Goal: Task Accomplishment & Management: Manage account settings

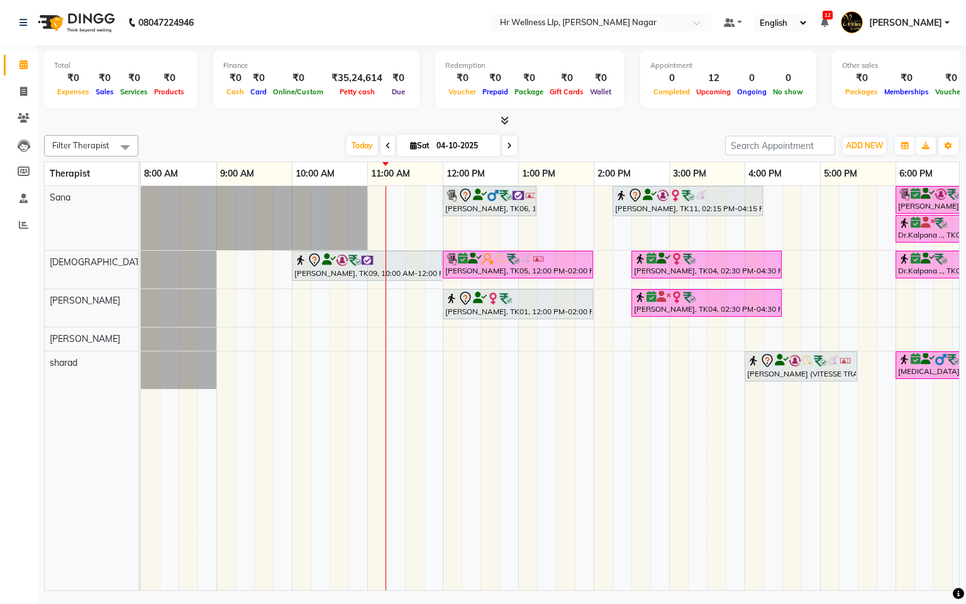
scroll to position [0, 50]
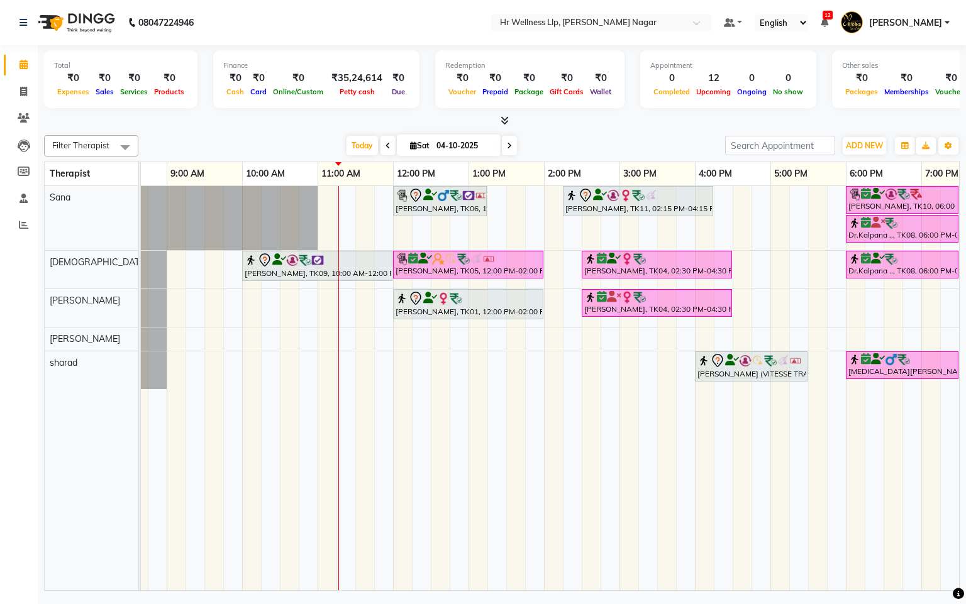
drag, startPoint x: 345, startPoint y: 221, endPoint x: 815, endPoint y: 506, distance: 549.1
click at [815, 506] on td at bounding box center [817, 388] width 19 height 404
drag, startPoint x: 387, startPoint y: 195, endPoint x: 353, endPoint y: 201, distance: 34.4
click at [353, 201] on div "[PERSON_NAME], TK06, 12:00 PM-01:15 PM, Massage 60 Min [PERSON_NAME] salve, TK1…" at bounding box center [581, 388] width 981 height 404
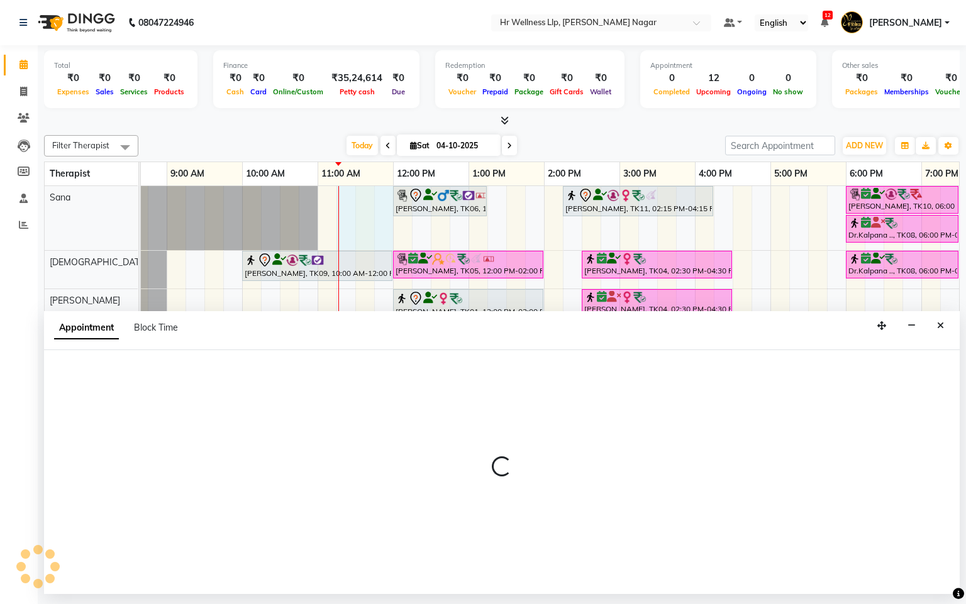
select select "19731"
select select "675"
select select "tentative"
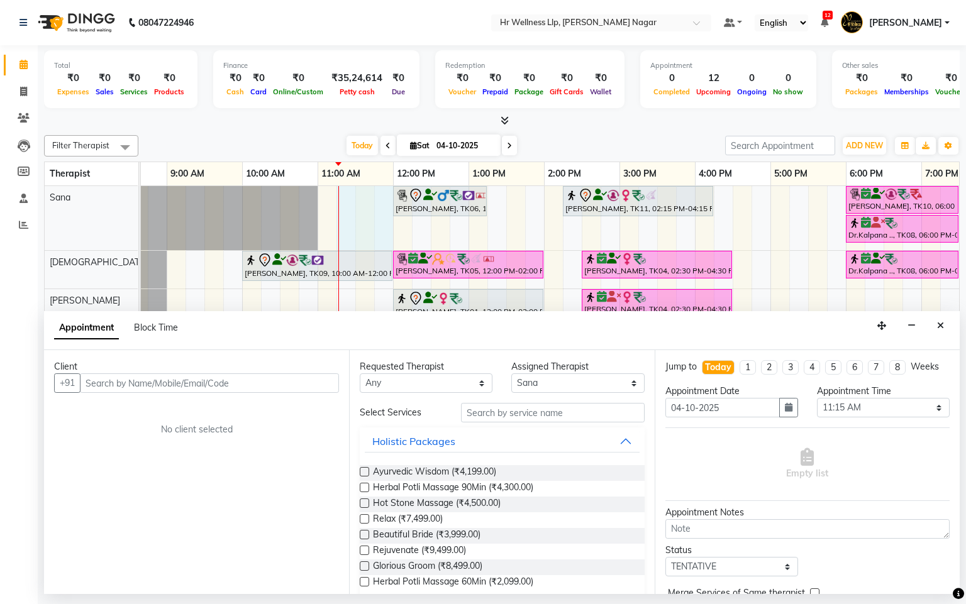
click at [146, 370] on div "Client" at bounding box center [196, 366] width 285 height 13
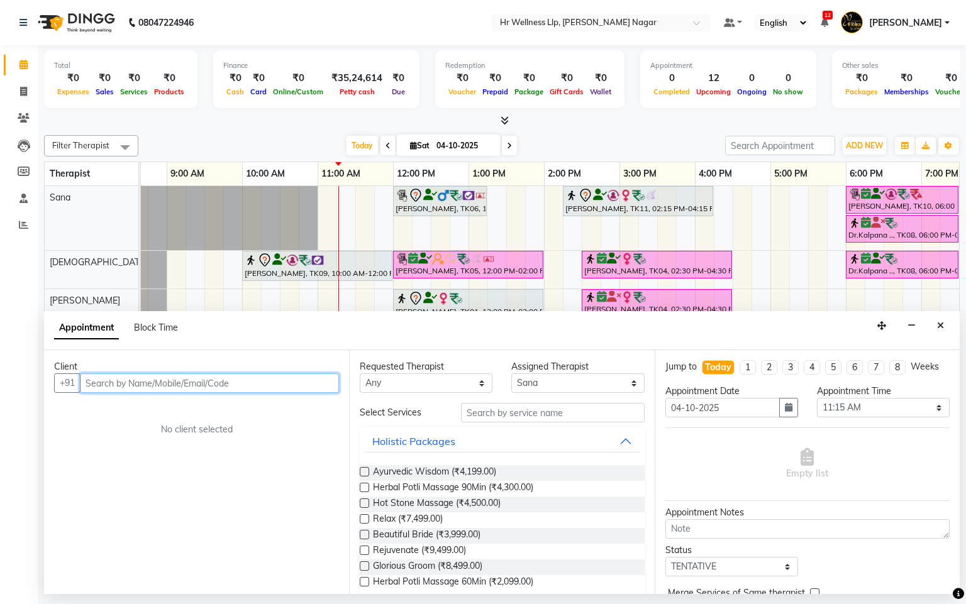
click at [149, 386] on input "text" at bounding box center [209, 383] width 259 height 19
type input "9"
type input "8"
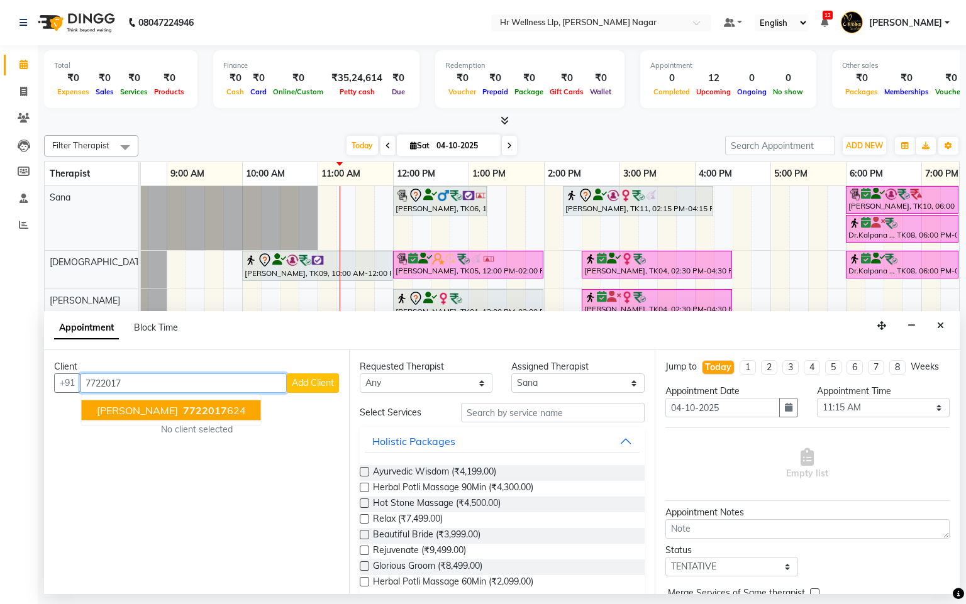
click at [174, 415] on span "[PERSON_NAME]" at bounding box center [137, 410] width 81 height 13
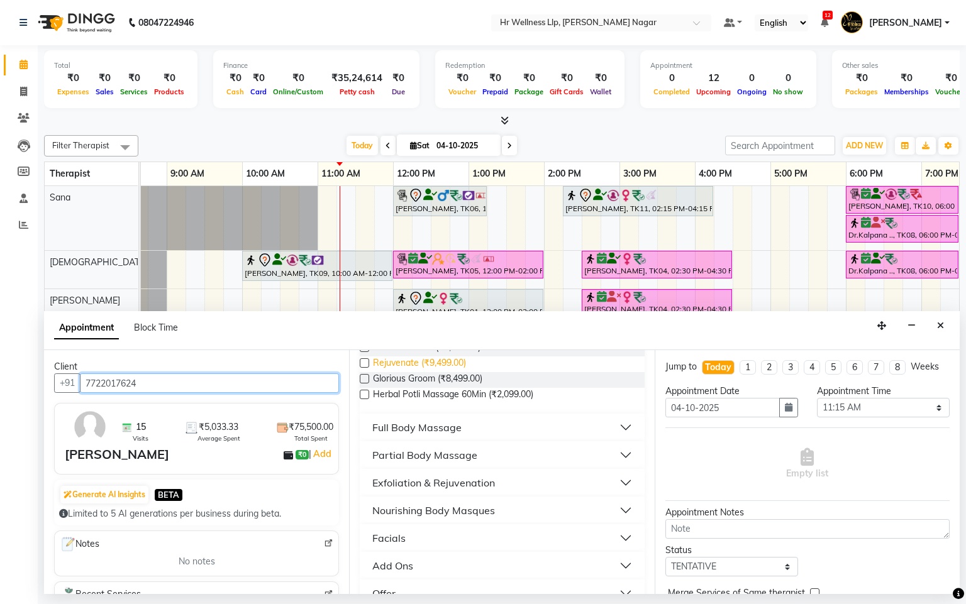
scroll to position [189, 0]
type input "7722017624"
click at [498, 428] on button "Full Body Massage" at bounding box center [502, 426] width 274 height 23
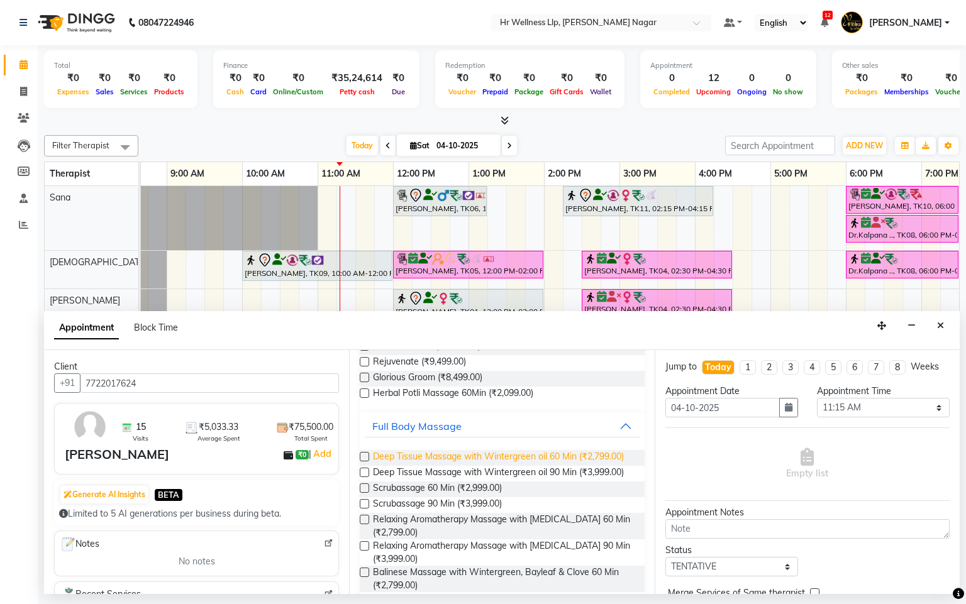
click at [458, 466] on span "Deep Tissue Massage with Wintergreen oil 60 Min (₹2,799.00)" at bounding box center [498, 458] width 251 height 16
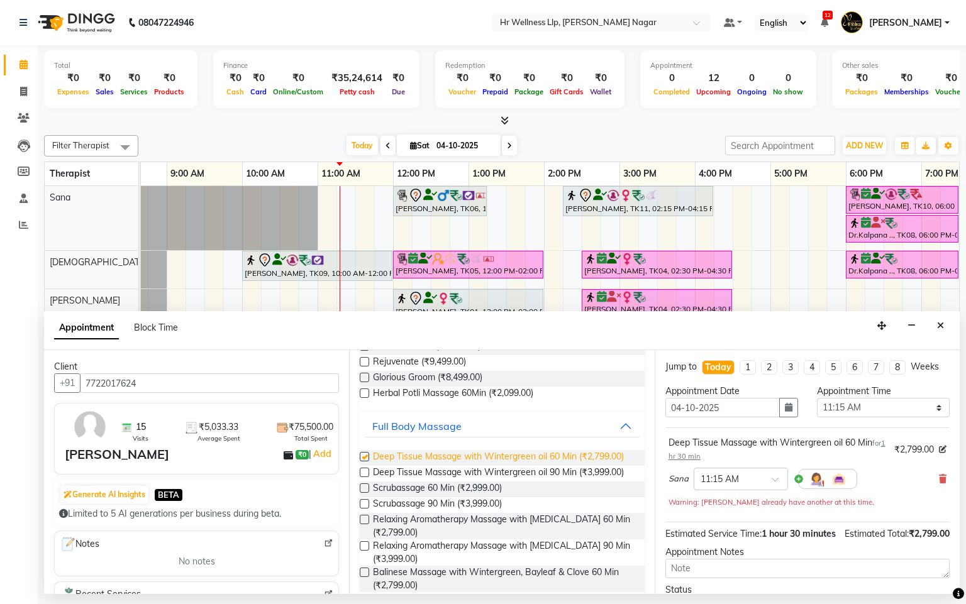
checkbox input "false"
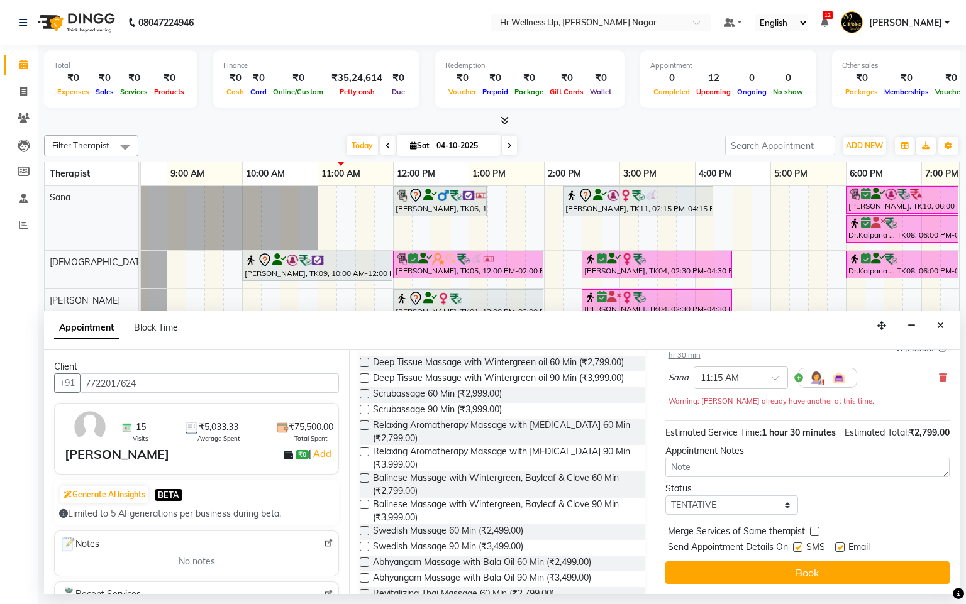
scroll to position [128, 0]
drag, startPoint x: 745, startPoint y: 569, endPoint x: 744, endPoint y: 560, distance: 8.3
click at [745, 568] on button "Book" at bounding box center [807, 573] width 284 height 23
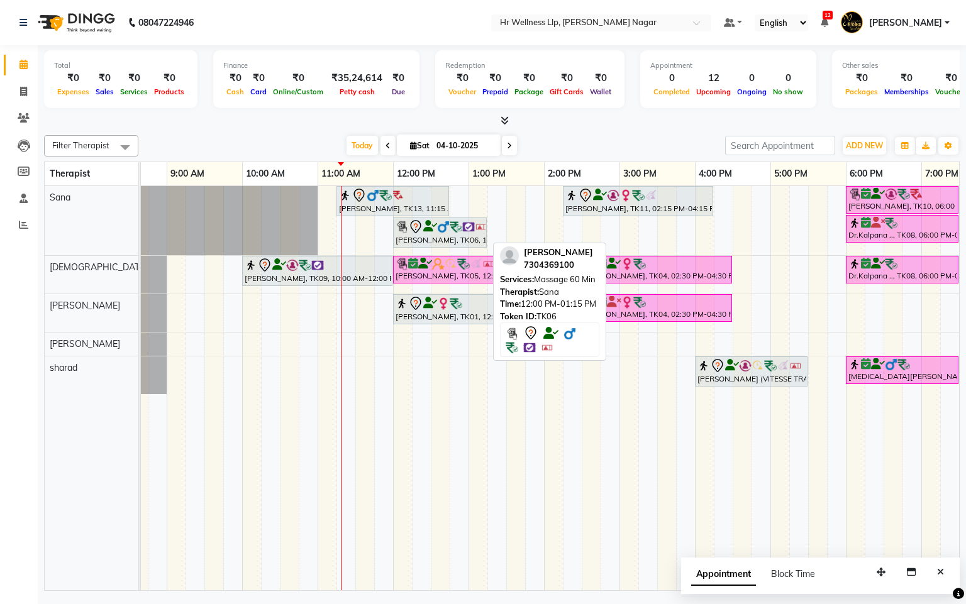
click at [433, 248] on link "[PERSON_NAME], TK06, 12:00 PM-01:15 PM, Massage 60 Min" at bounding box center [440, 233] width 94 height 30
select select "7"
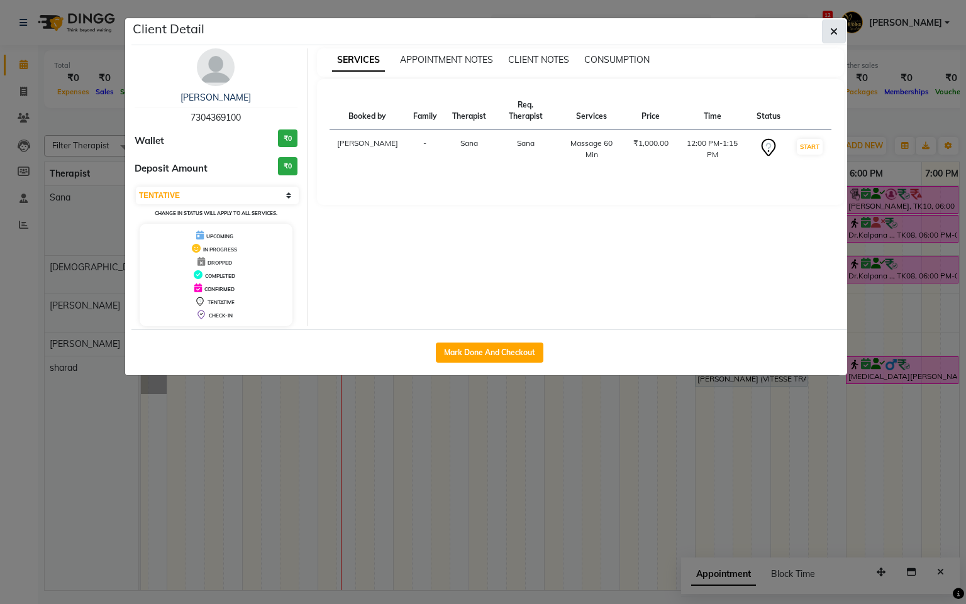
click at [836, 40] on button "button" at bounding box center [834, 31] width 24 height 24
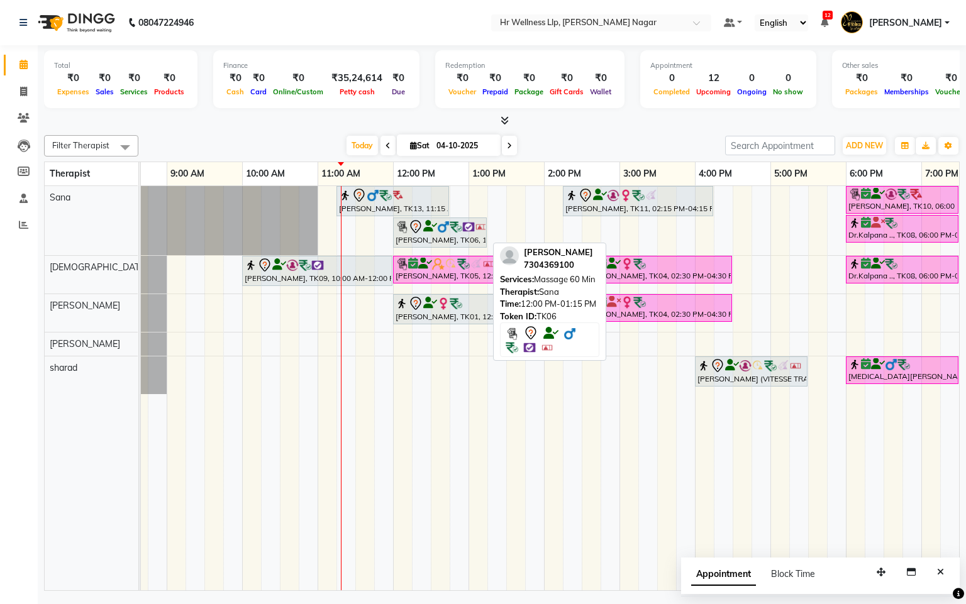
click at [445, 231] on img at bounding box center [443, 227] width 13 height 13
select select "7"
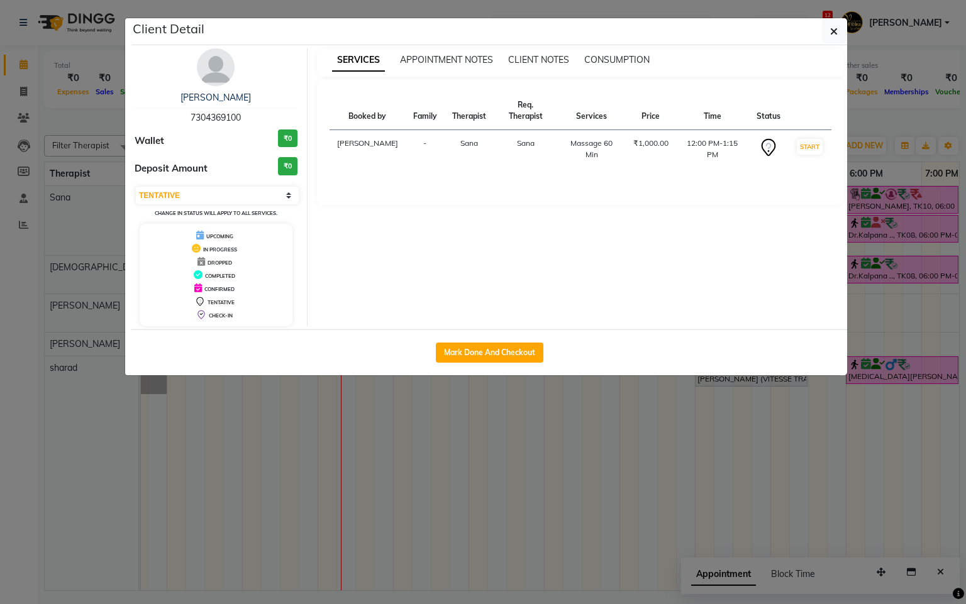
drag, startPoint x: 186, startPoint y: 115, endPoint x: 266, endPoint y: 119, distance: 80.6
click at [266, 119] on div "[PERSON_NAME] 7304369100" at bounding box center [216, 107] width 163 height 33
copy span "7304369100"
click at [836, 36] on icon "button" at bounding box center [834, 31] width 8 height 10
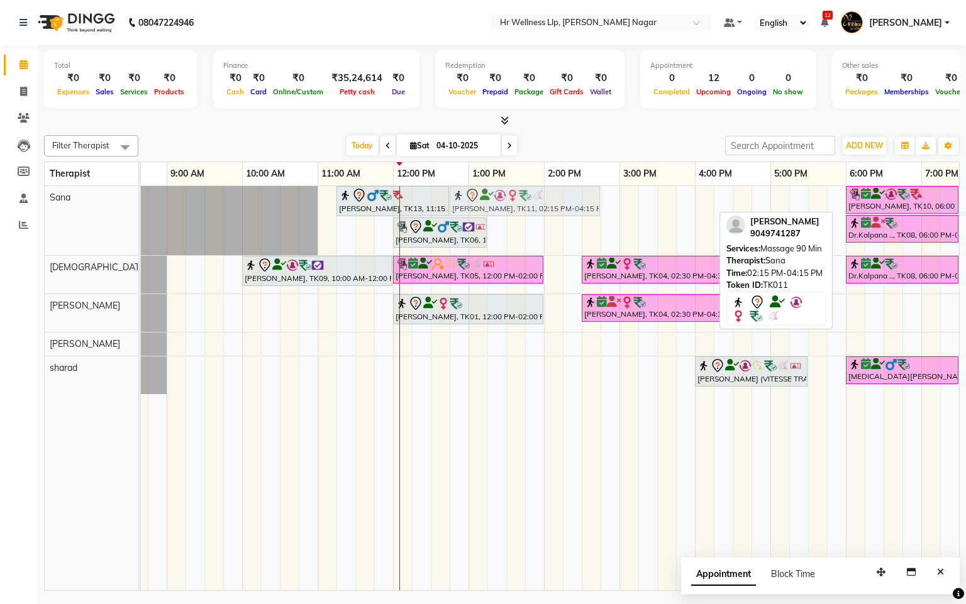
drag, startPoint x: 617, startPoint y: 208, endPoint x: 504, endPoint y: 198, distance: 113.6
click at [91, 198] on div "[PERSON_NAME], TK13, 11:15 AM-12:45 PM, Deep Tissue Massage with Wintergreen oi…" at bounding box center [91, 220] width 0 height 69
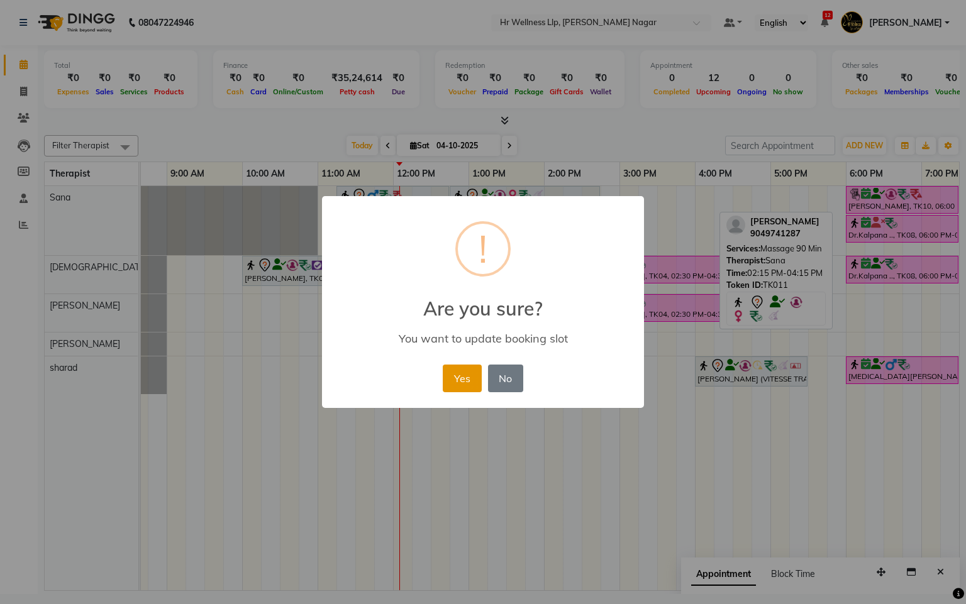
click at [477, 372] on button "Yes" at bounding box center [462, 379] width 38 height 28
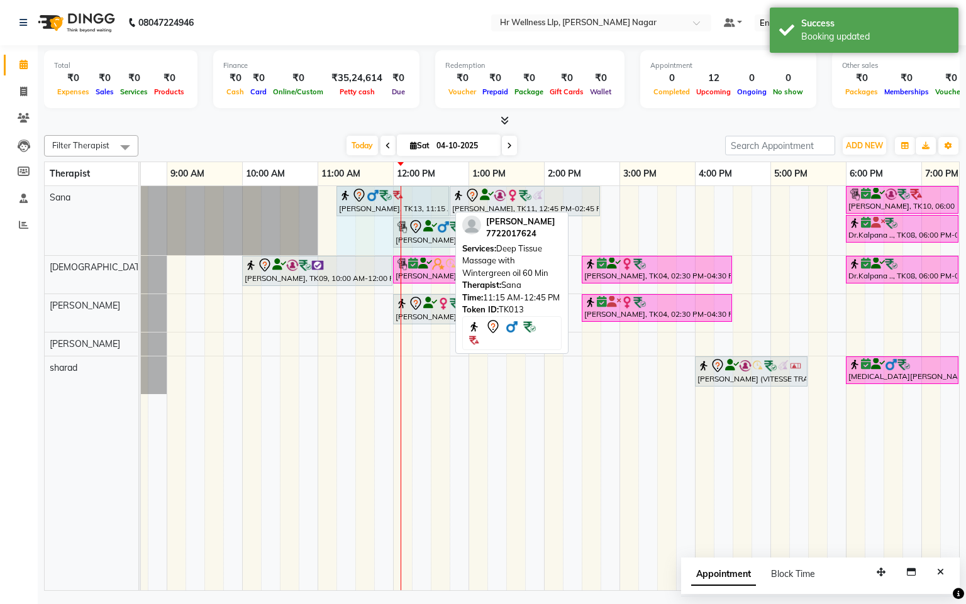
click at [91, 199] on div "[PERSON_NAME], TK13, 11:15 AM-12:45 PM, Deep Tissue Massage with Wintergreen oi…" at bounding box center [91, 220] width 0 height 69
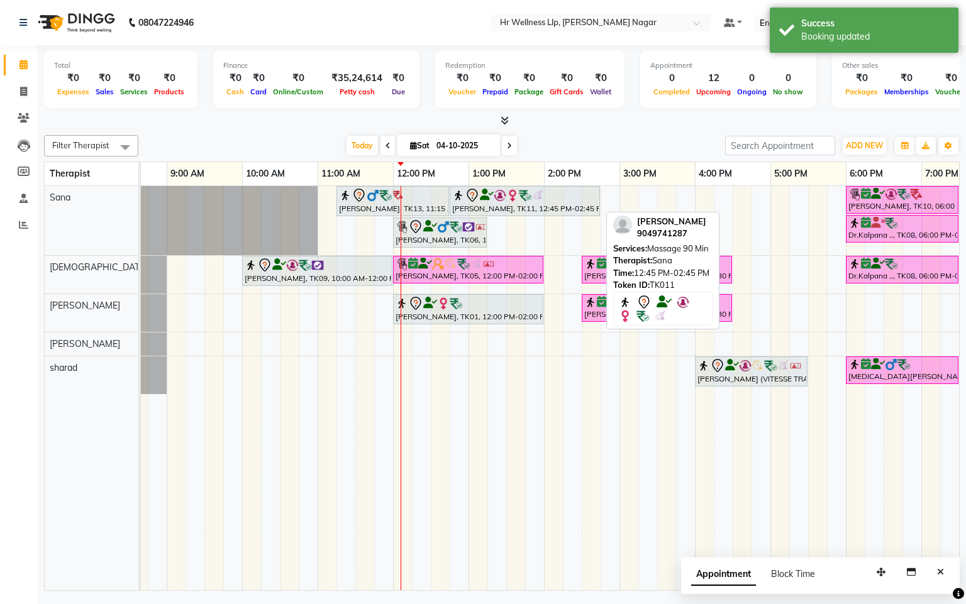
click at [487, 204] on div "[PERSON_NAME], TK11, 12:45 PM-02:45 PM, Massage 90 Min" at bounding box center [525, 201] width 148 height 26
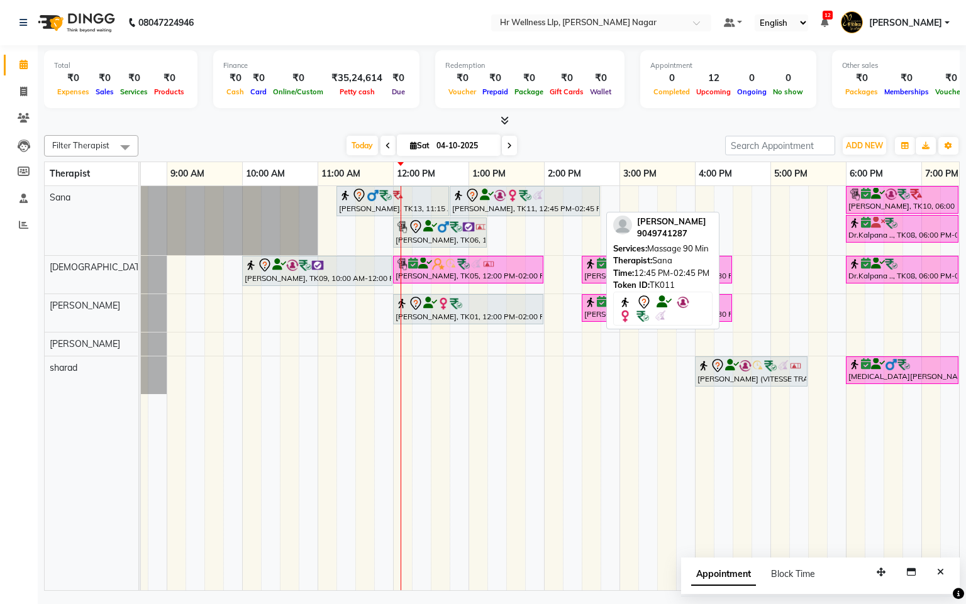
click at [487, 204] on div "[PERSON_NAME], TK11, 12:45 PM-02:45 PM, Massage 90 Min" at bounding box center [525, 201] width 148 height 26
select select "7"
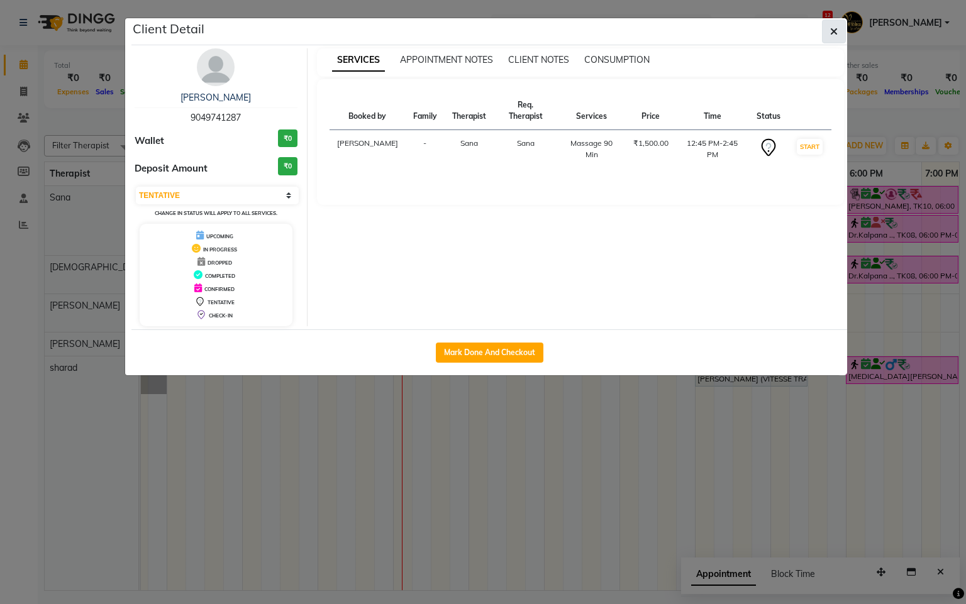
click at [831, 36] on icon "button" at bounding box center [834, 31] width 8 height 10
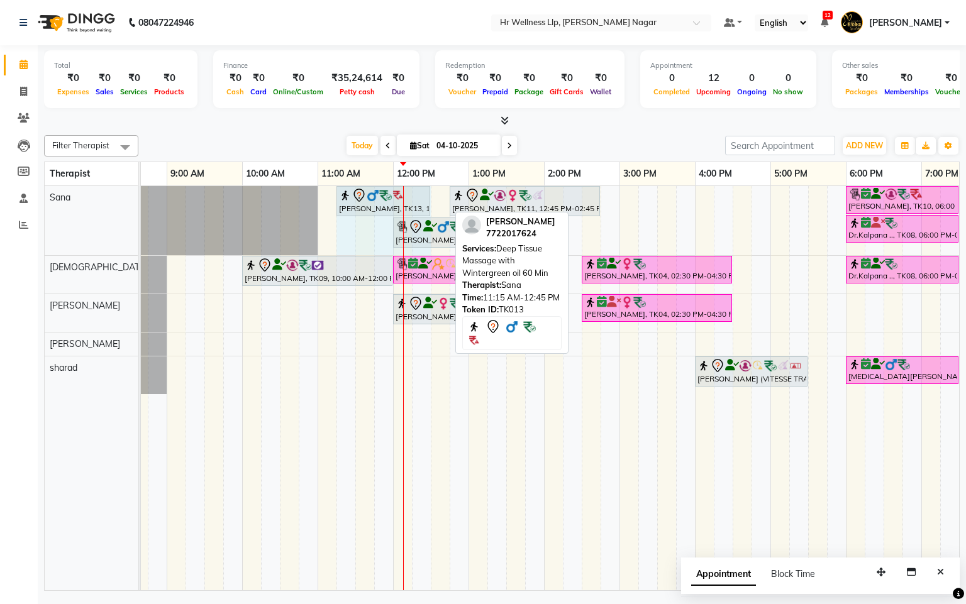
click at [91, 198] on div "[PERSON_NAME], TK13, 11:15 AM-12:45 PM, Deep Tissue Massage with Wintergreen oi…" at bounding box center [91, 220] width 0 height 69
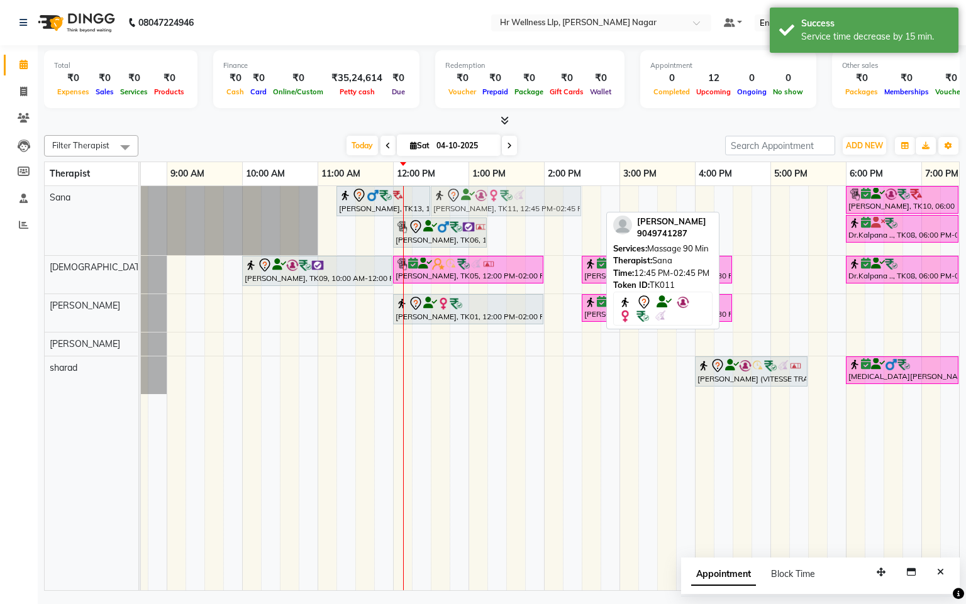
drag, startPoint x: 464, startPoint y: 200, endPoint x: 445, endPoint y: 201, distance: 18.9
click at [91, 201] on div "[PERSON_NAME], TK13, 11:15 AM-12:30 PM, Deep Tissue Massage with Wintergreen oi…" at bounding box center [91, 220] width 0 height 69
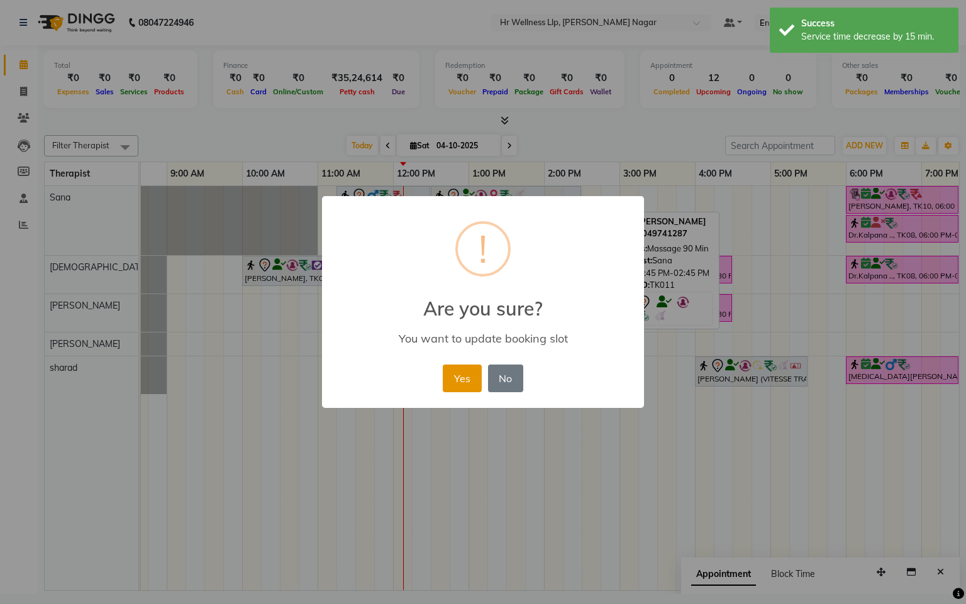
click at [447, 376] on button "Yes" at bounding box center [462, 379] width 38 height 28
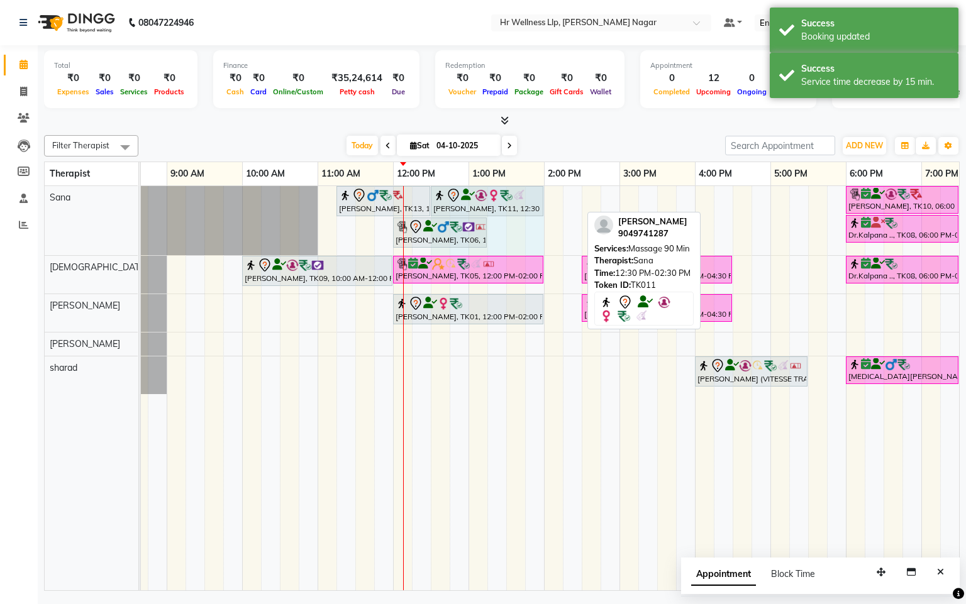
drag, startPoint x: 577, startPoint y: 195, endPoint x: 536, endPoint y: 191, distance: 41.7
click at [91, 191] on div "[PERSON_NAME], TK13, 11:15 AM-12:30 PM, Deep Tissue Massage with Wintergreen oi…" at bounding box center [91, 220] width 0 height 69
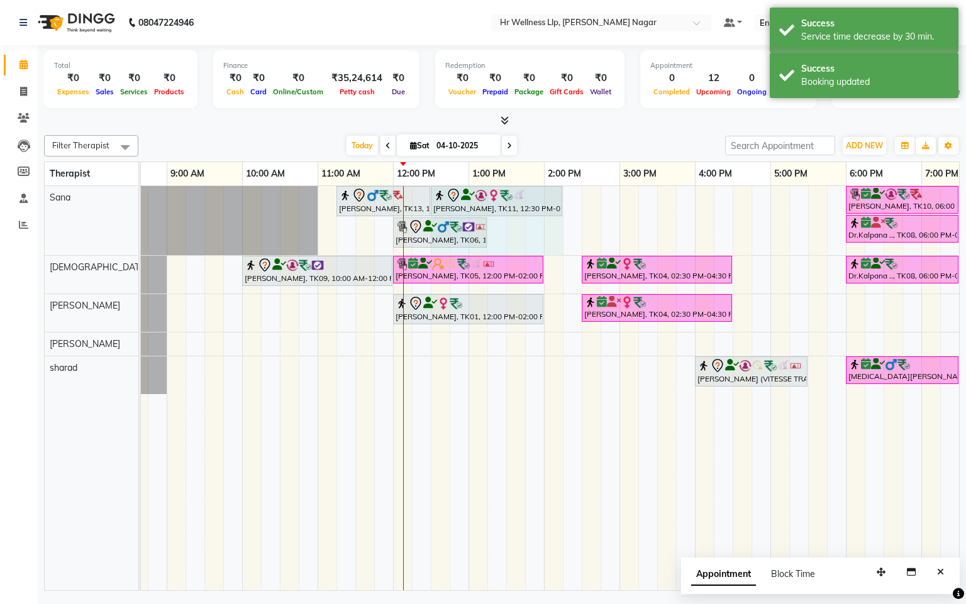
click at [91, 195] on div "[PERSON_NAME], TK13, 11:15 AM-12:30 PM, Deep Tissue Massage with Wintergreen oi…" at bounding box center [91, 220] width 0 height 69
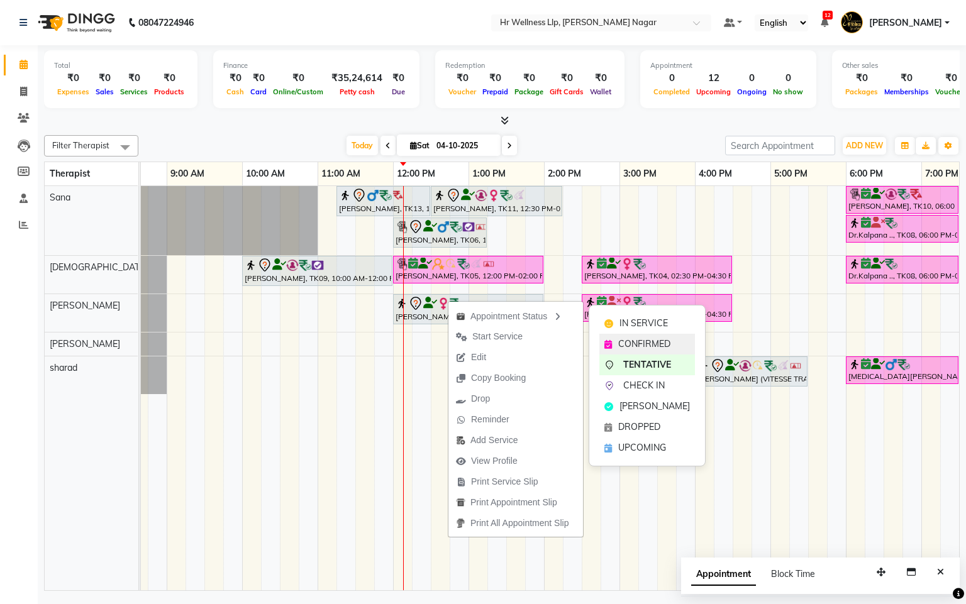
click at [618, 343] on div "CONFIRMED" at bounding box center [647, 344] width 96 height 21
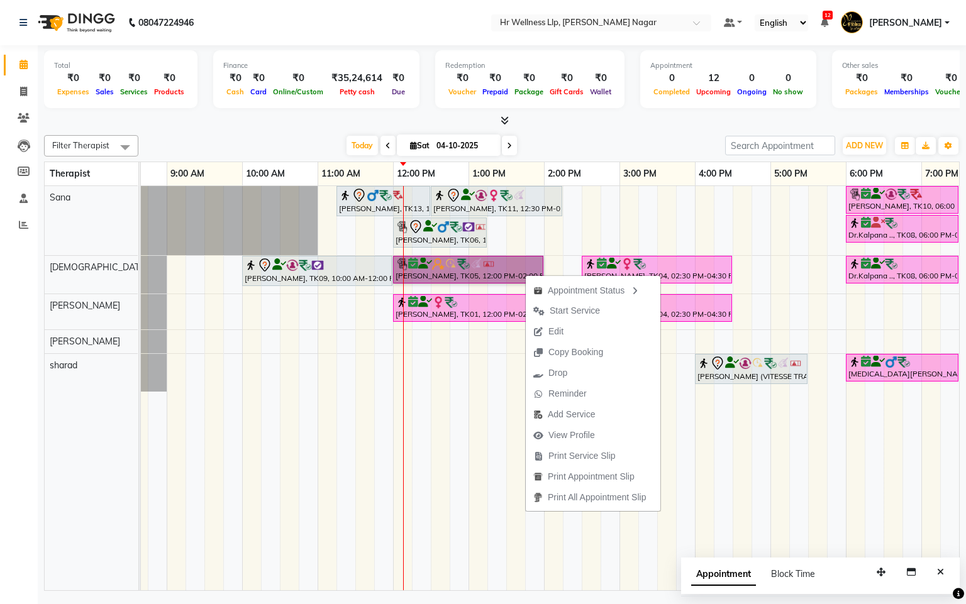
click at [455, 385] on div "[PERSON_NAME], TK13, 11:15 AM-12:30 PM, Deep Tissue Massage with Wintergreen oi…" at bounding box center [581, 388] width 981 height 404
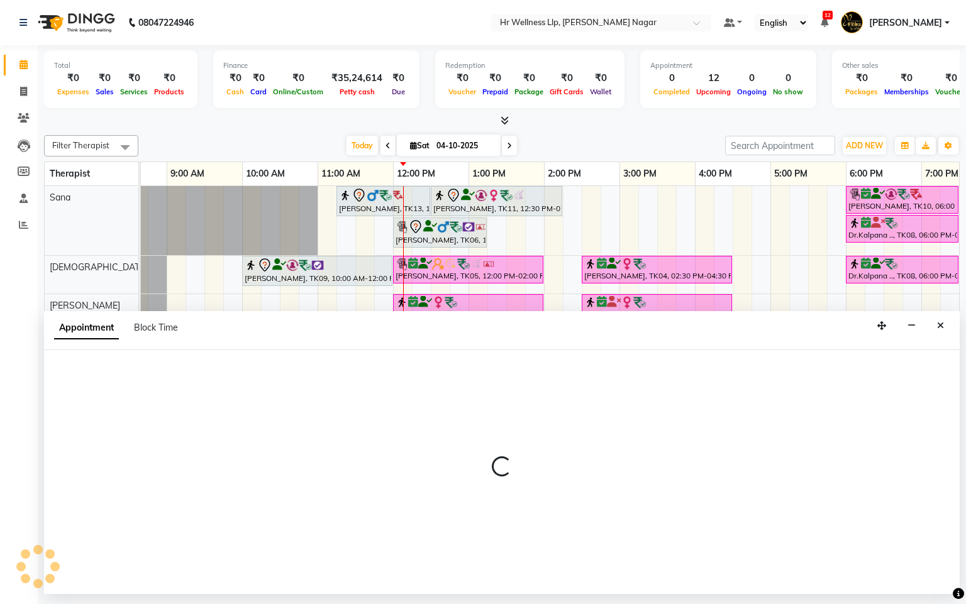
select select "86679"
select select "765"
select select "tentative"
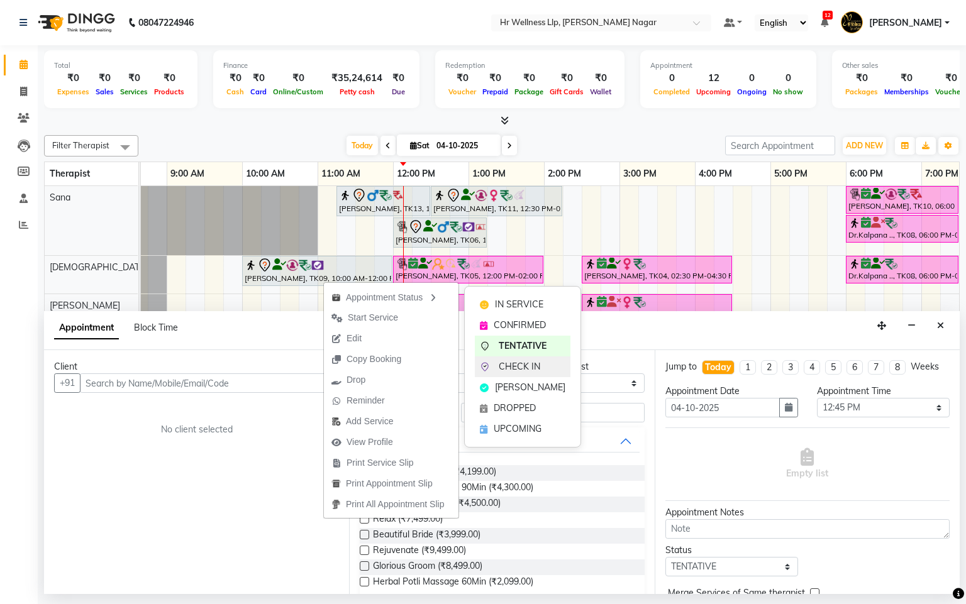
click at [491, 365] on div "CHECK IN" at bounding box center [523, 367] width 96 height 21
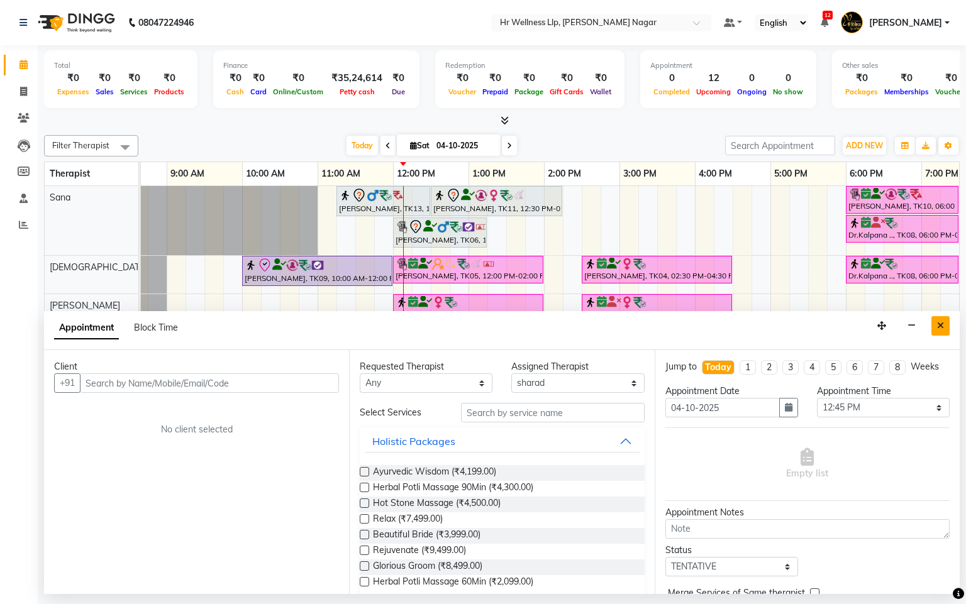
click at [945, 335] on button "Close" at bounding box center [940, 325] width 18 height 19
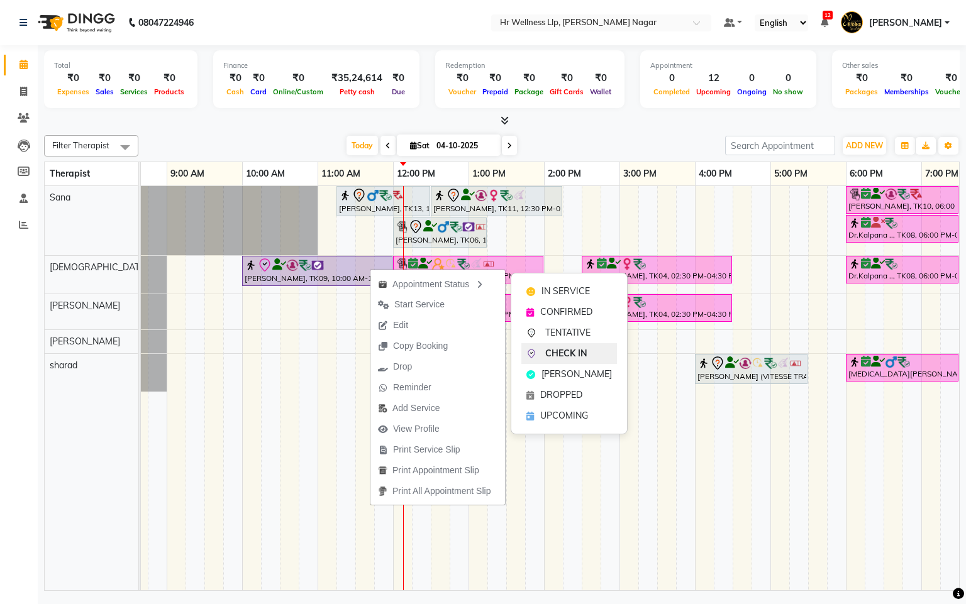
click at [557, 357] on span "CHECK IN" at bounding box center [566, 353] width 42 height 13
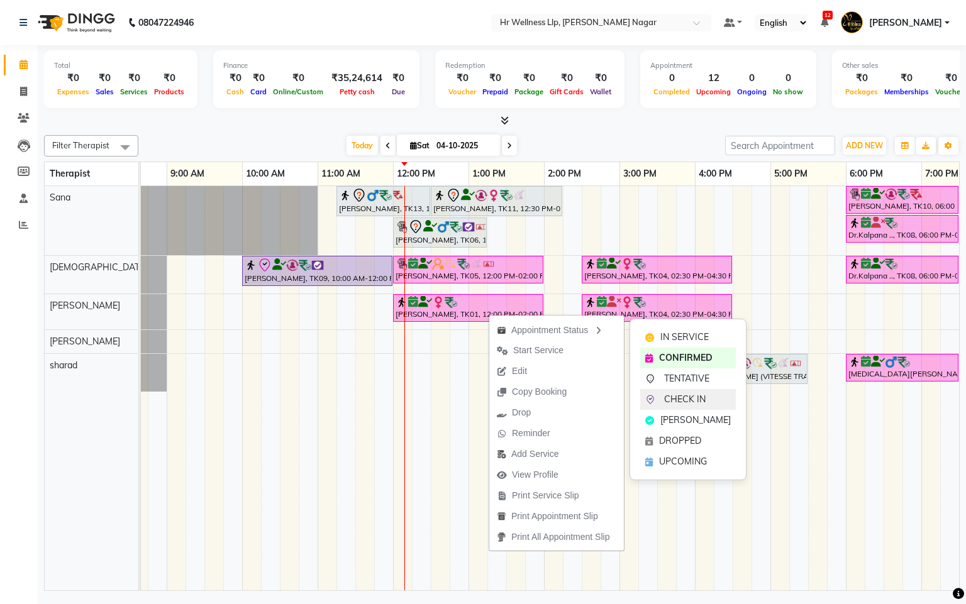
click at [659, 393] on div "CHECK IN" at bounding box center [688, 399] width 96 height 21
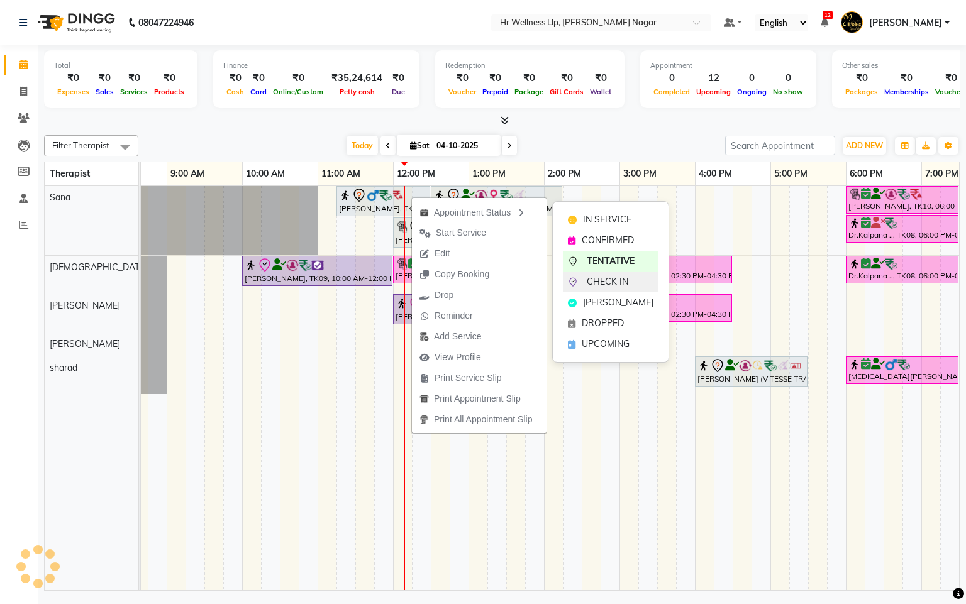
click at [587, 278] on span "CHECK IN" at bounding box center [608, 281] width 42 height 13
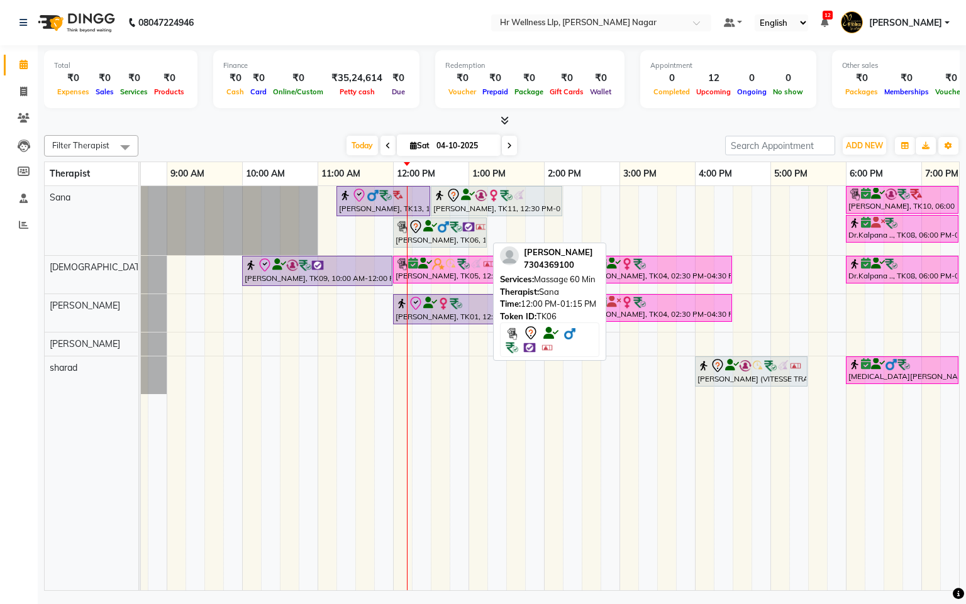
click at [427, 234] on div at bounding box center [440, 226] width 89 height 15
click at [463, 232] on img at bounding box center [468, 227] width 13 height 13
select select "7"
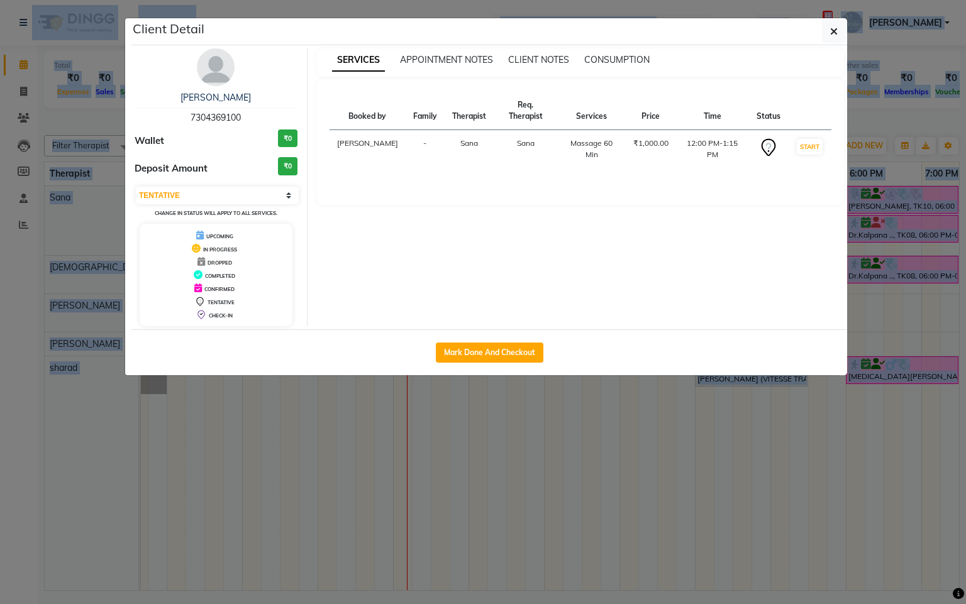
drag, startPoint x: 240, startPoint y: 118, endPoint x: 186, endPoint y: 117, distance: 54.7
click at [186, 117] on div "[PERSON_NAME] 7304369100" at bounding box center [216, 107] width 163 height 33
copy span "7304369100"
click at [840, 34] on button "button" at bounding box center [834, 31] width 24 height 24
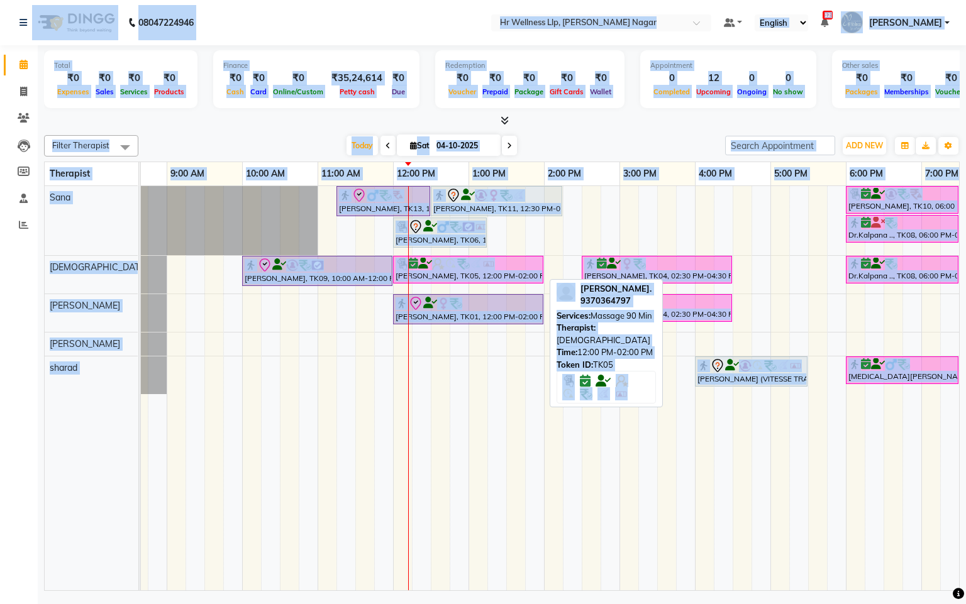
click at [443, 277] on div "[PERSON_NAME], TK05, 12:00 PM-02:00 PM, Massage 90 Min" at bounding box center [468, 270] width 148 height 24
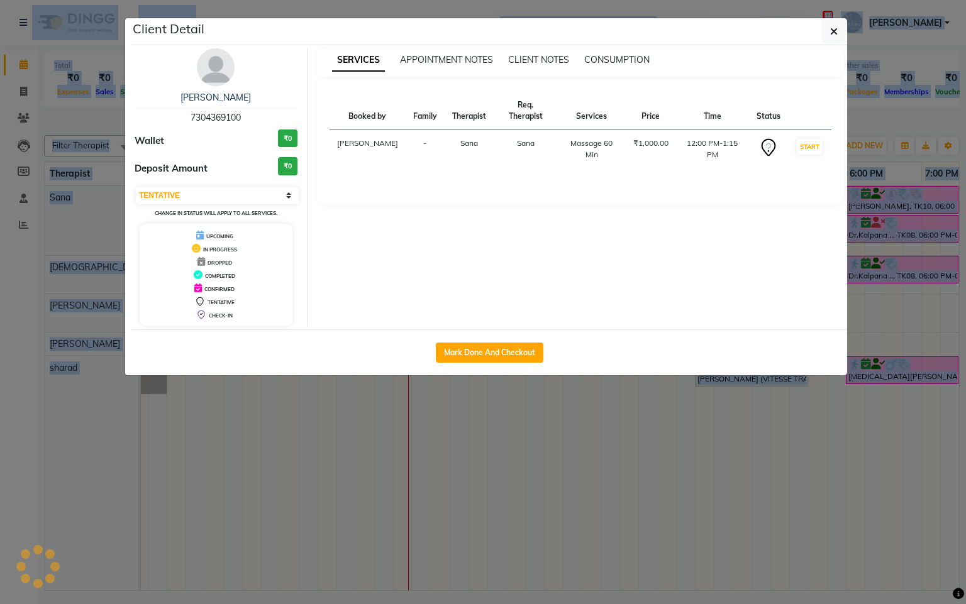
select select "6"
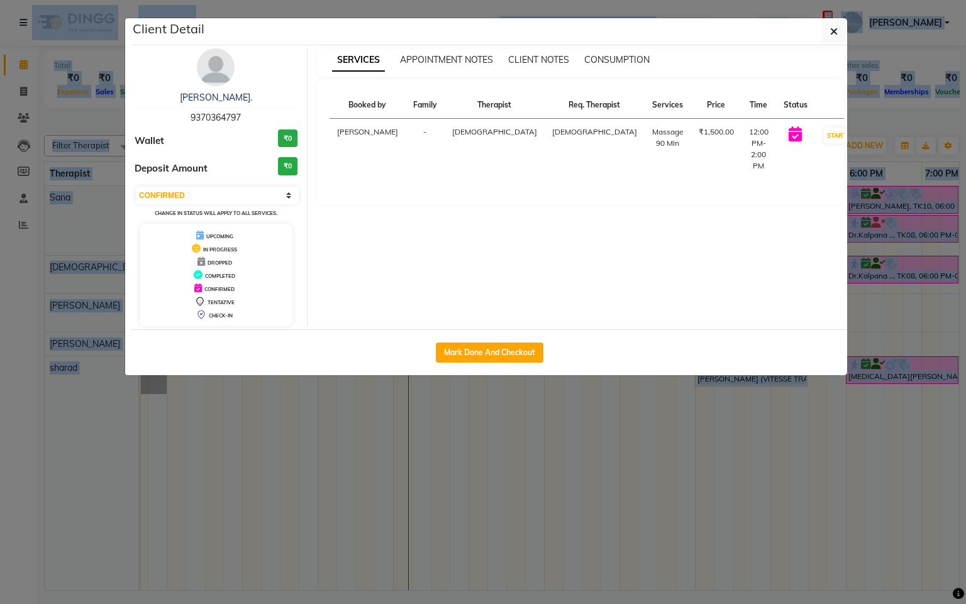
drag, startPoint x: 246, startPoint y: 119, endPoint x: 174, endPoint y: 121, distance: 71.7
click at [174, 121] on div "[PERSON_NAME]. 9370364797" at bounding box center [216, 107] width 163 height 33
copy span "9370364797"
click at [830, 34] on icon "button" at bounding box center [834, 31] width 8 height 10
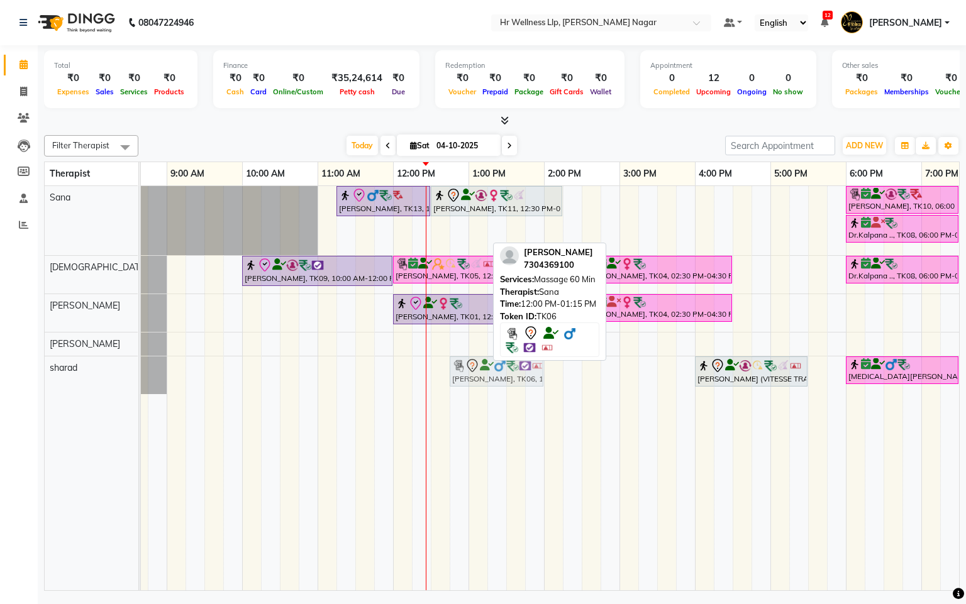
drag, startPoint x: 459, startPoint y: 238, endPoint x: 521, endPoint y: 391, distance: 165.4
click at [521, 391] on div "[PERSON_NAME], TK13, 11:15 AM-12:30 PM, Deep Tissue Massage with Wintergreen oi…" at bounding box center [581, 388] width 981 height 404
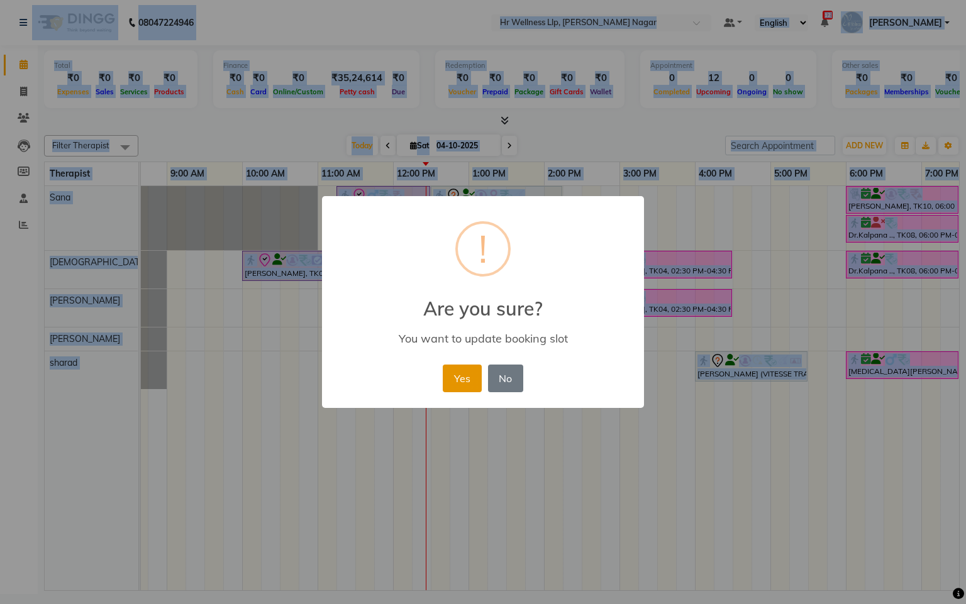
click at [472, 385] on button "Yes" at bounding box center [462, 379] width 38 height 28
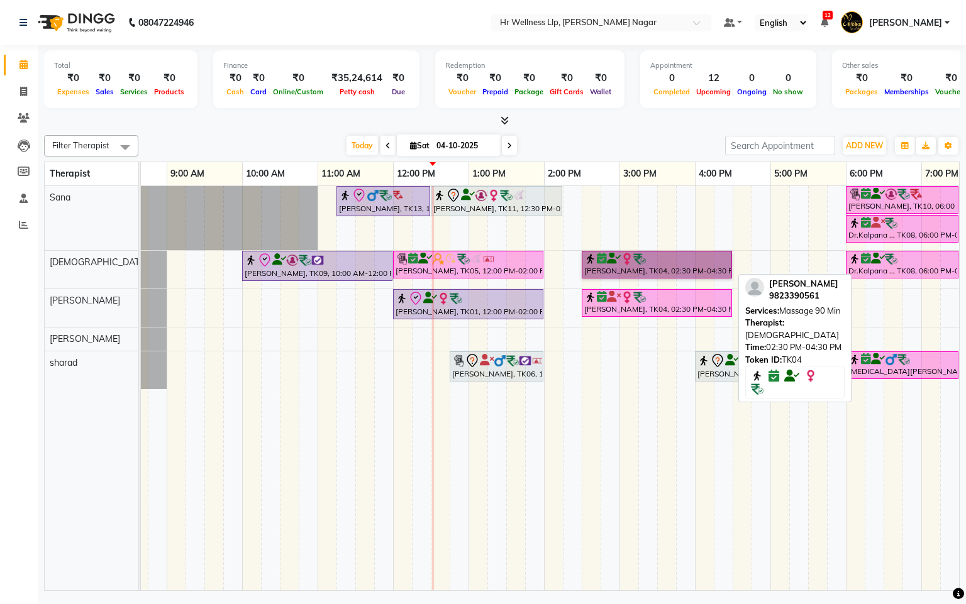
drag, startPoint x: 615, startPoint y: 264, endPoint x: 687, endPoint y: 306, distance: 83.4
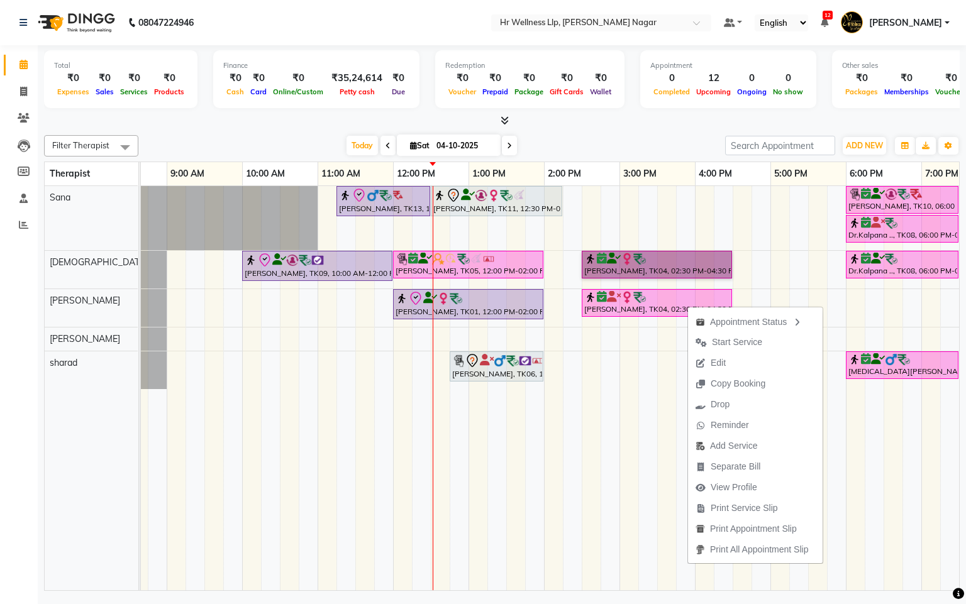
click at [708, 211] on div "[PERSON_NAME], TK13, 11:15 AM-12:30 PM, Deep Tissue Massage with Wintergreen oi…" at bounding box center [581, 388] width 981 height 404
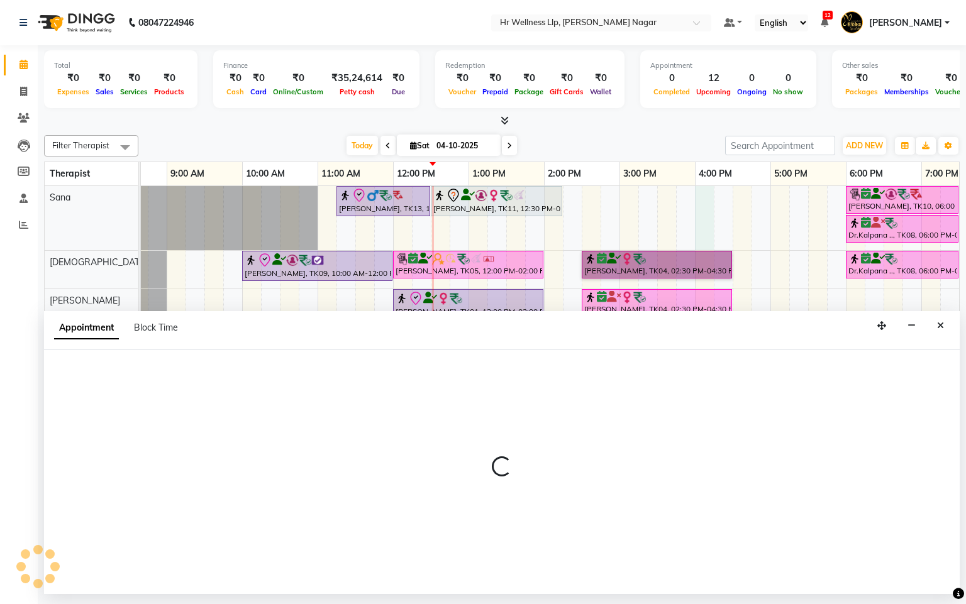
select select "19731"
select select "960"
select select "tentative"
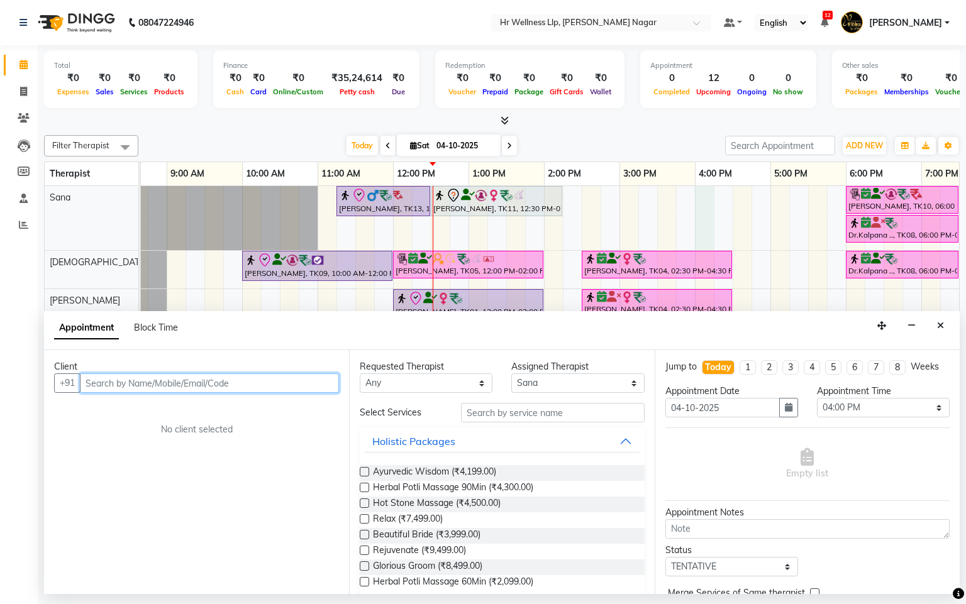
click at [286, 393] on input "text" at bounding box center [209, 383] width 259 height 19
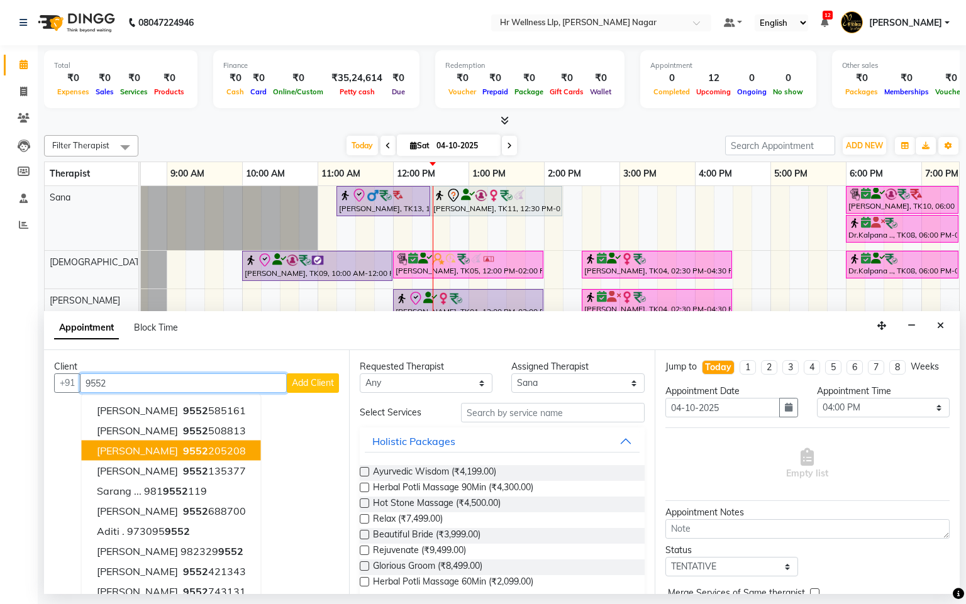
click at [228, 459] on button "[PERSON_NAME] 9552 205208" at bounding box center [171, 451] width 179 height 20
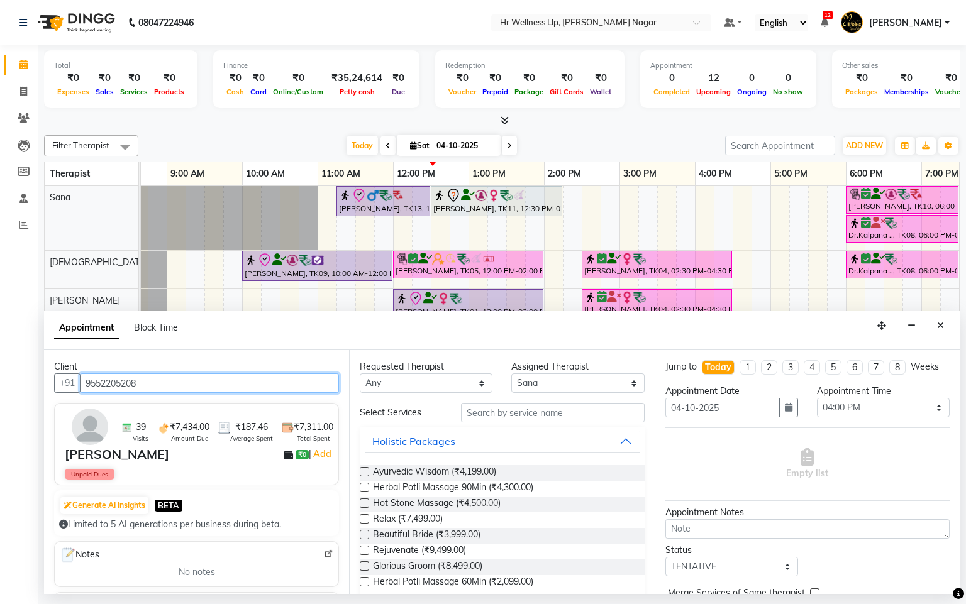
type input "9552205208"
click at [425, 389] on select "Any Krishna [PERSON_NAME] [PERSON_NAME] Sana [PERSON_NAME]" at bounding box center [426, 383] width 133 height 19
select select "19731"
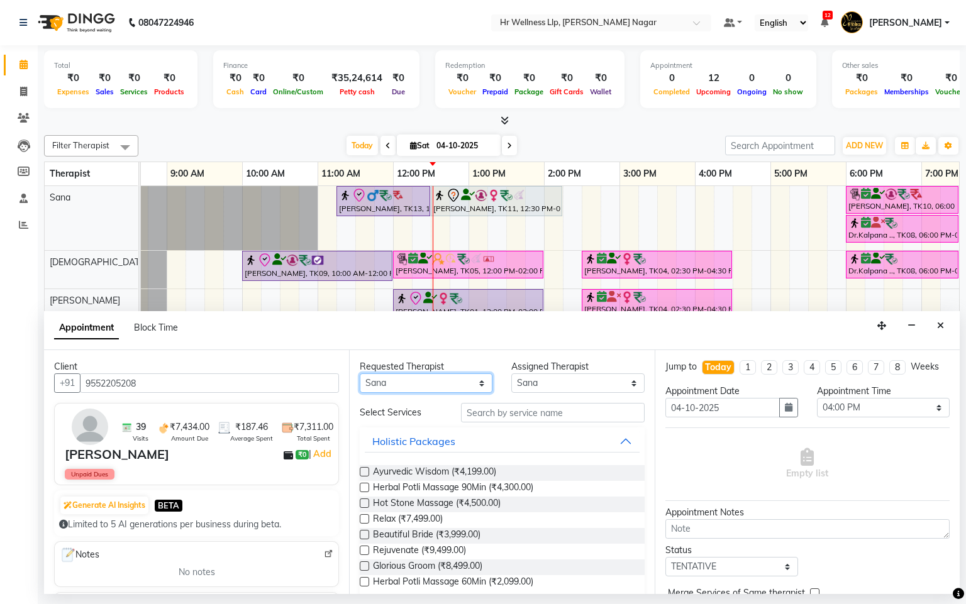
click at [360, 374] on select "Any Krishna [PERSON_NAME] [PERSON_NAME] Sana [PERSON_NAME]" at bounding box center [426, 383] width 133 height 19
click at [515, 419] on input "text" at bounding box center [553, 412] width 184 height 19
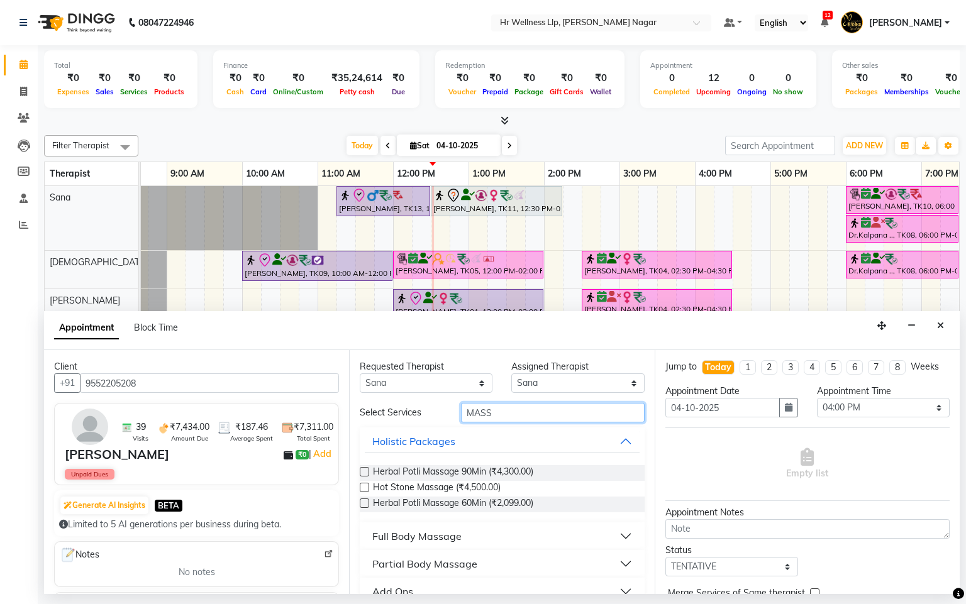
type input "MASS"
drag, startPoint x: 455, startPoint y: 528, endPoint x: 593, endPoint y: 517, distance: 138.2
click at [453, 529] on button "Full Body Massage" at bounding box center [502, 536] width 274 height 23
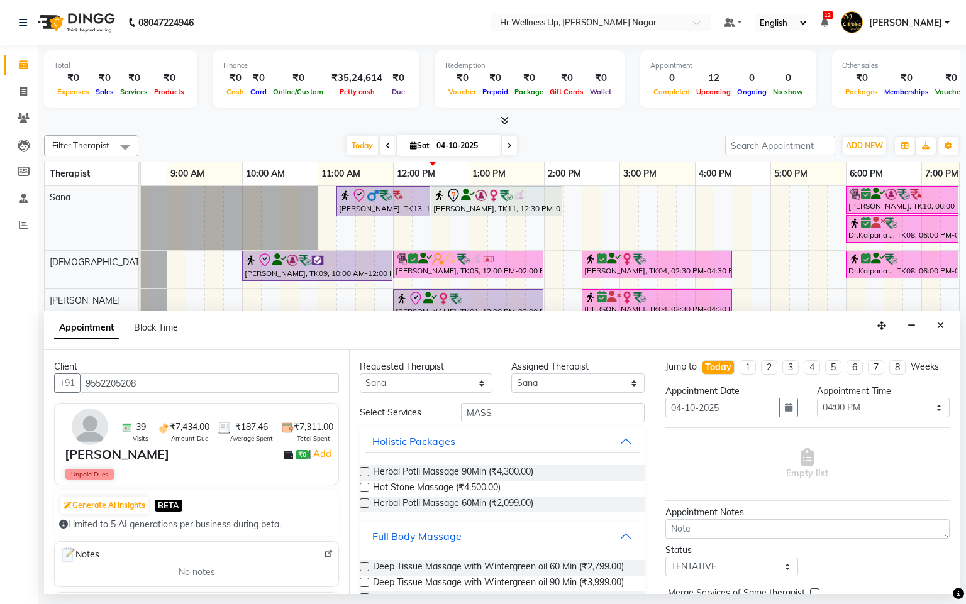
scroll to position [562, 0]
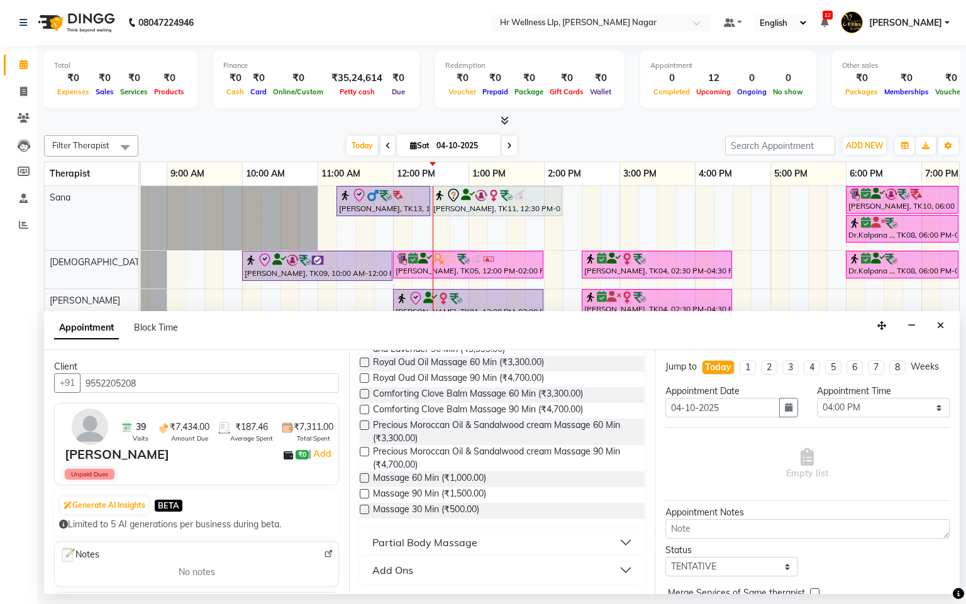
click at [367, 481] on label at bounding box center [364, 478] width 9 height 9
click at [367, 481] on input "checkbox" at bounding box center [364, 479] width 8 height 8
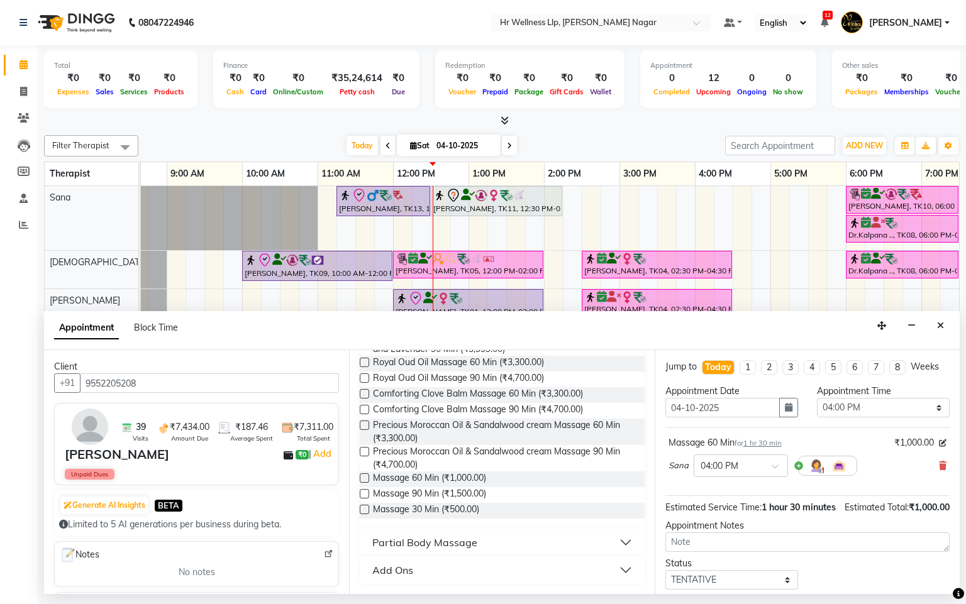
click at [365, 480] on label at bounding box center [364, 478] width 9 height 9
click at [365, 480] on input "checkbox" at bounding box center [364, 479] width 8 height 8
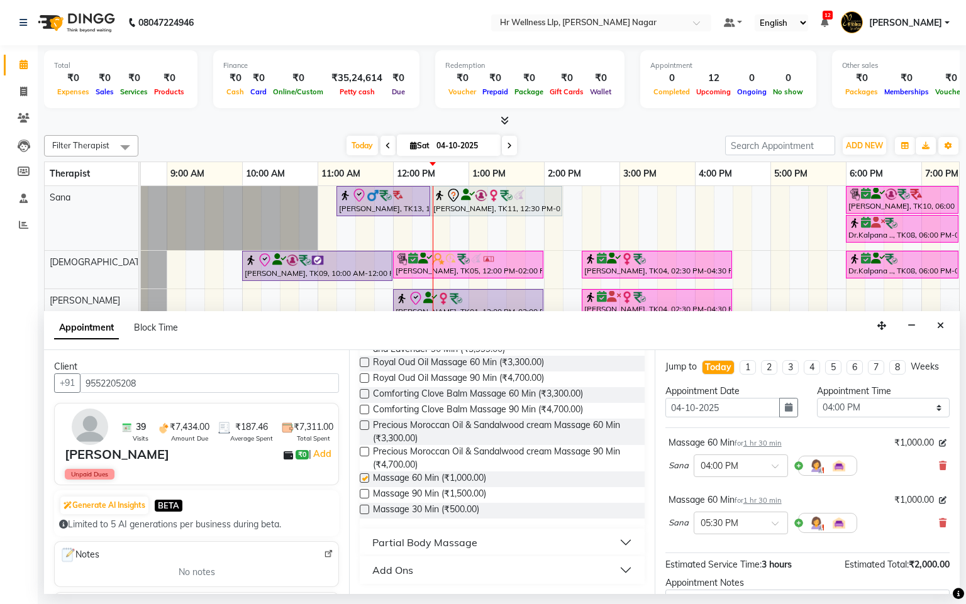
checkbox input "false"
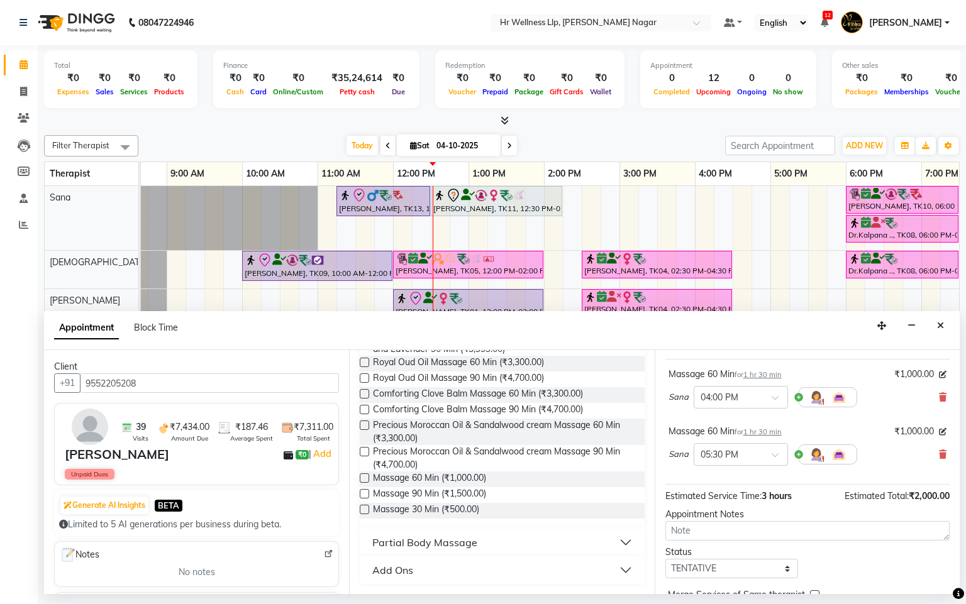
scroll to position [145, 0]
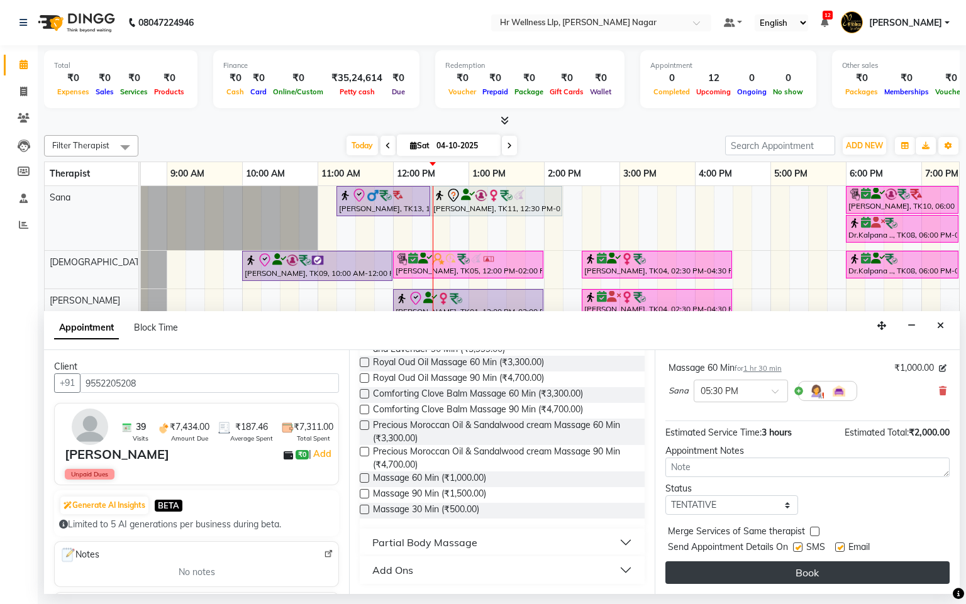
click at [815, 582] on button "Book" at bounding box center [807, 573] width 284 height 23
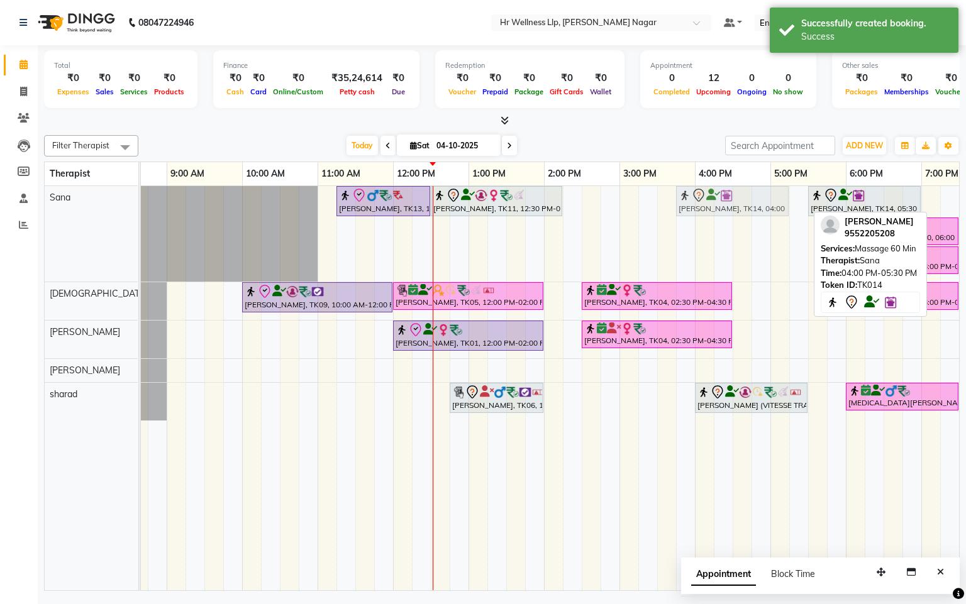
drag, startPoint x: 755, startPoint y: 197, endPoint x: 743, endPoint y: 223, distance: 28.7
click at [743, 223] on div "[PERSON_NAME], TK13, 11:15 AM-12:30 PM, Deep Tissue Massage with Wintergreen oi…" at bounding box center [581, 388] width 981 height 404
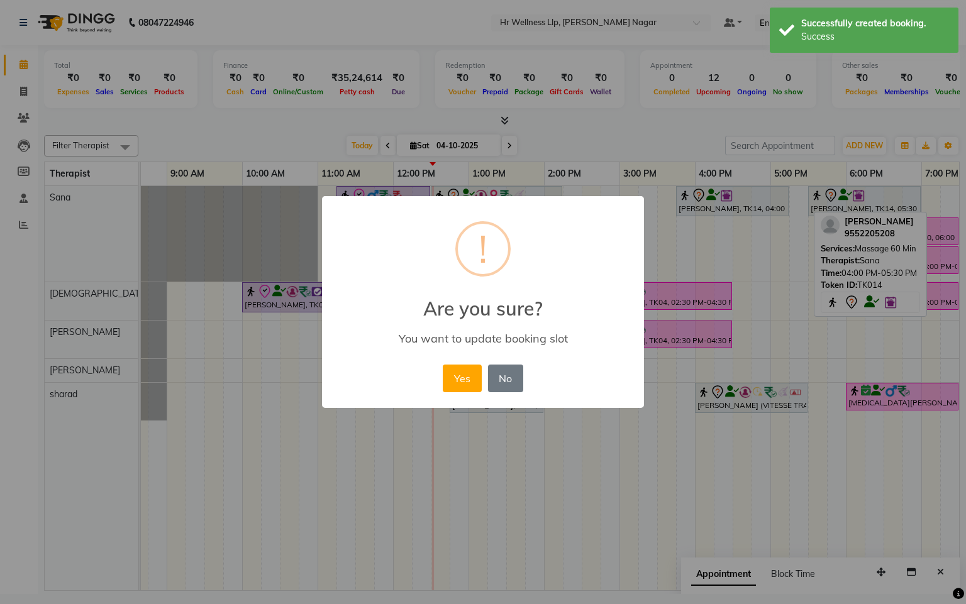
drag, startPoint x: 459, startPoint y: 376, endPoint x: 567, endPoint y: 350, distance: 110.7
click at [461, 376] on button "Yes" at bounding box center [462, 379] width 38 height 28
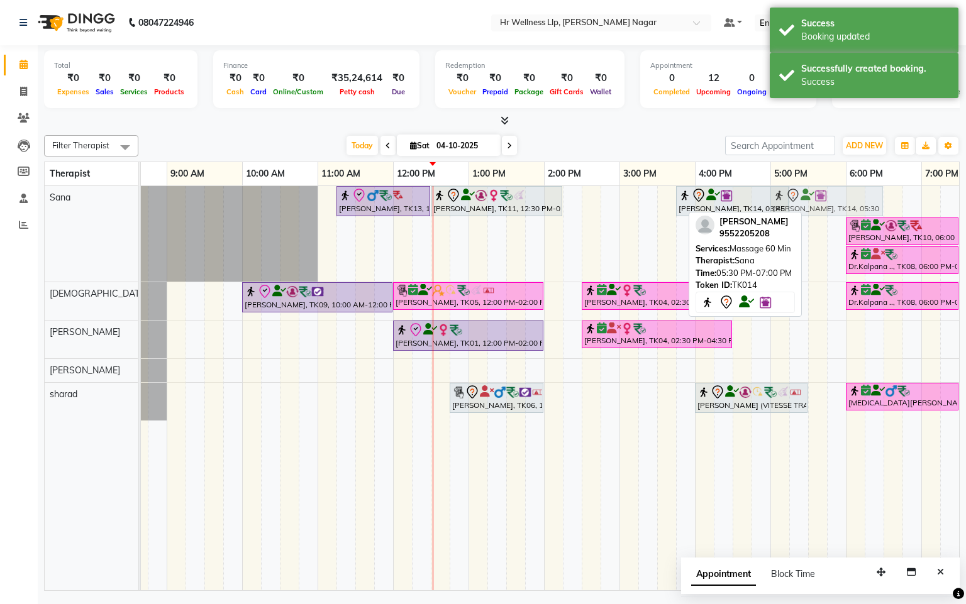
drag, startPoint x: 876, startPoint y: 204, endPoint x: 836, endPoint y: 211, distance: 40.2
click at [91, 211] on div "[PERSON_NAME], TK13, 11:15 AM-12:30 PM, Deep Tissue Massage with Wintergreen oi…" at bounding box center [91, 234] width 0 height 96
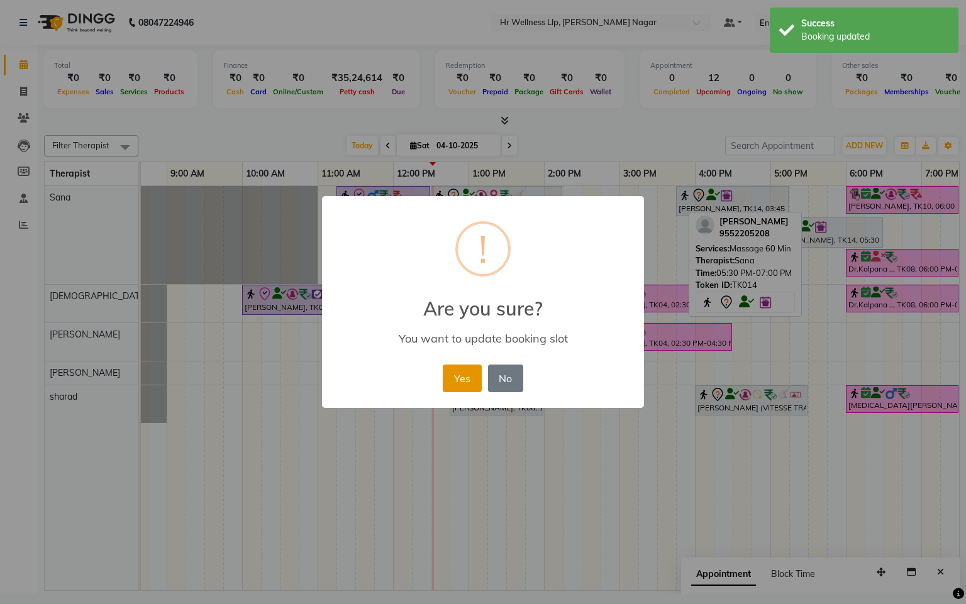
click at [462, 364] on div "Yes No No" at bounding box center [483, 379] width 86 height 34
drag, startPoint x: 463, startPoint y: 370, endPoint x: 732, endPoint y: 317, distance: 274.3
click at [487, 365] on div "Yes No No" at bounding box center [483, 379] width 86 height 34
click at [460, 382] on button "Yes" at bounding box center [462, 379] width 38 height 28
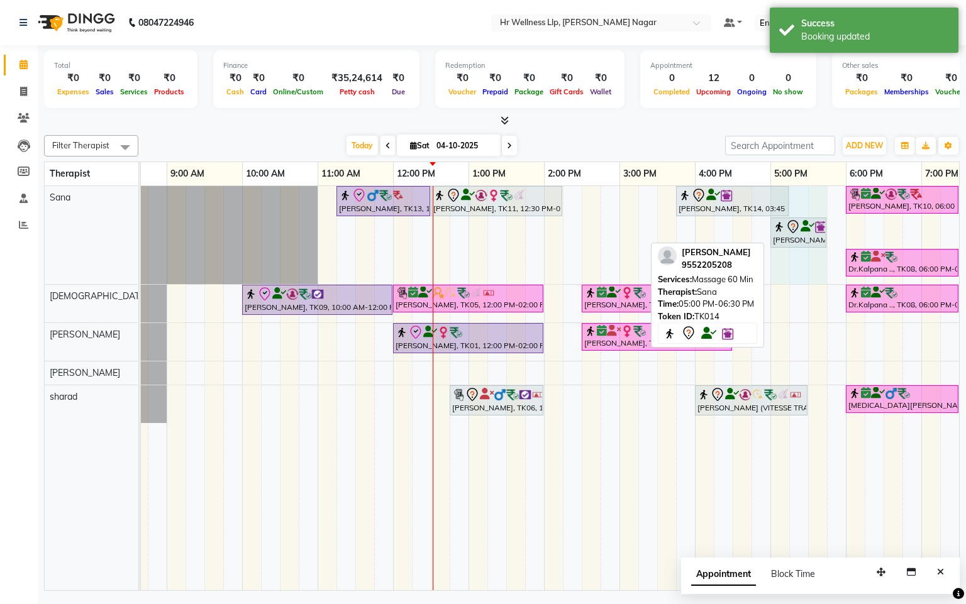
drag, startPoint x: 881, startPoint y: 225, endPoint x: 818, endPoint y: 240, distance: 65.1
click at [91, 240] on div "[PERSON_NAME], TK13, 11:15 AM-12:30 PM, Deep Tissue Massage with Wintergreen oi…" at bounding box center [91, 235] width 0 height 98
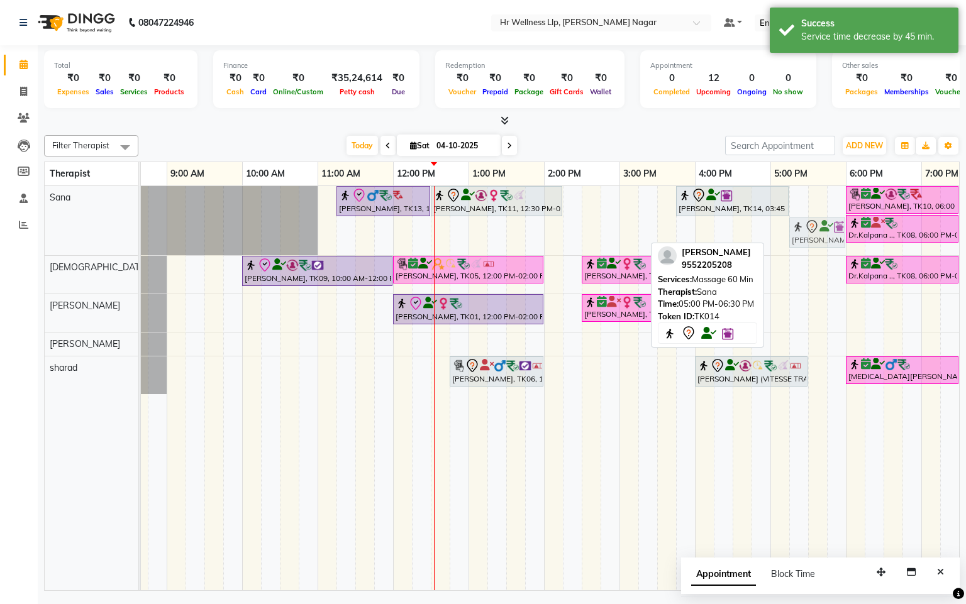
drag, startPoint x: 792, startPoint y: 240, endPoint x: 811, endPoint y: 196, distance: 47.3
click at [811, 196] on div "[PERSON_NAME], TK13, 11:15 AM-12:30 PM, Deep Tissue Massage with Wintergreen oi…" at bounding box center [581, 388] width 981 height 404
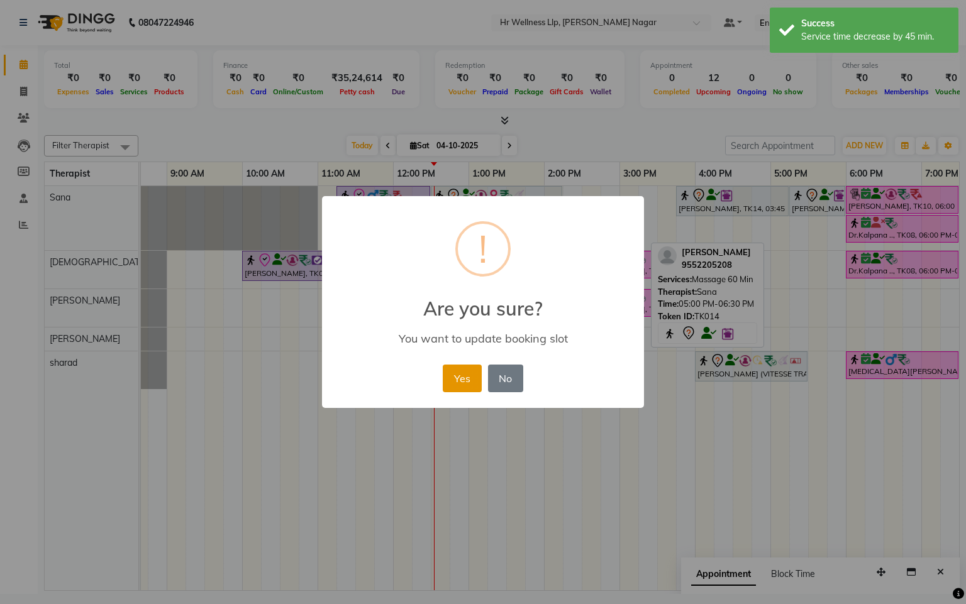
click at [457, 376] on button "Yes" at bounding box center [462, 379] width 38 height 28
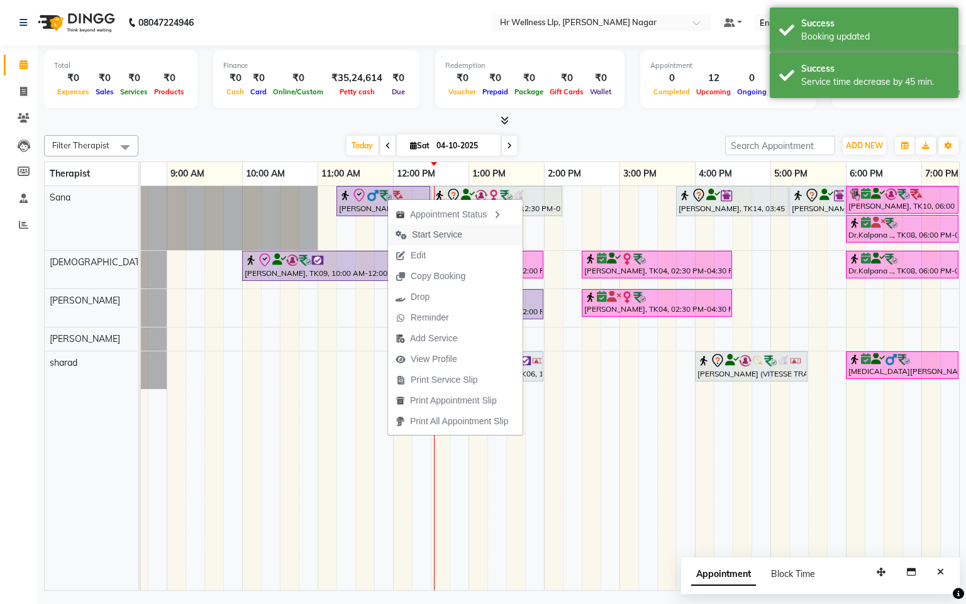
click at [430, 230] on span "Start Service" at bounding box center [437, 234] width 50 height 13
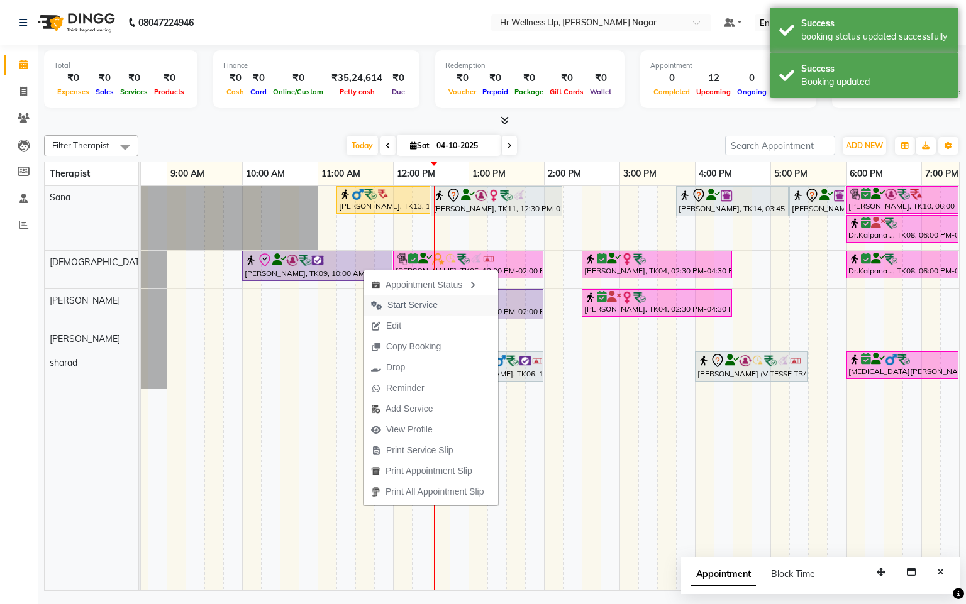
click at [415, 301] on span "Start Service" at bounding box center [412, 305] width 50 height 13
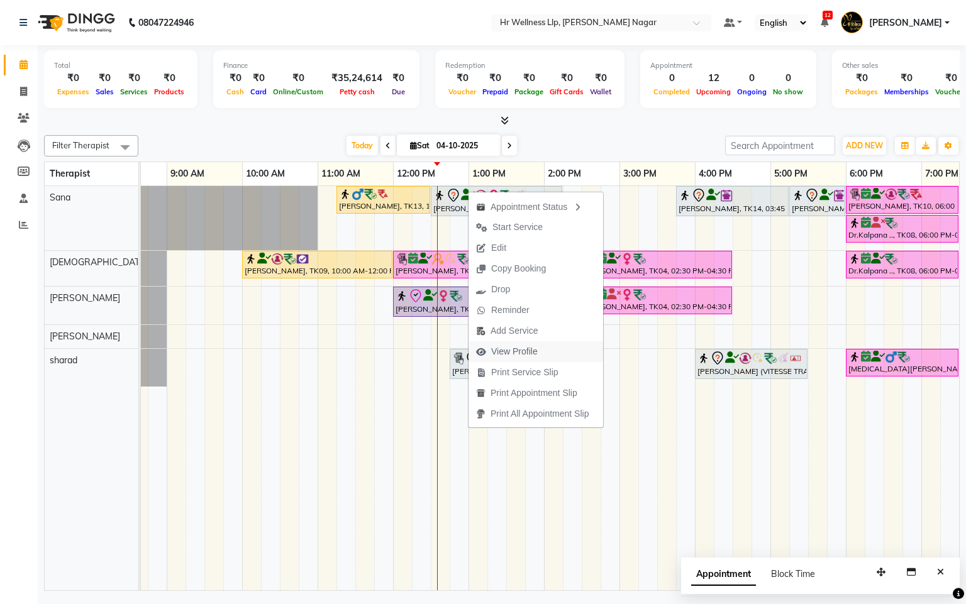
click at [516, 351] on span "View Profile" at bounding box center [514, 351] width 47 height 13
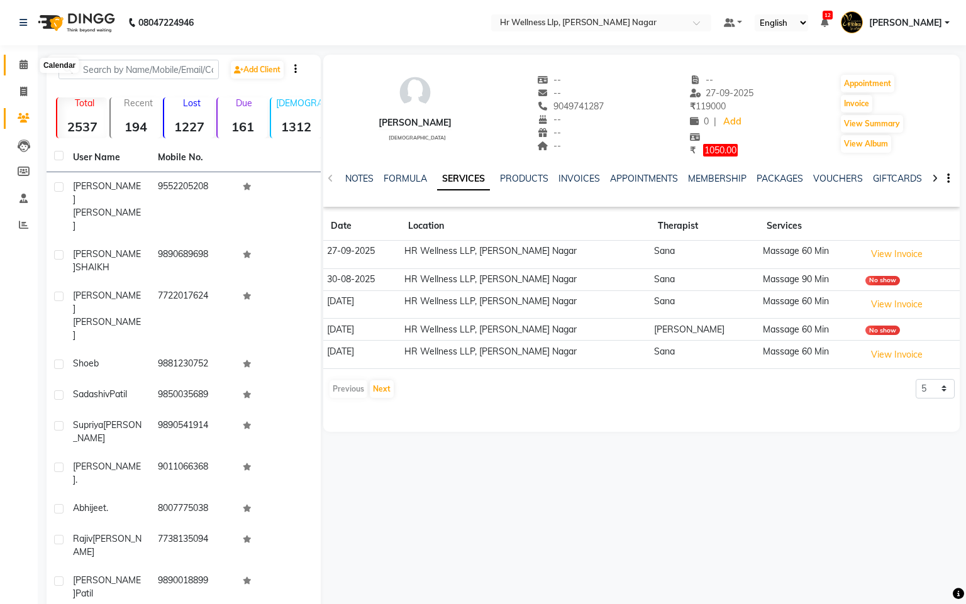
click at [27, 62] on icon at bounding box center [23, 64] width 8 height 9
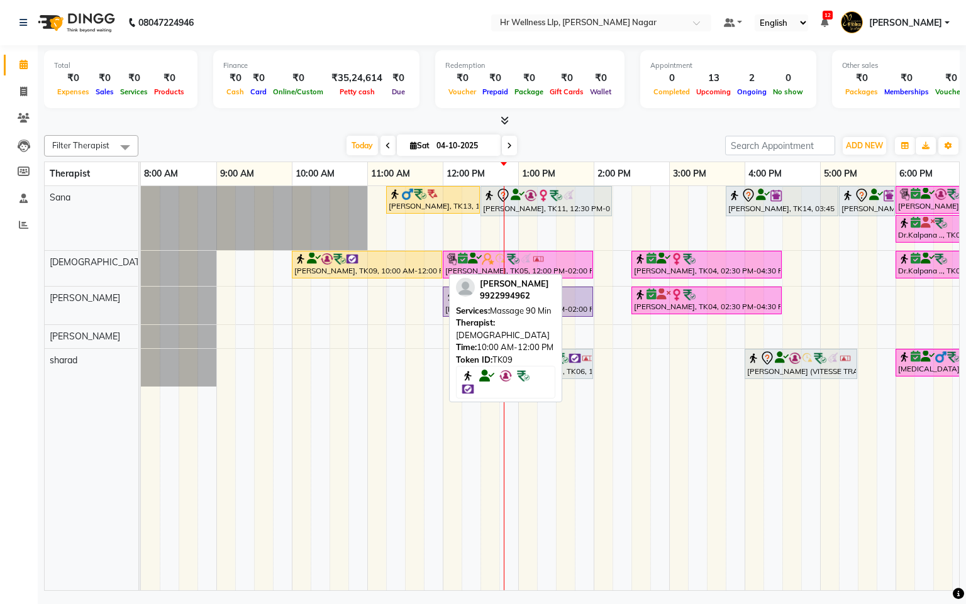
click at [313, 270] on div "[PERSON_NAME], TK09, 10:00 AM-12:00 PM, Massage 90 Min" at bounding box center [367, 265] width 148 height 24
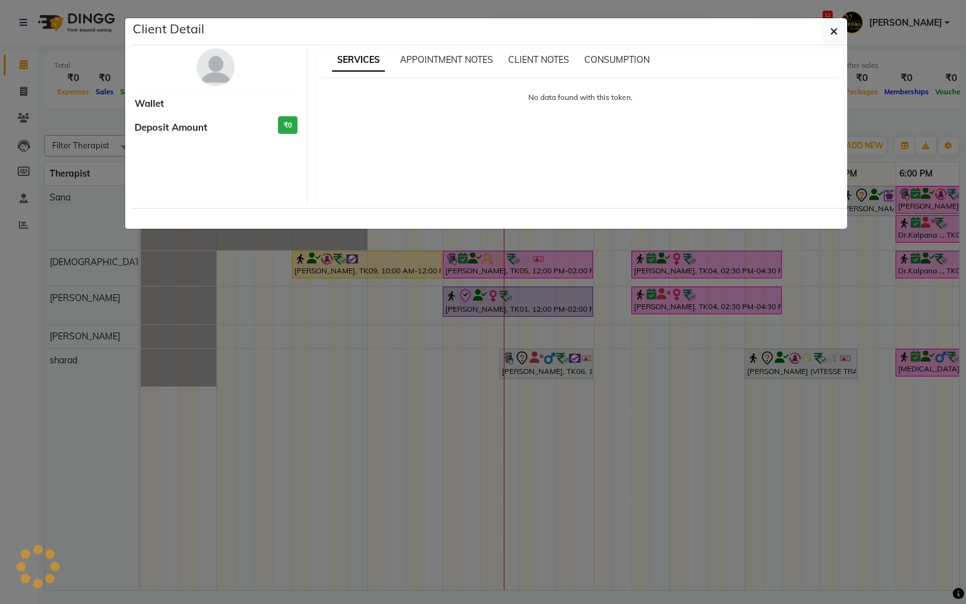
select select "1"
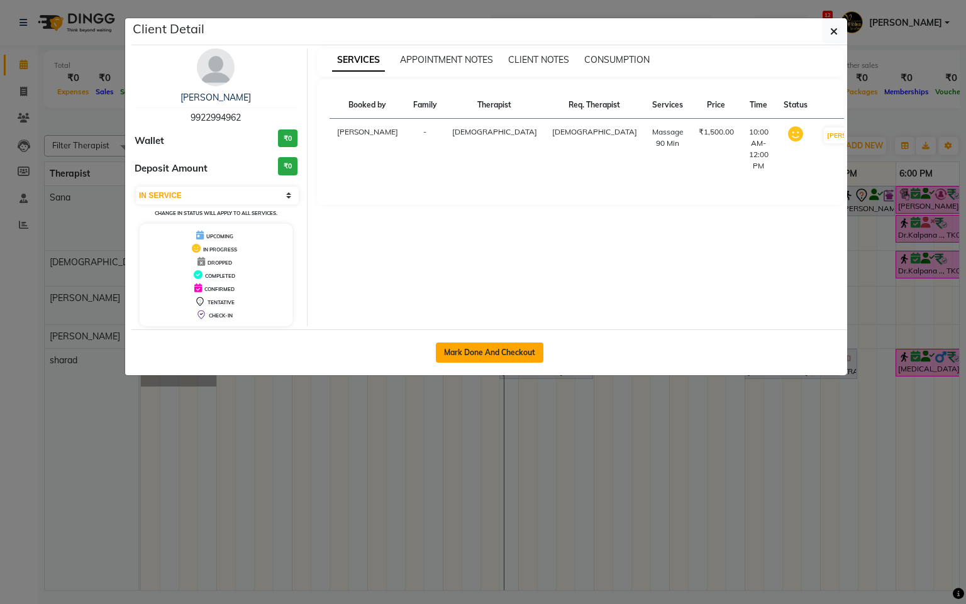
click at [501, 343] on button "Mark Done And Checkout" at bounding box center [490, 353] width 108 height 20
select select "service"
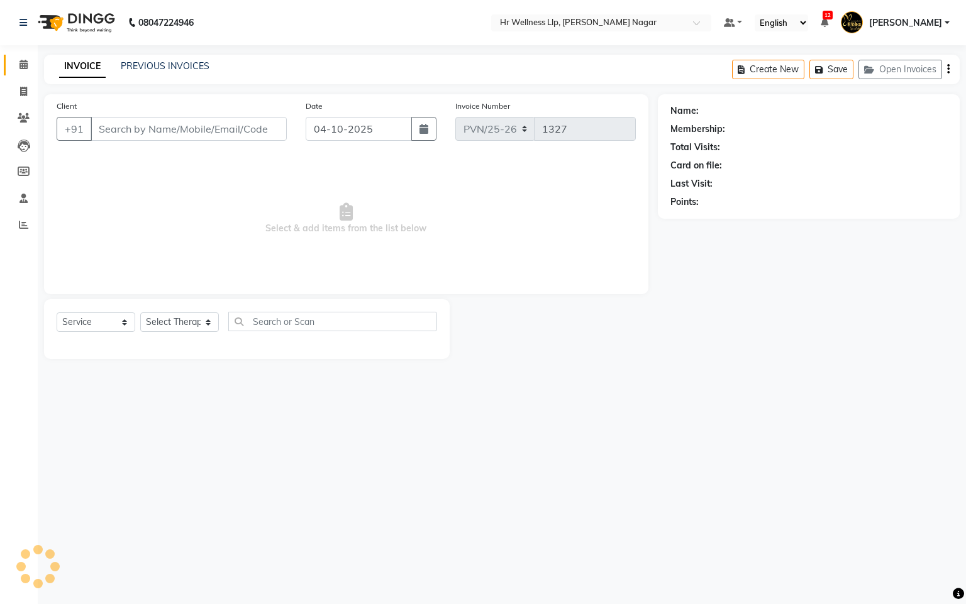
type input "9922994962"
select select "19732"
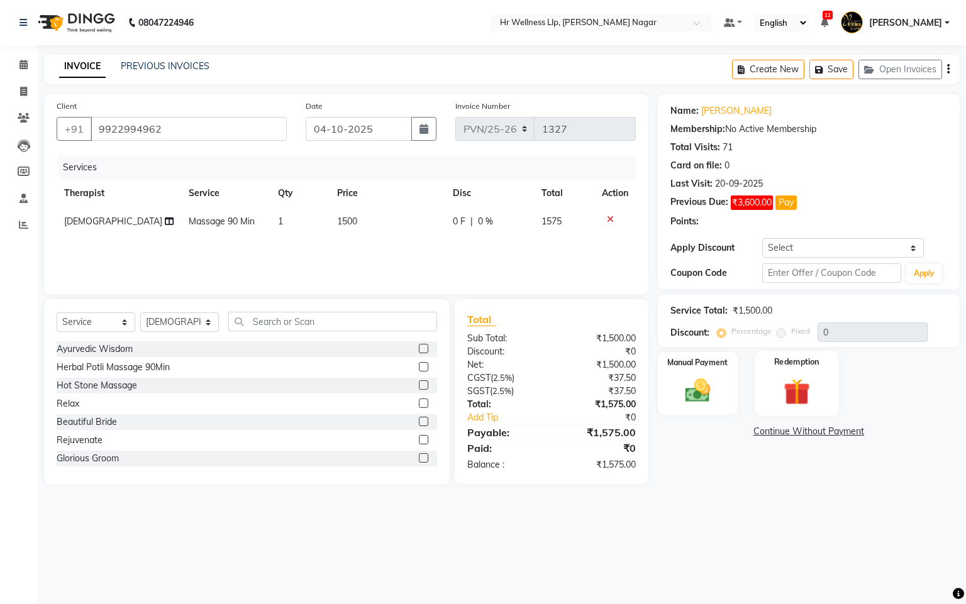
click at [802, 397] on img at bounding box center [796, 392] width 43 height 33
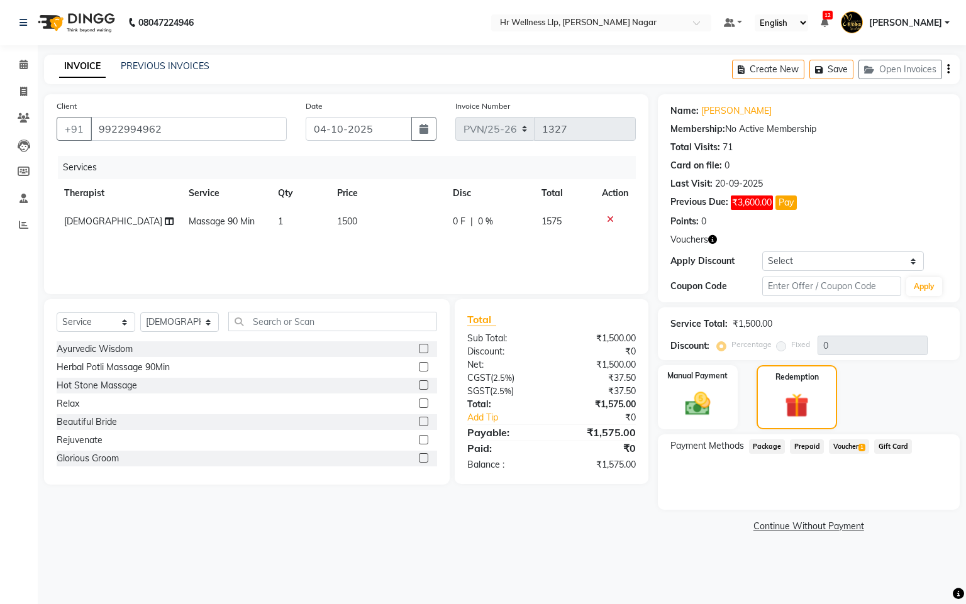
click at [845, 453] on span "Voucher 1" at bounding box center [849, 447] width 40 height 14
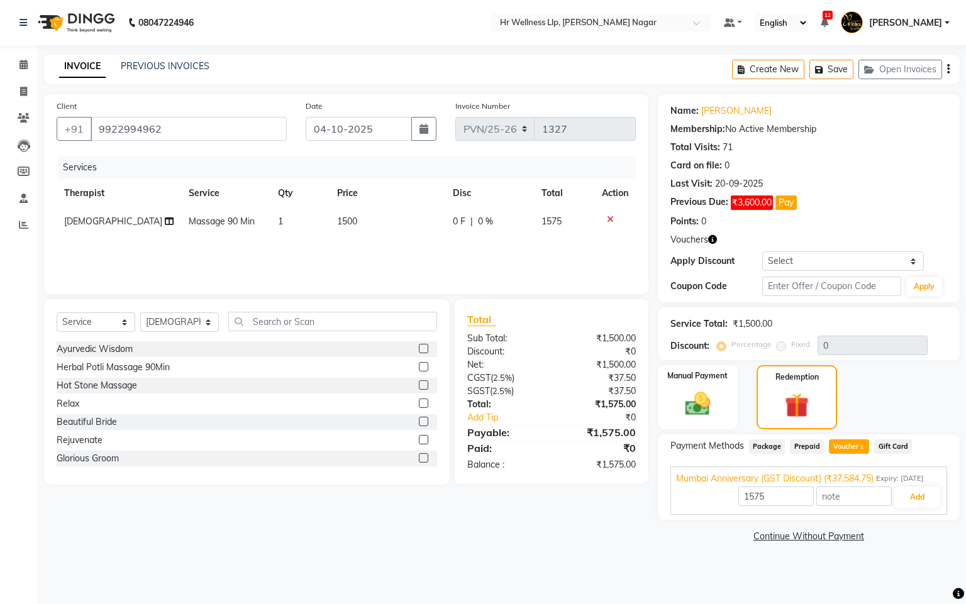
click at [852, 447] on span "Voucher 1" at bounding box center [849, 447] width 40 height 14
click at [916, 508] on button "Add" at bounding box center [917, 497] width 46 height 21
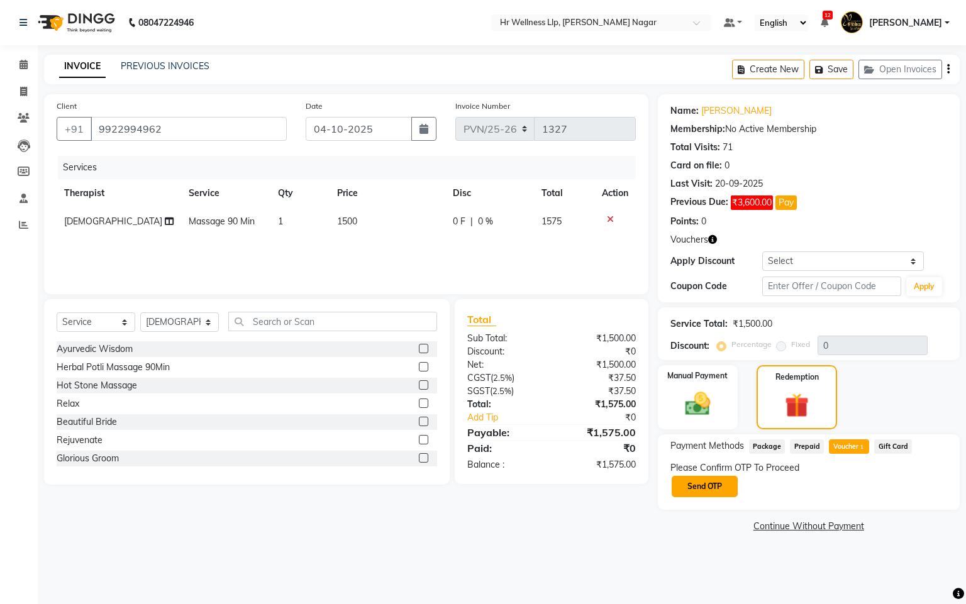
click at [713, 491] on button "Send OTP" at bounding box center [705, 486] width 66 height 21
click at [692, 487] on input "text" at bounding box center [733, 485] width 126 height 19
type input "7729"
click at [836, 502] on div "Resend OTP" at bounding box center [808, 504] width 277 height 11
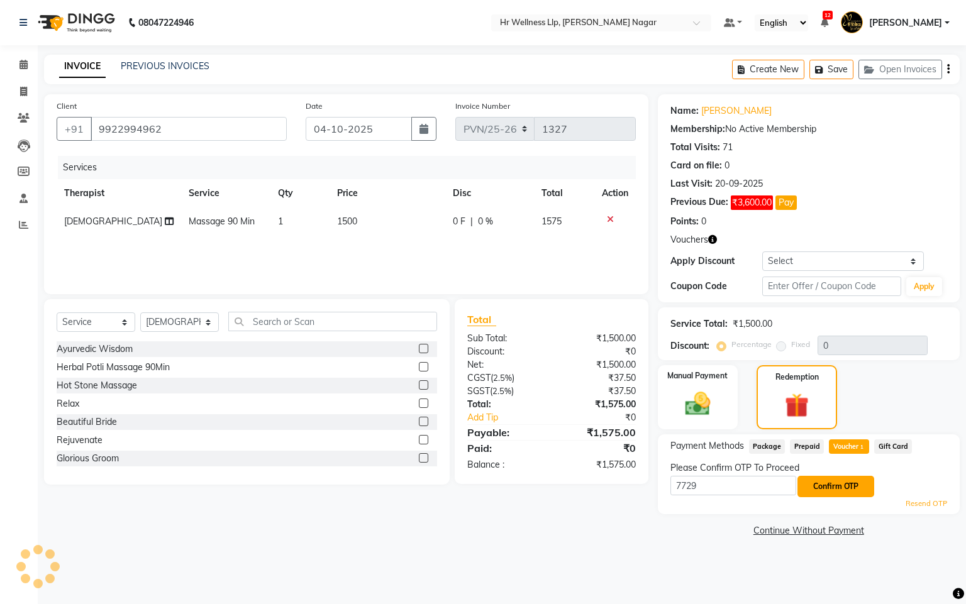
click at [841, 492] on button "Confirm OTP" at bounding box center [835, 486] width 77 height 21
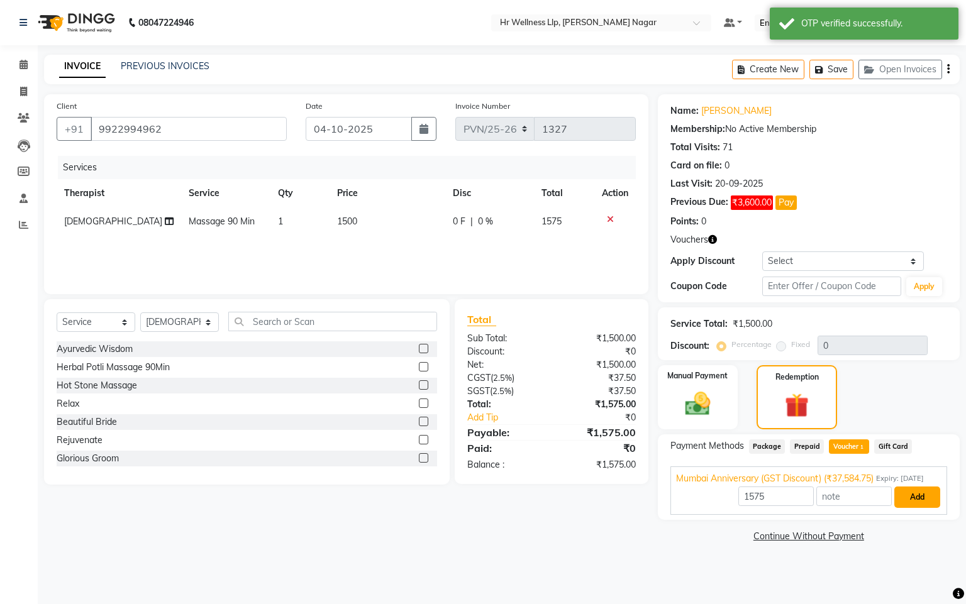
click at [929, 508] on button "Add" at bounding box center [917, 497] width 46 height 21
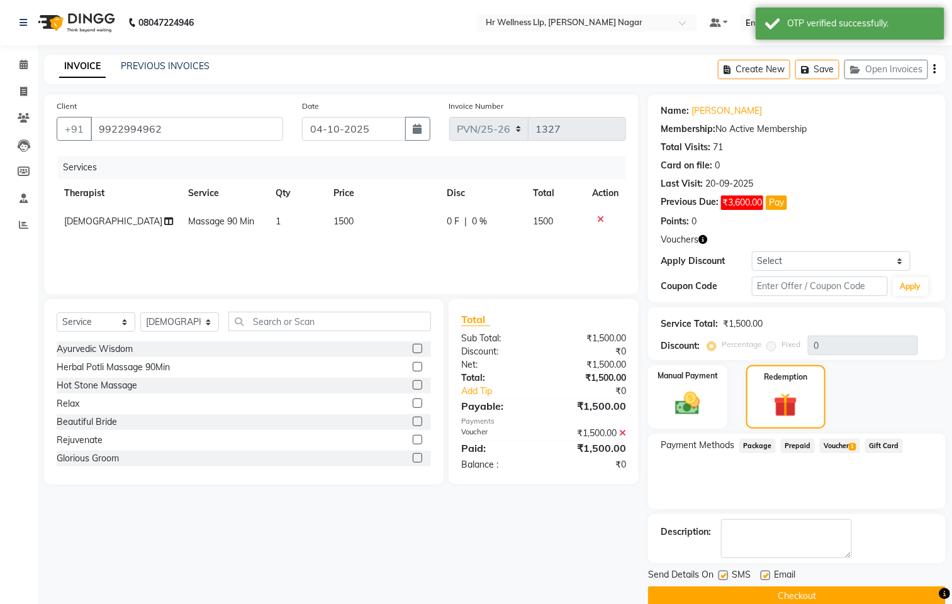
click at [717, 591] on button "Checkout" at bounding box center [796, 596] width 297 height 19
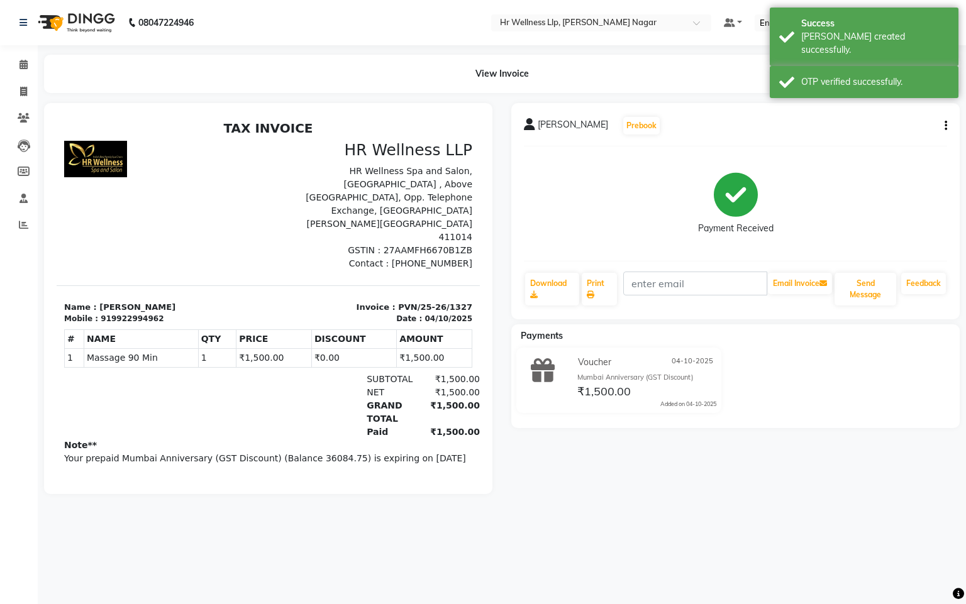
click at [148, 313] on div "Mobile : 919922994962" at bounding box center [162, 318] width 197 height 11
click at [142, 313] on div "919922994962" at bounding box center [132, 318] width 63 height 11
drag, startPoint x: 142, startPoint y: 296, endPoint x: 127, endPoint y: 296, distance: 14.5
click at [127, 313] on div "919922994962" at bounding box center [132, 318] width 63 height 11
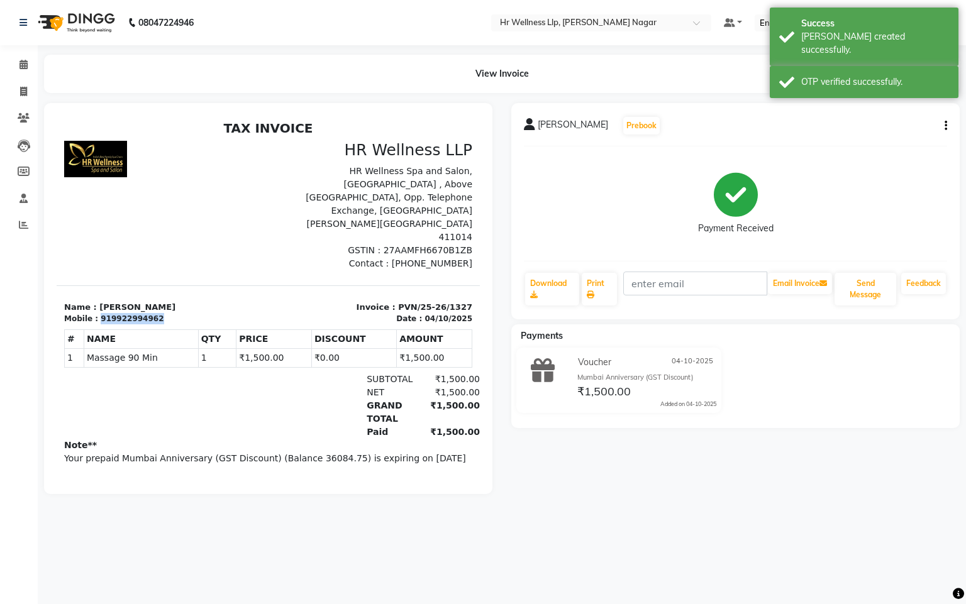
click at [127, 313] on div "919922994962" at bounding box center [132, 318] width 63 height 11
copy div "919922994962"
click at [29, 68] on span at bounding box center [24, 65] width 22 height 14
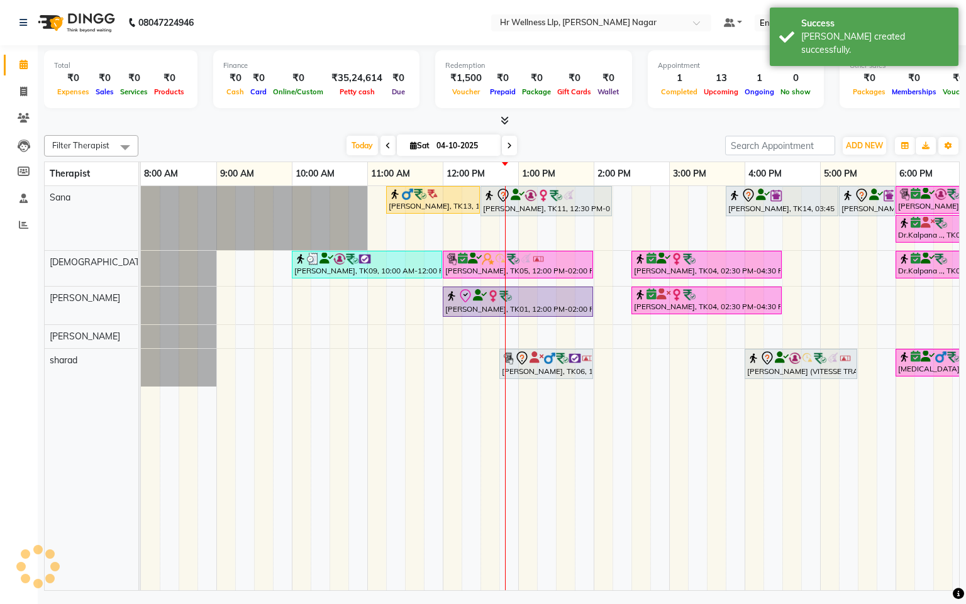
click at [407, 144] on span "Sat" at bounding box center [420, 145] width 26 height 9
select select "10"
select select "2025"
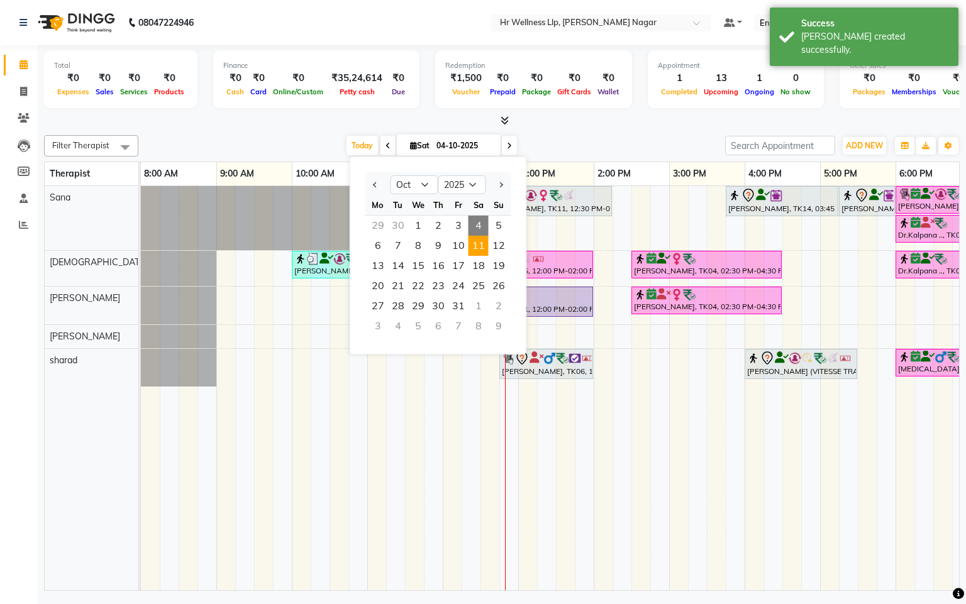
click at [480, 251] on span "11" at bounding box center [479, 246] width 20 height 20
type input "[DATE]"
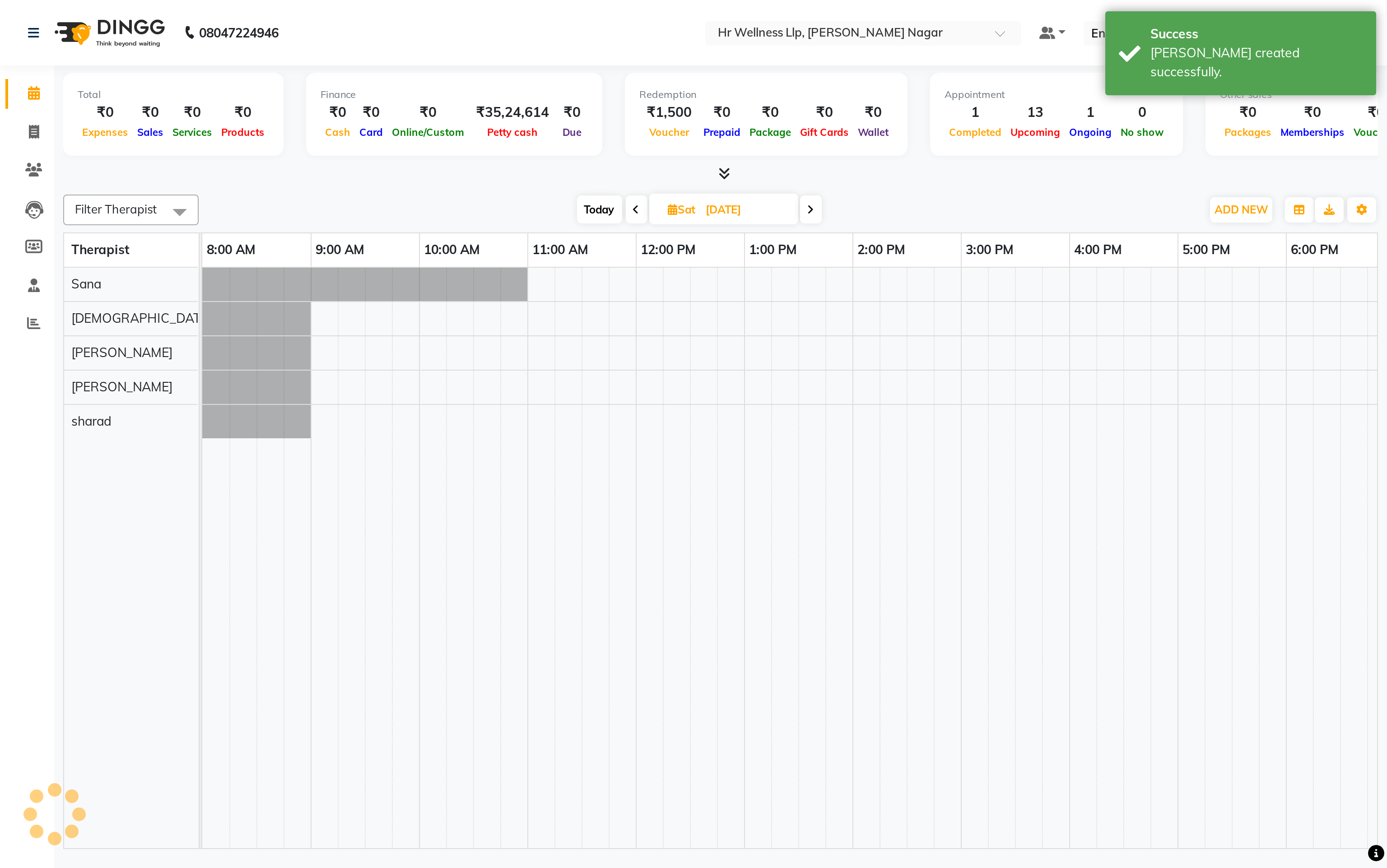
scroll to position [0, 117]
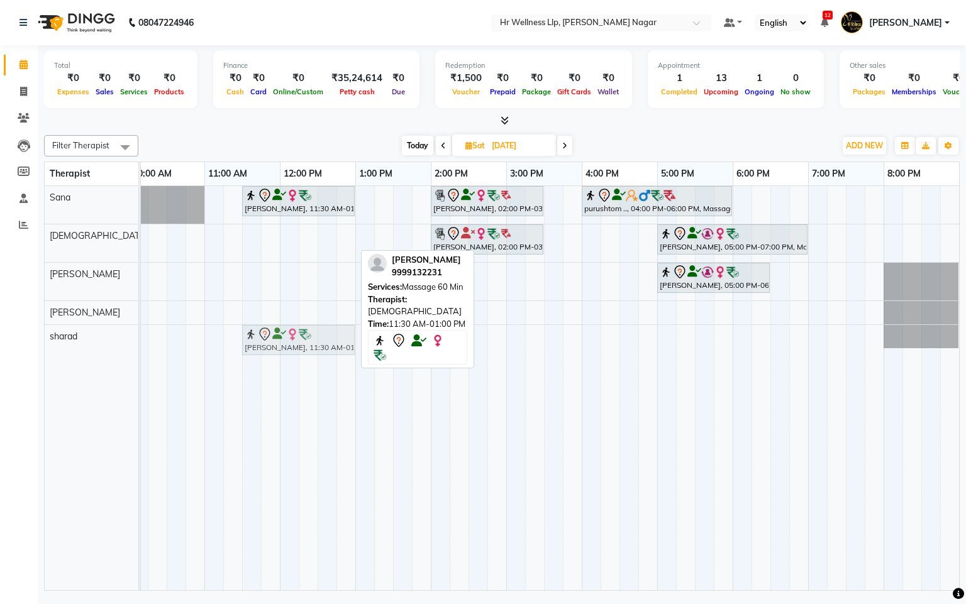
drag, startPoint x: 272, startPoint y: 246, endPoint x: 265, endPoint y: 345, distance: 99.6
click at [264, 348] on tbody "[PERSON_NAME], 11:30 AM-01:00 PM, Massage 60 Min [PERSON_NAME], 02:00 PM-03:30 …" at bounding box center [468, 267] width 981 height 162
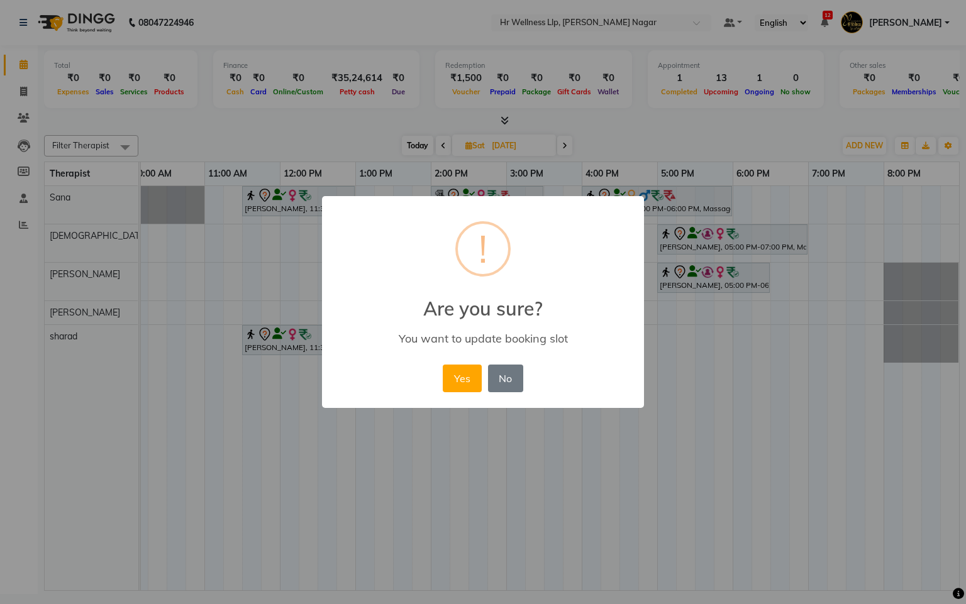
drag, startPoint x: 453, startPoint y: 375, endPoint x: 372, endPoint y: 331, distance: 92.1
click at [453, 376] on button "Yes" at bounding box center [462, 379] width 38 height 28
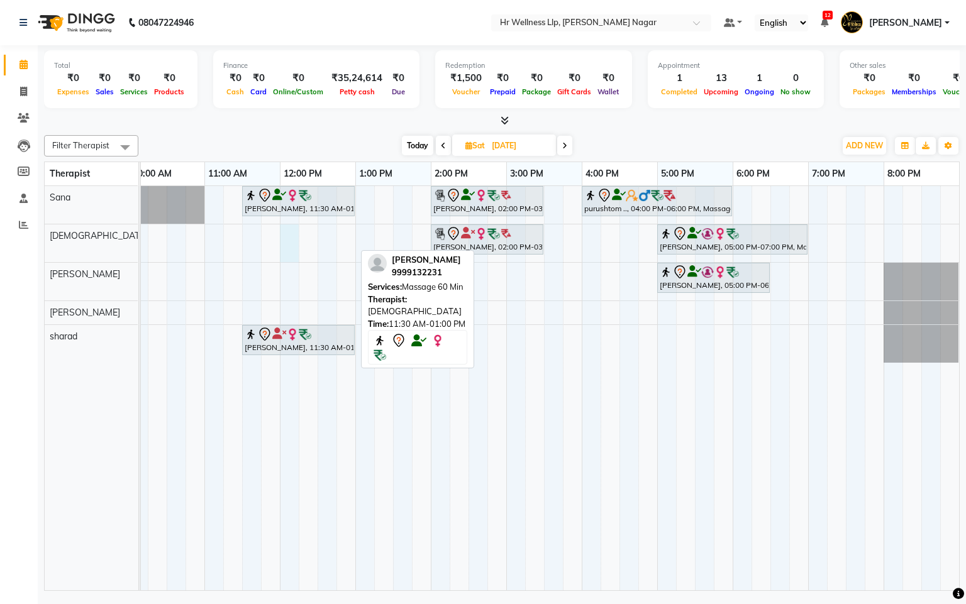
click at [287, 244] on div at bounding box center [289, 244] width 19 height 38
select select "19732"
select select "tentative"
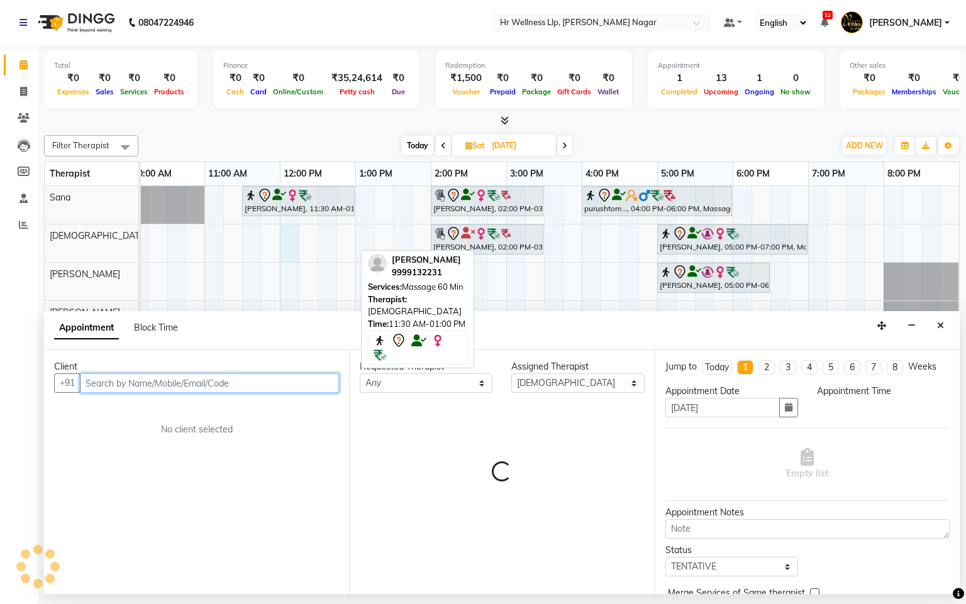
select select "720"
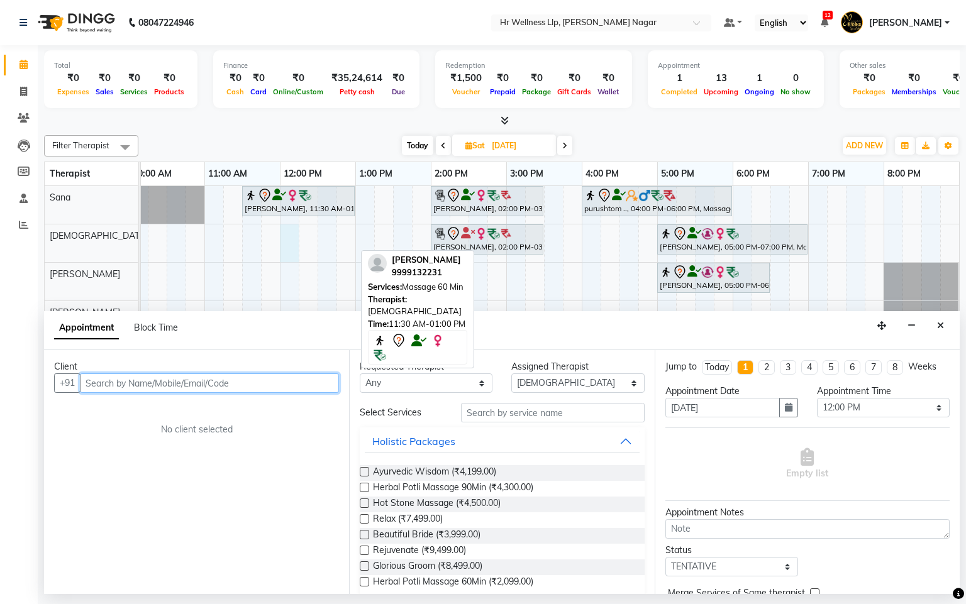
click at [217, 385] on input "text" at bounding box center [209, 383] width 259 height 19
click at [468, 143] on icon at bounding box center [468, 146] width 7 height 8
select select "10"
select select "2025"
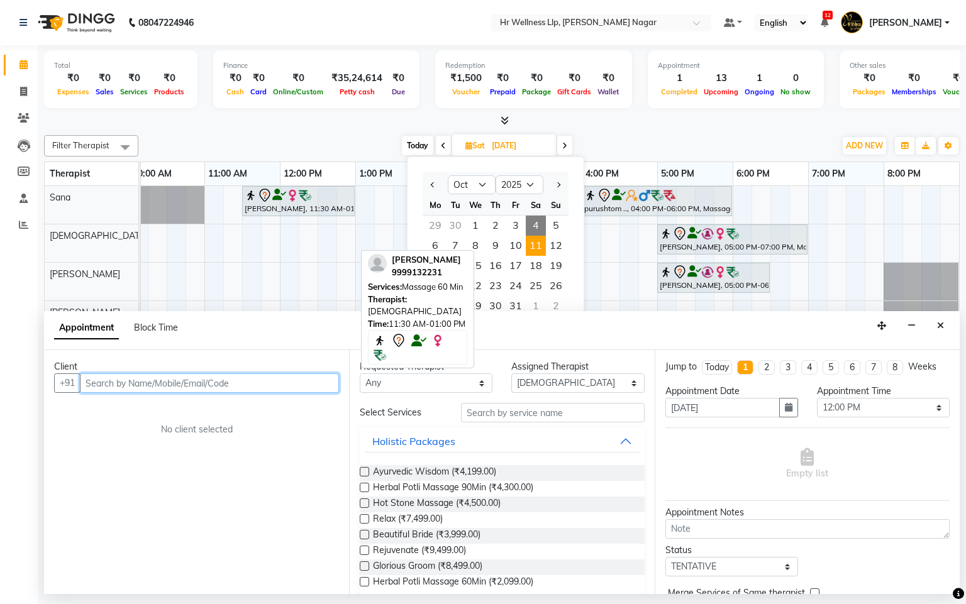
click at [195, 376] on input "text" at bounding box center [209, 383] width 259 height 19
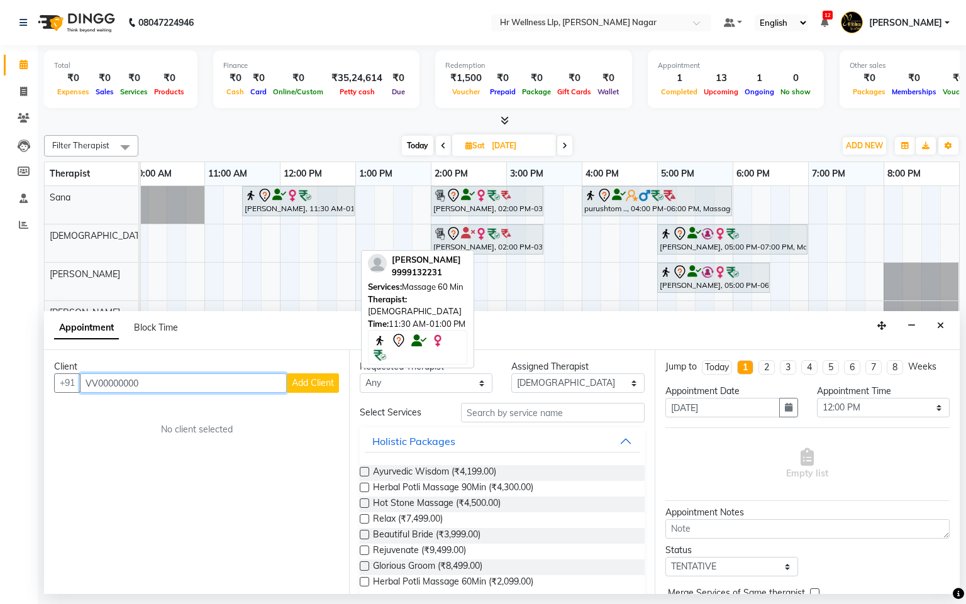
type input "VV000000000"
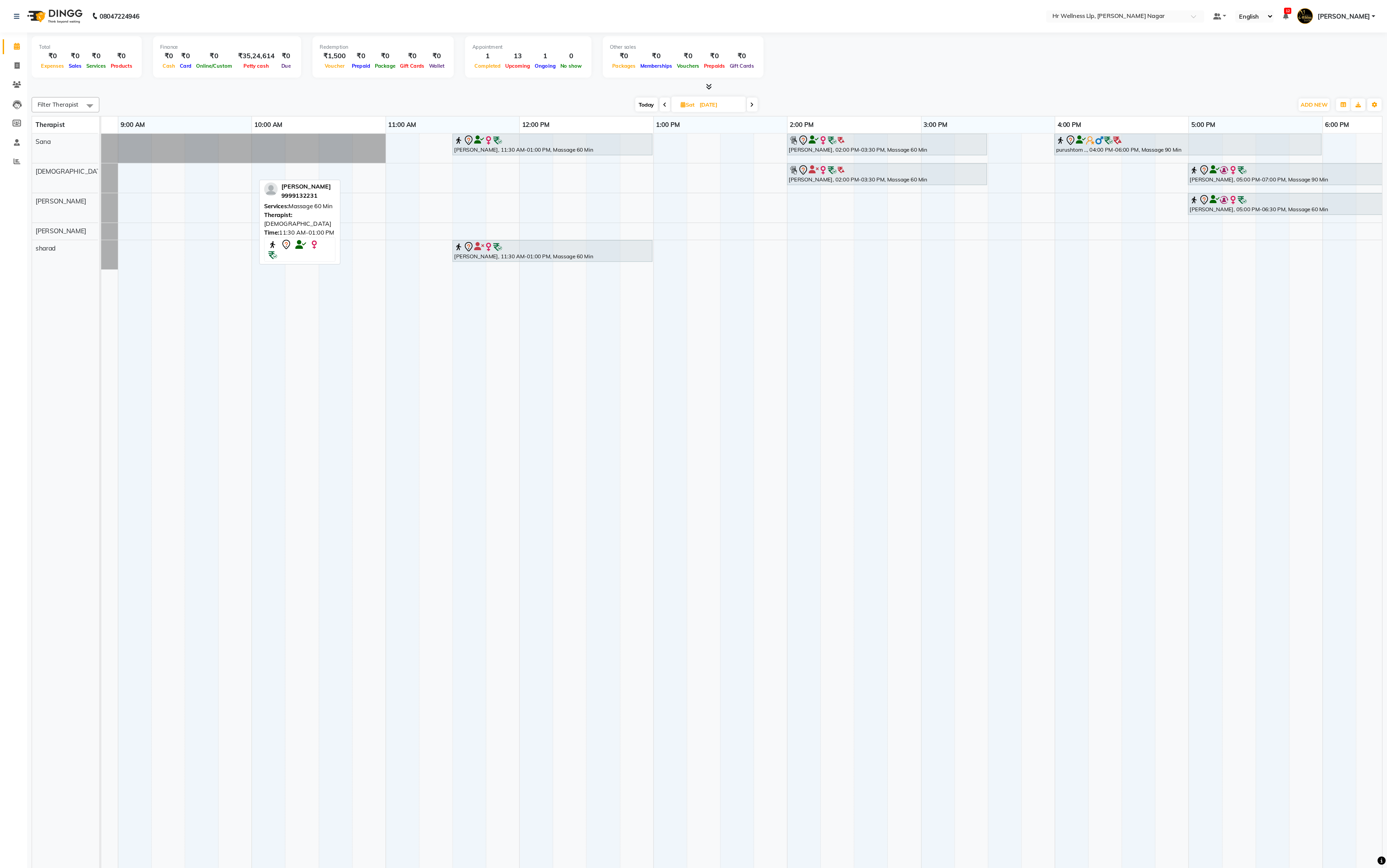
scroll to position [0, 0]
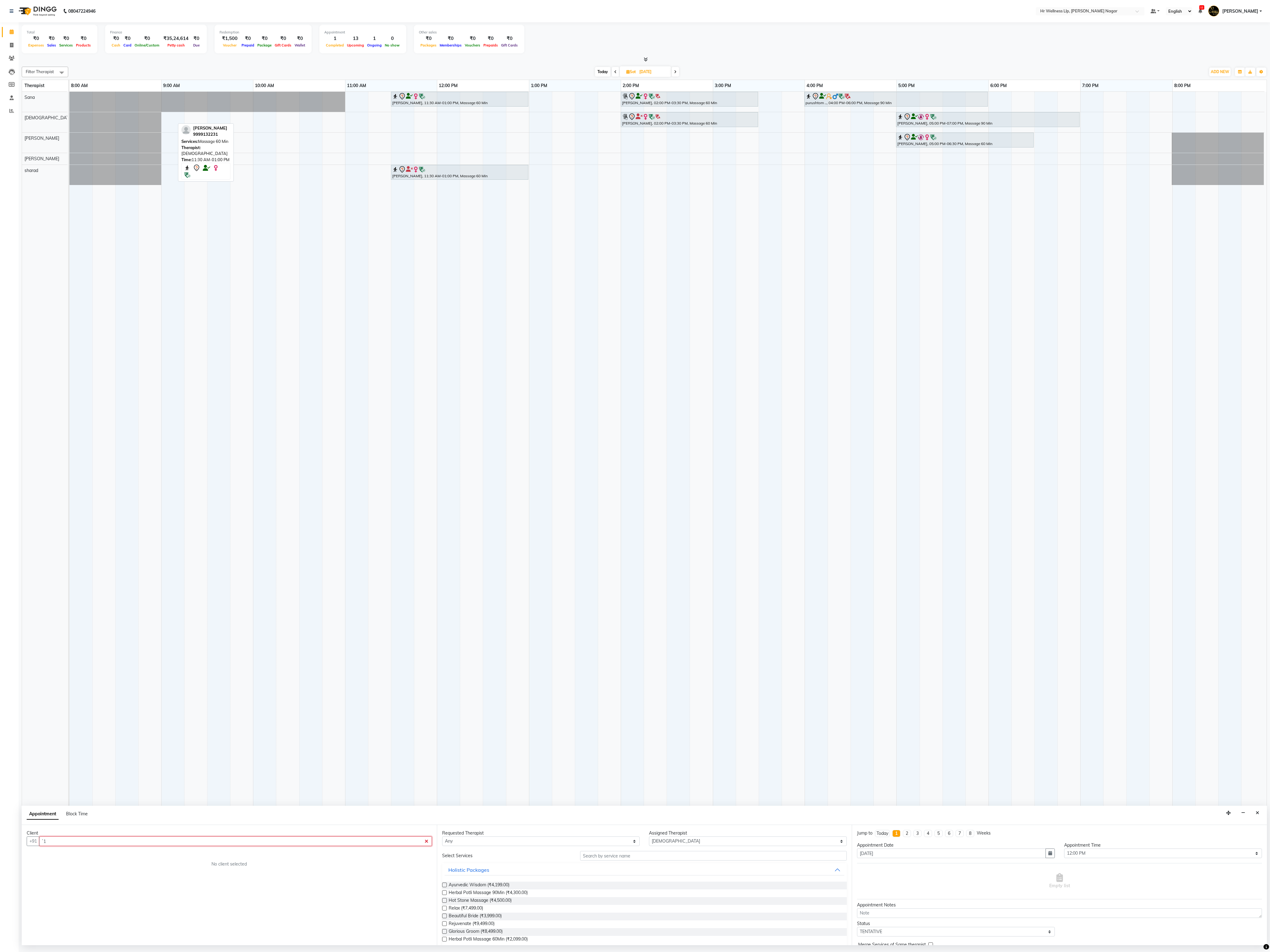
click at [464, 298] on td at bounding box center [471, 517] width 23 height 851
click at [466, 298] on td at bounding box center [471, 517] width 23 height 851
click at [476, 298] on td at bounding box center [517, 517] width 23 height 851
click at [476, 298] on td at bounding box center [494, 517] width 23 height 851
drag, startPoint x: 505, startPoint y: 563, endPoint x: 481, endPoint y: 692, distance: 131.2
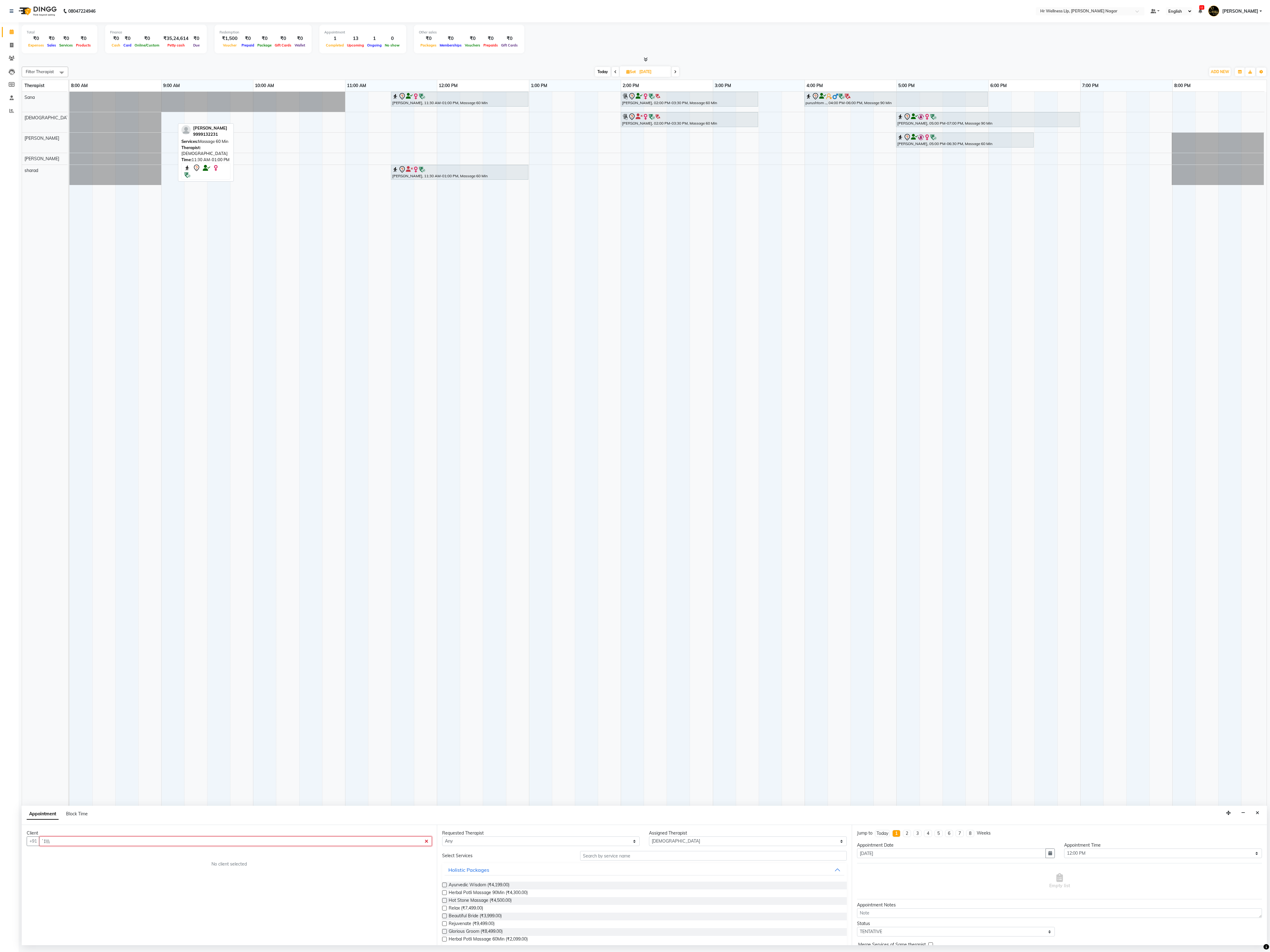
click at [476, 298] on td at bounding box center [494, 517] width 23 height 851
click at [476, 298] on td at bounding box center [1253, 517] width 23 height 851
click at [476, 298] on td at bounding box center [1230, 517] width 23 height 851
click at [476, 298] on td at bounding box center [1069, 517] width 23 height 851
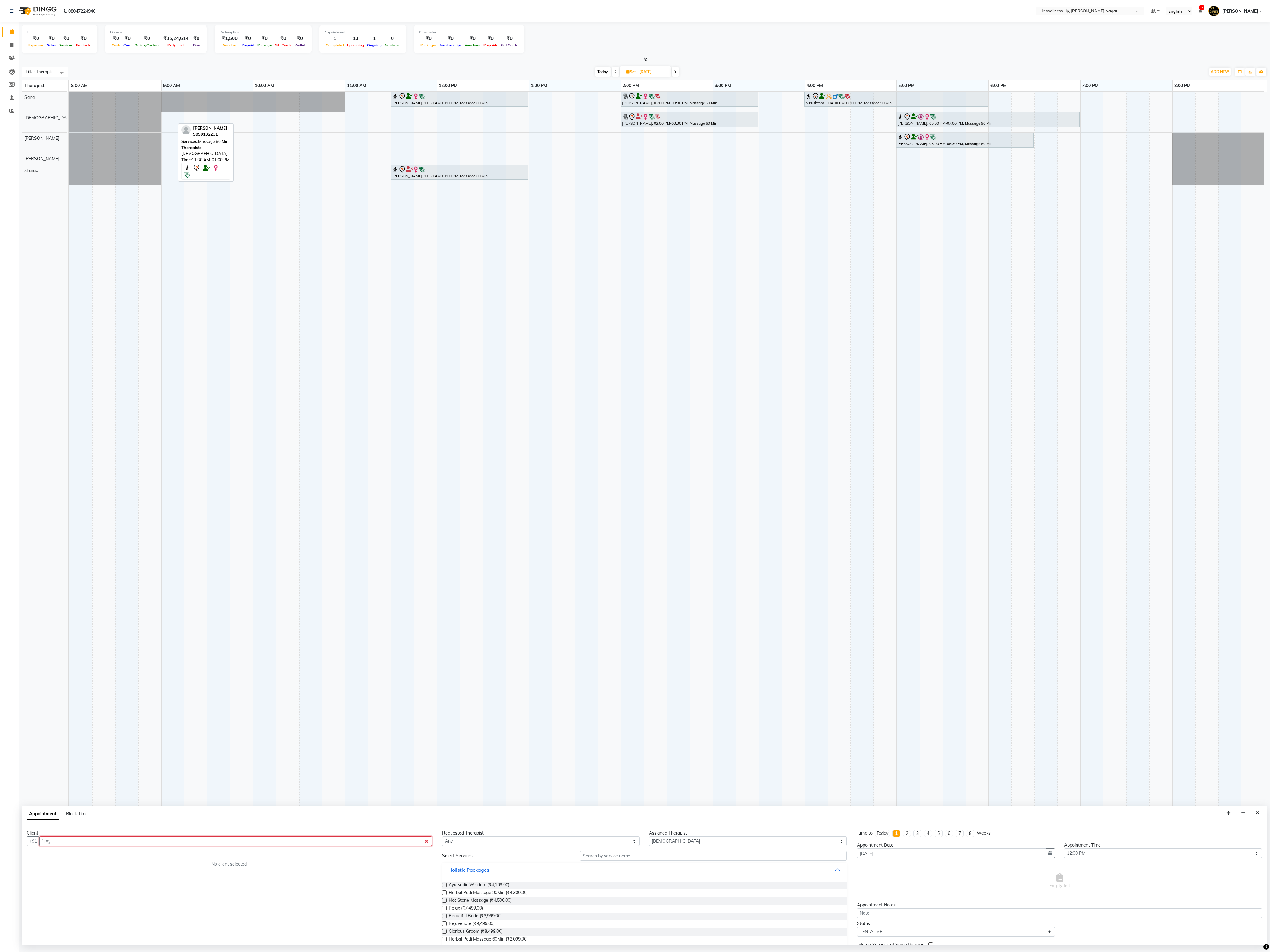
click at [476, 298] on td at bounding box center [1069, 517] width 23 height 851
click at [476, 298] on td at bounding box center [1046, 517] width 23 height 851
click at [476, 298] on td at bounding box center [1023, 517] width 23 height 851
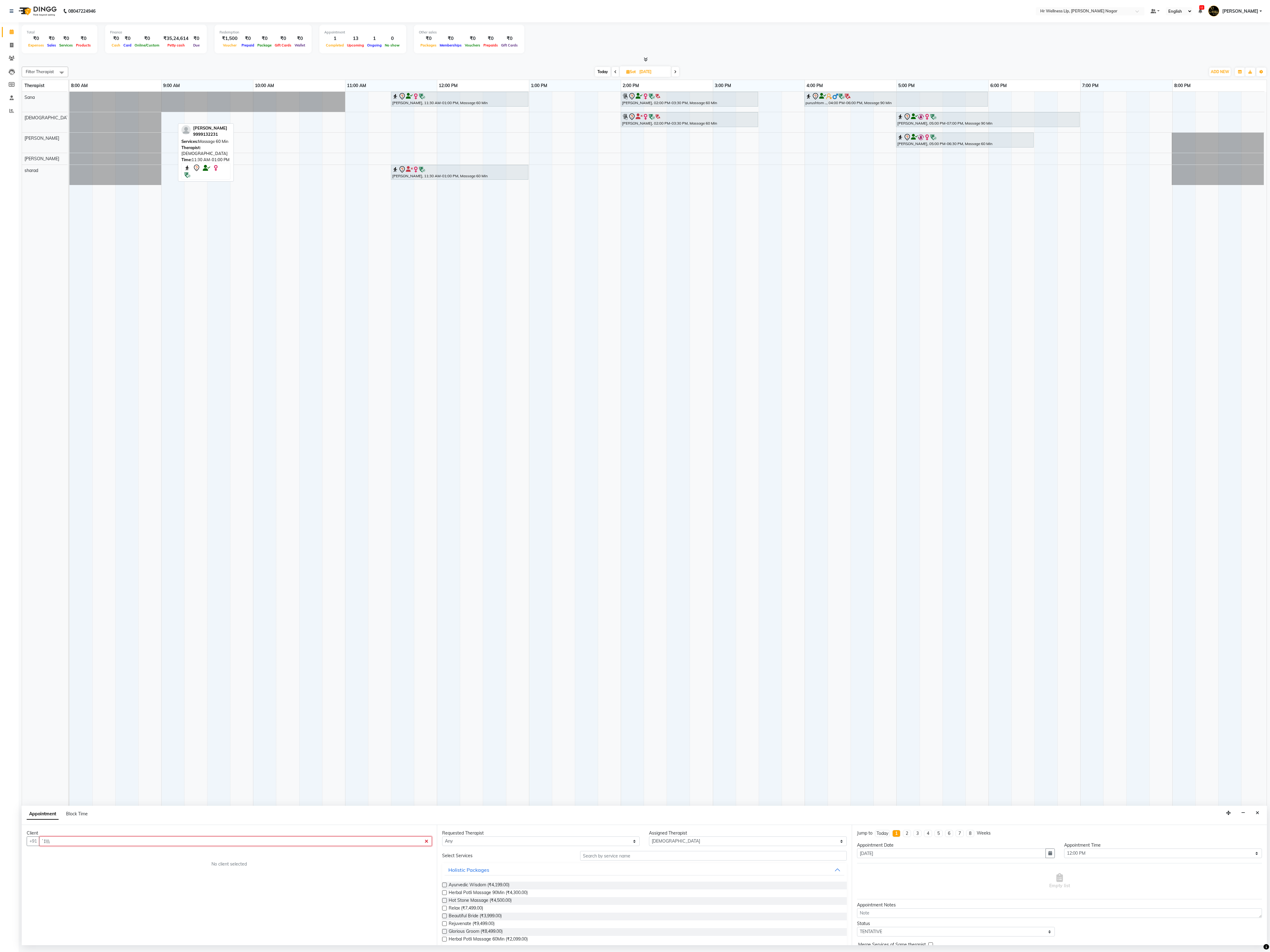
click at [476, 298] on td at bounding box center [1023, 517] width 23 height 851
click at [476, 126] on div "[PERSON_NAME], 02:00 PM-03:30 PM, Massage 60 Min" at bounding box center [689, 120] width 136 height 13
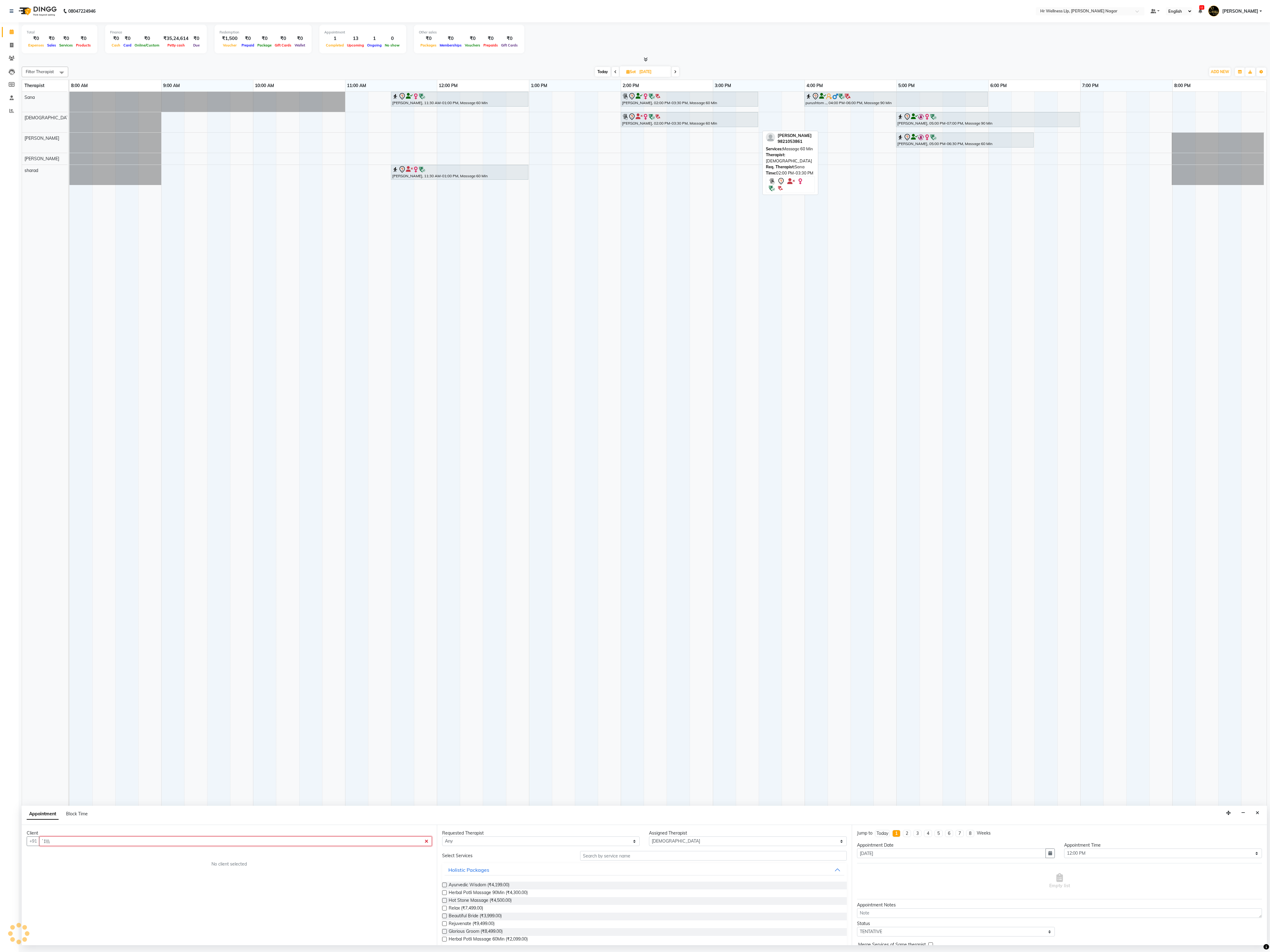
click at [476, 126] on div "[PERSON_NAME], 02:00 PM-03:30 PM, Massage 60 Min" at bounding box center [689, 120] width 136 height 13
type input "`1\\\"
select select "7"
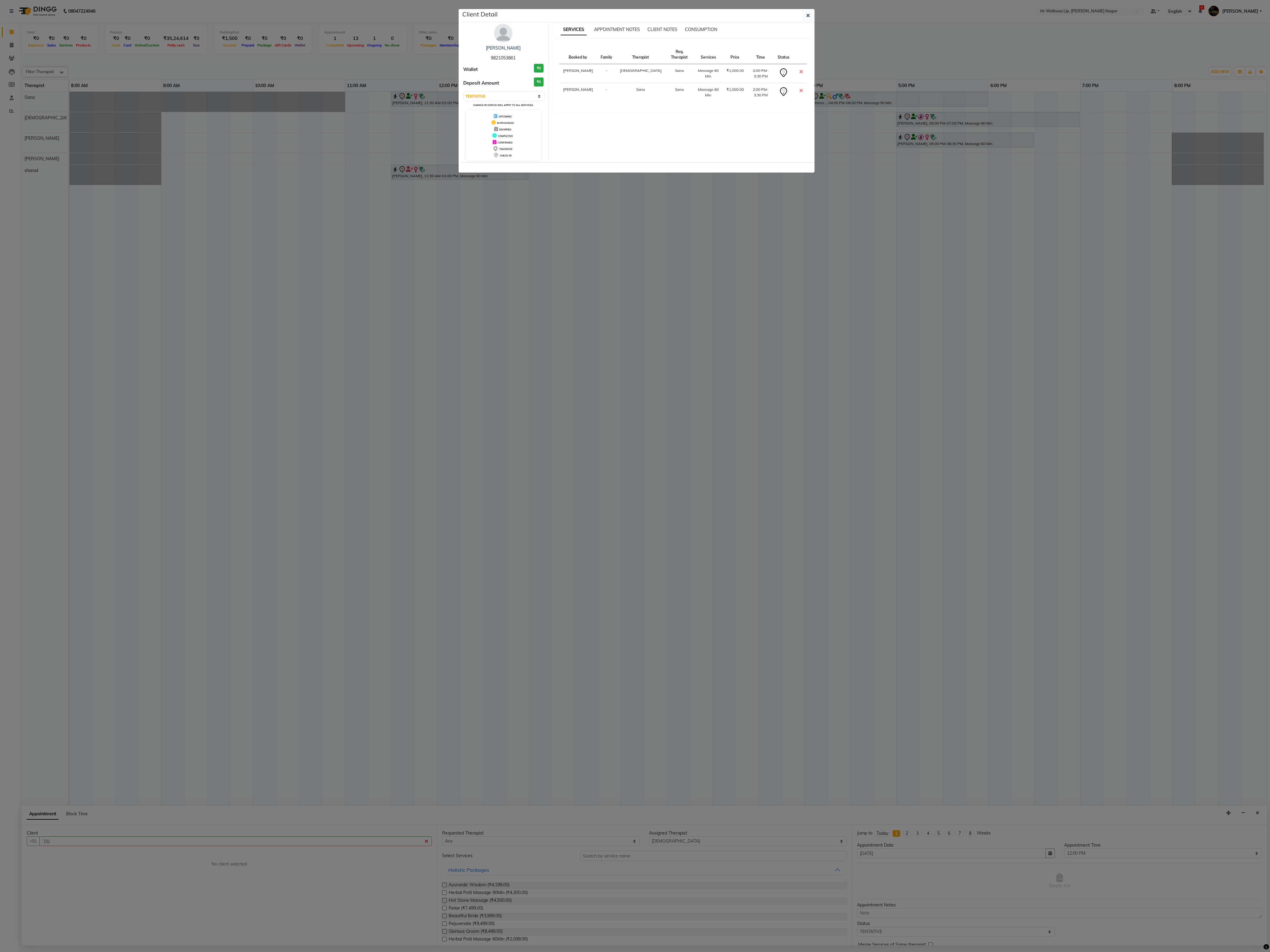
click at [476, 298] on ngb-modal-window "Client Detail [PERSON_NAME] 9821053861 Wallet ₹0 Deposit Amount ₹0 Select CONFI…" at bounding box center [635, 476] width 1270 height 952
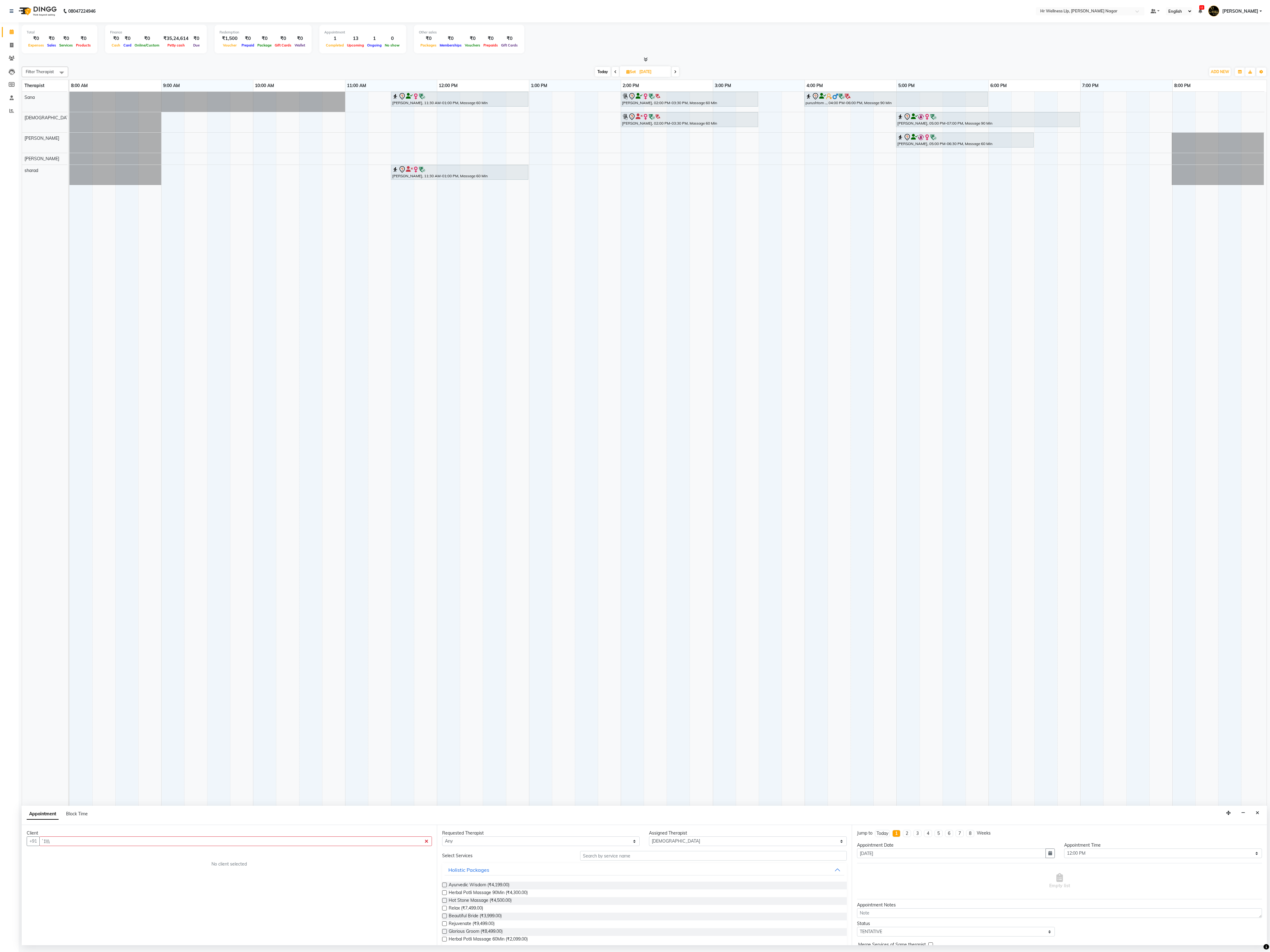
click at [476, 298] on ngb-modal-window "Client Detail [PERSON_NAME] 9821053861 Wallet ₹0 Deposit Amount ₹0 Select CONFI…" at bounding box center [635, 476] width 1270 height 952
click at [476, 257] on td at bounding box center [701, 517] width 23 height 851
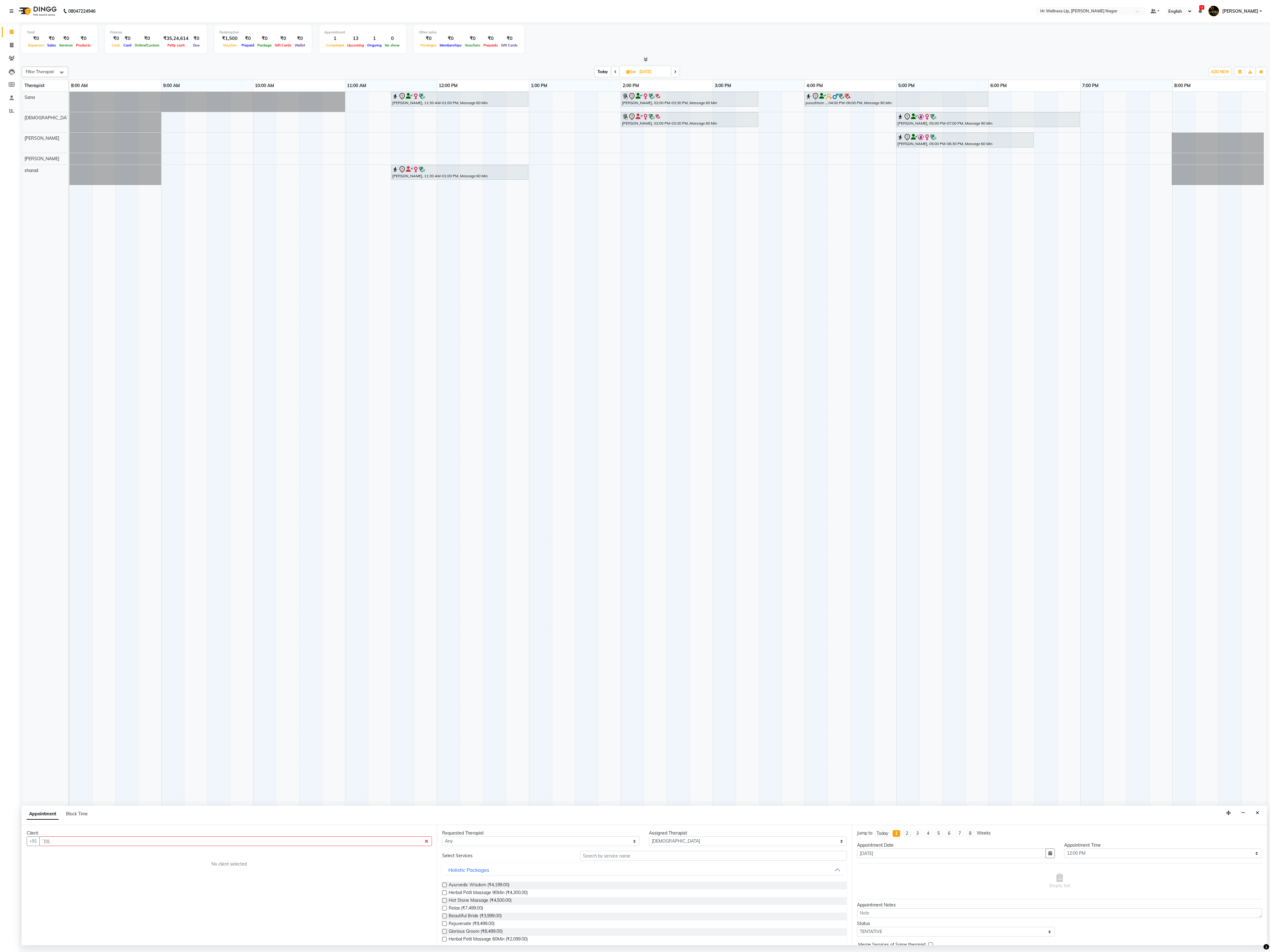
drag, startPoint x: 1161, startPoint y: 290, endPoint x: 1156, endPoint y: 290, distance: 5.0
click at [476, 290] on td at bounding box center [1161, 517] width 23 height 851
click at [476, 298] on td at bounding box center [816, 517] width 23 height 851
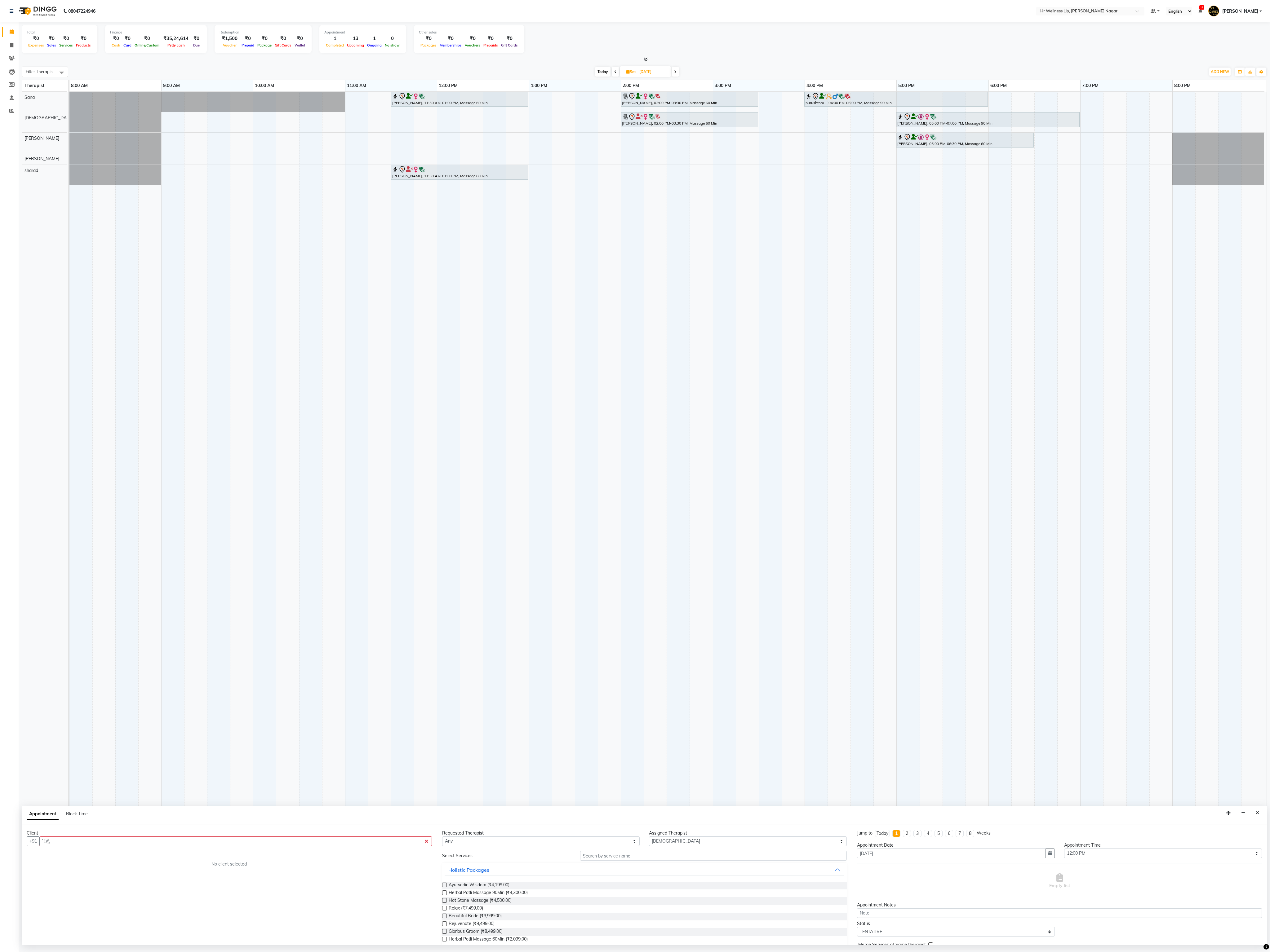
click at [476, 298] on td at bounding box center [816, 517] width 23 height 851
click at [476, 298] on icon "button" at bounding box center [1228, 813] width 4 height 4
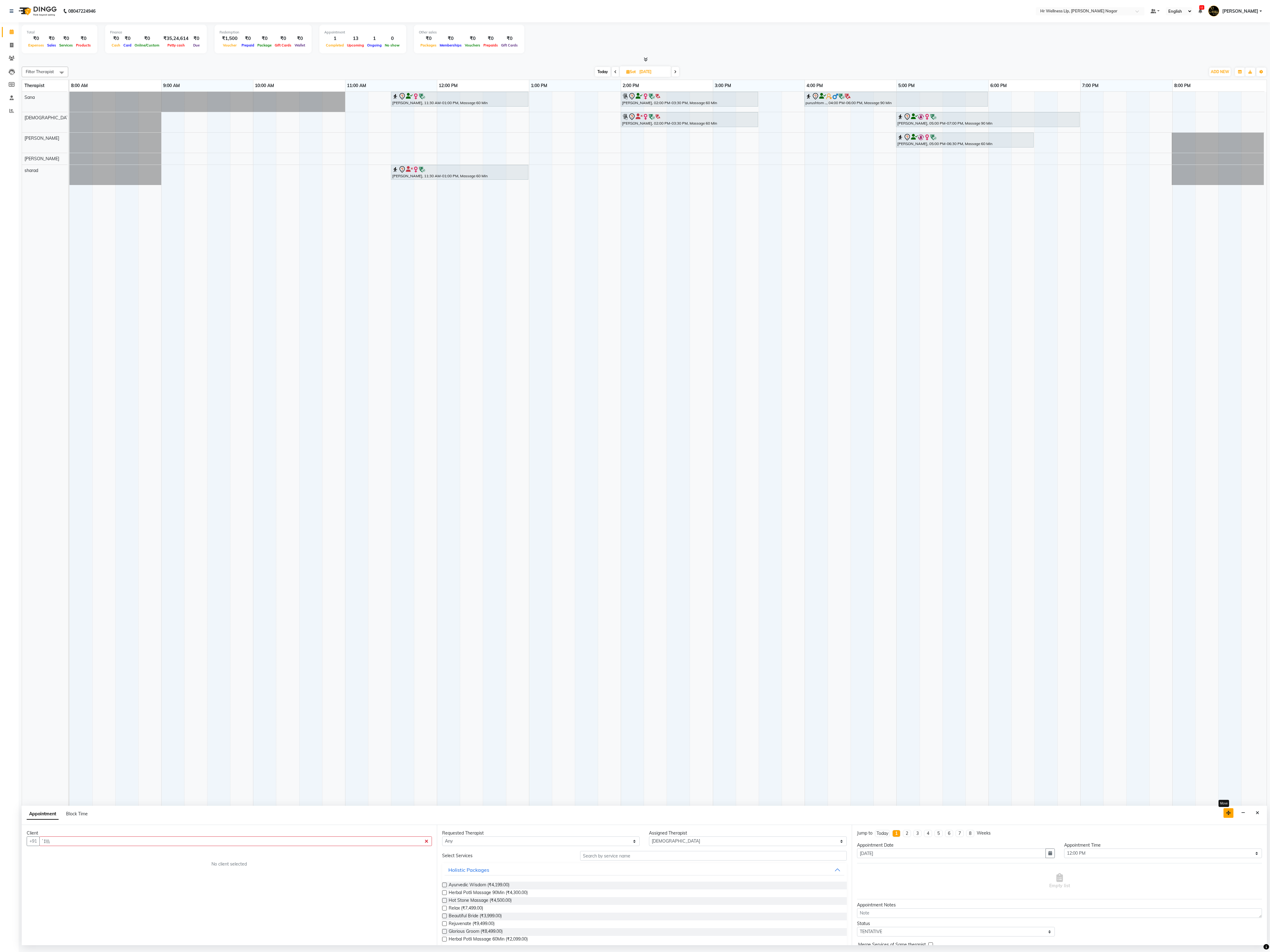
click at [476, 298] on button "button" at bounding box center [1229, 813] width 10 height 9
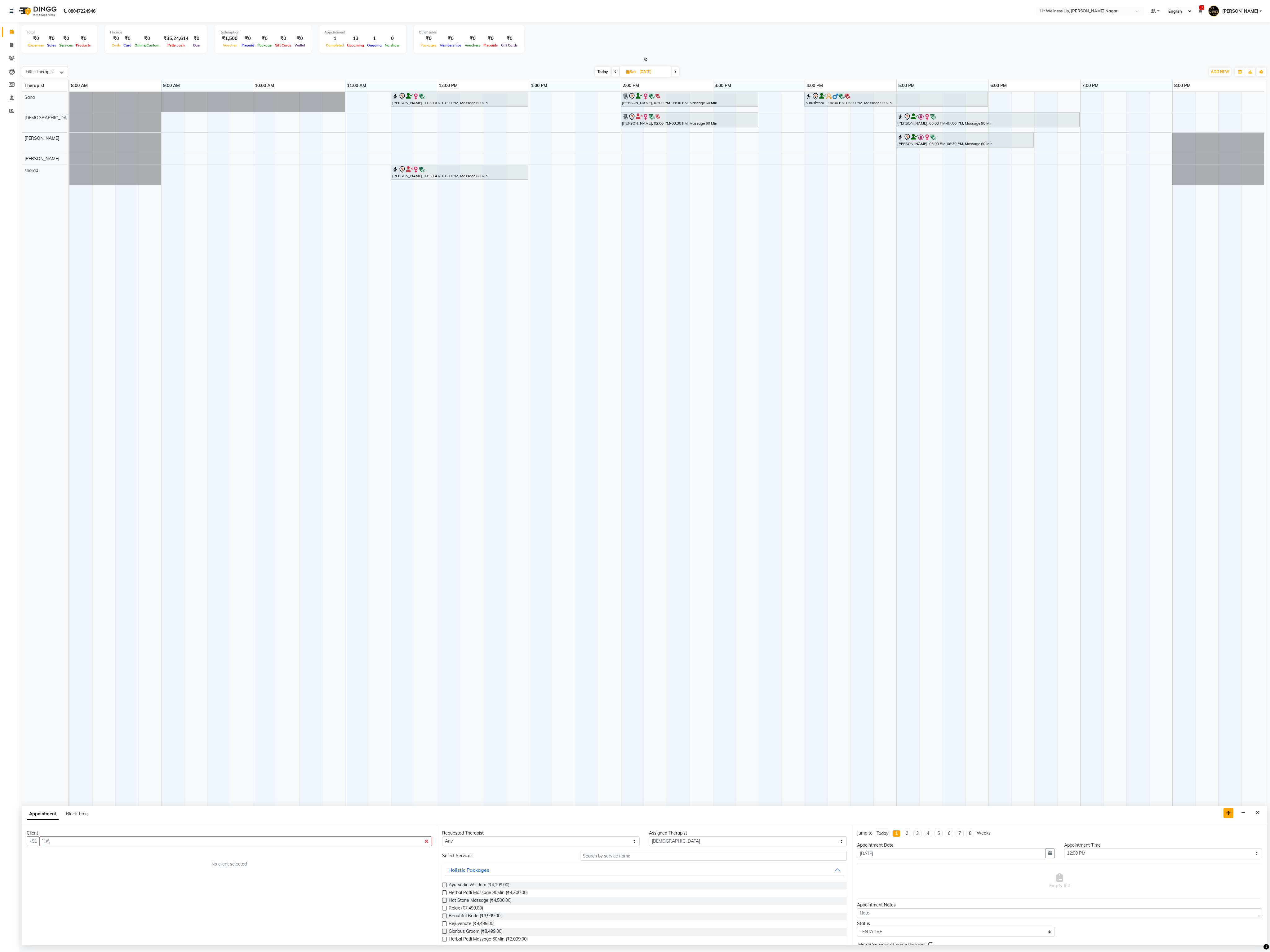
click at [476, 298] on button "button" at bounding box center [1229, 813] width 10 height 9
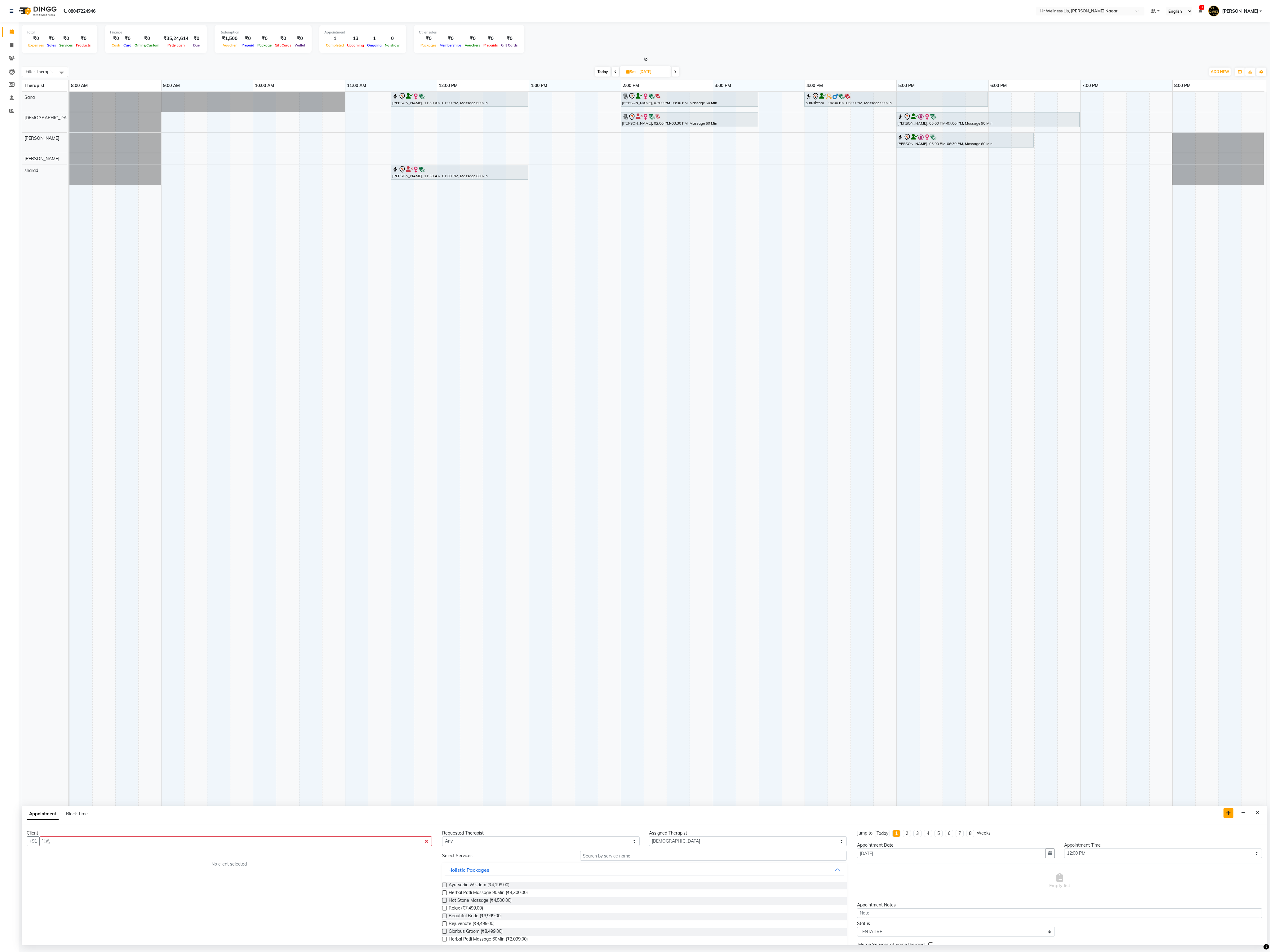
click at [476, 298] on button "button" at bounding box center [1229, 813] width 10 height 9
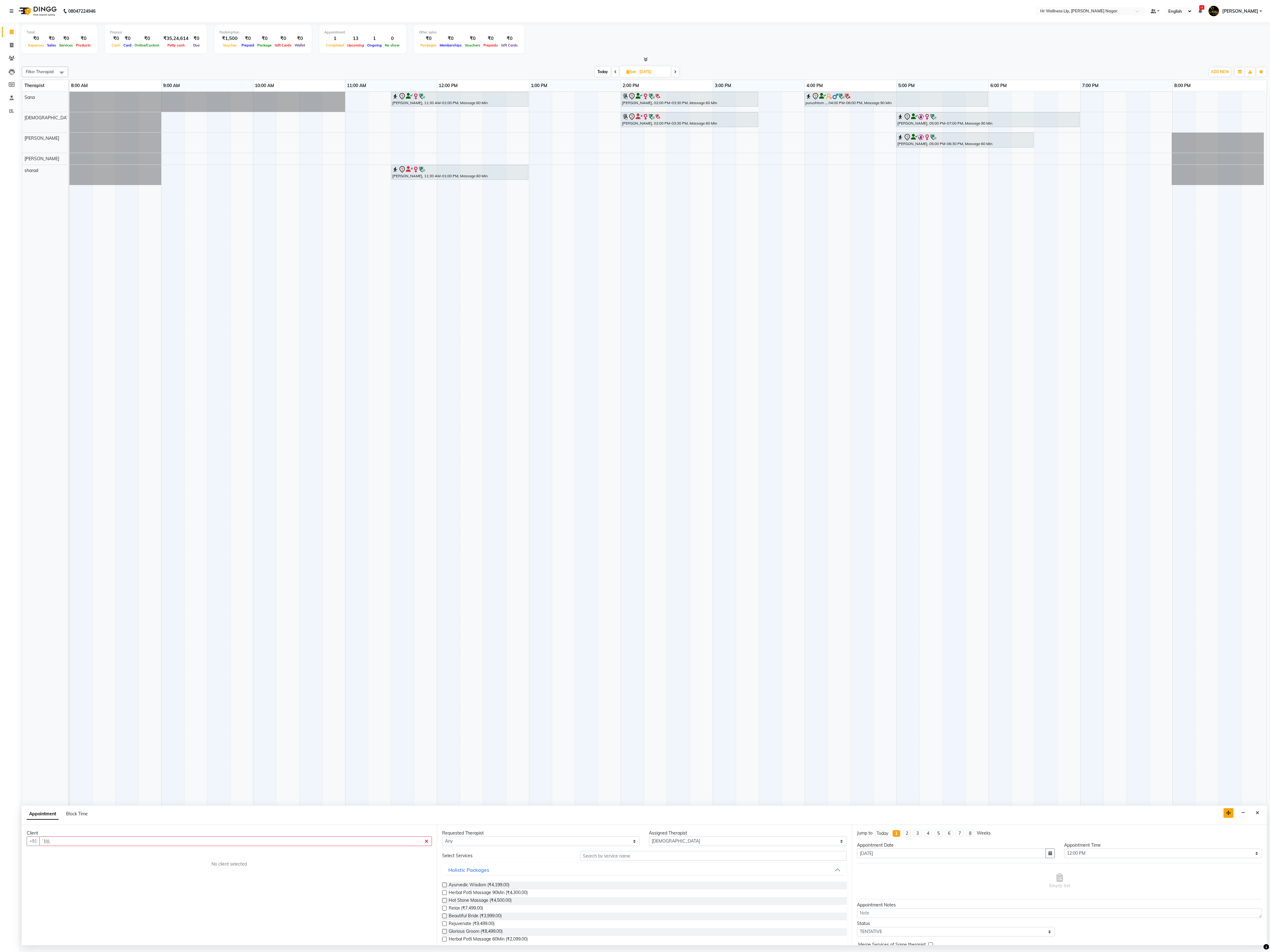
click at [476, 298] on button "button" at bounding box center [1229, 813] width 10 height 9
drag, startPoint x: 738, startPoint y: 249, endPoint x: 729, endPoint y: 243, distance: 10.8
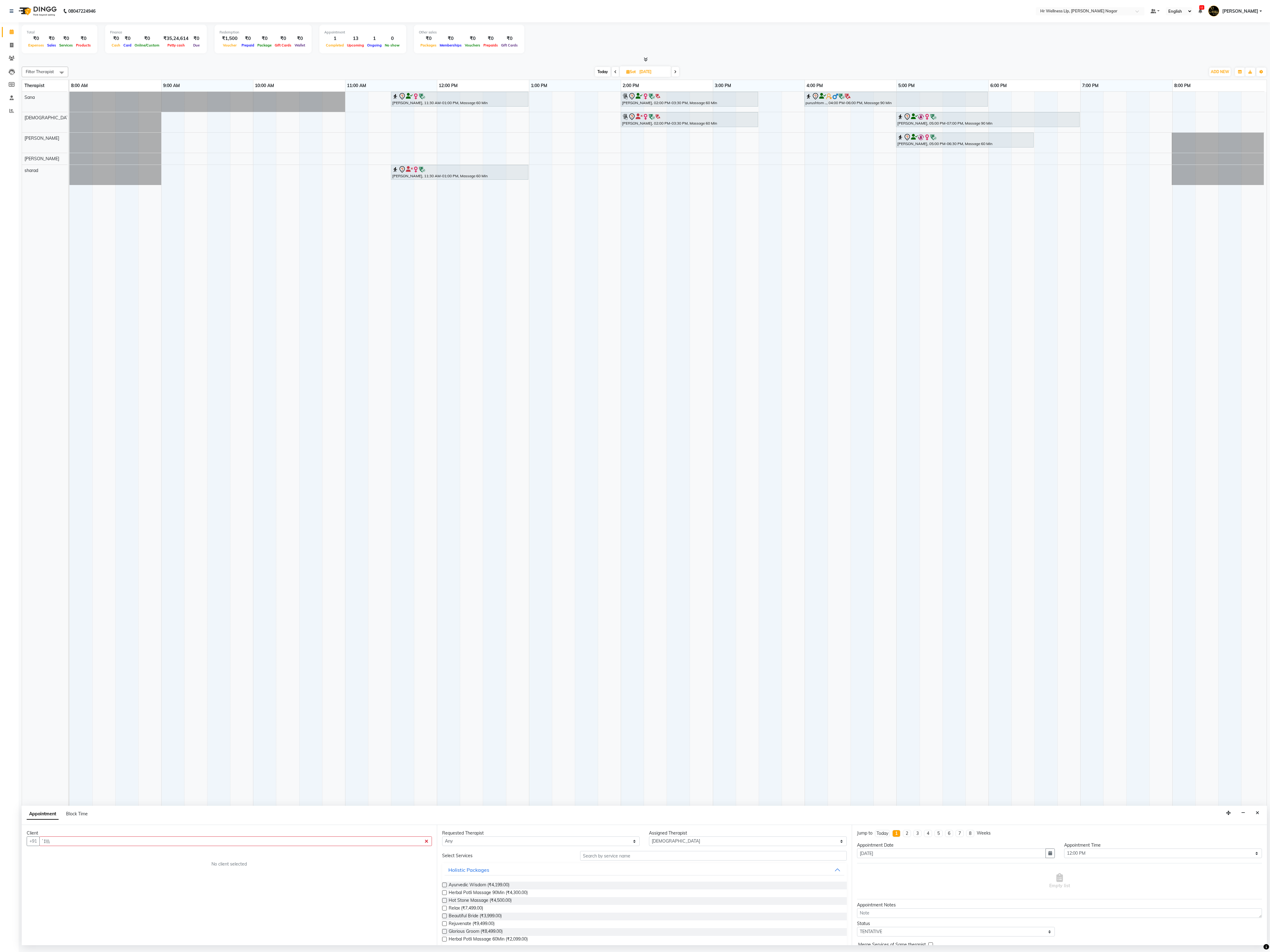
click at [476, 248] on td at bounding box center [747, 517] width 23 height 851
click at [476, 45] on div "Total ₹0 Expenses ₹0 Sales ₹0 Services ₹0 Products Finance ₹0 Cash ₹0 Card ₹0 O…" at bounding box center [644, 40] width 1245 height 31
click at [476, 36] on div "Total ₹0 Expenses ₹0 Sales ₹0 Services ₹0 Products Finance ₹0 Cash ₹0 Card ₹0 O…" at bounding box center [644, 40] width 1245 height 31
click at [476, 7] on nav "08047224946 Select Location × Hr Wellness Llp, [PERSON_NAME] Nagar Default Pane…" at bounding box center [635, 11] width 1270 height 22
click at [476, 62] on div at bounding box center [644, 59] width 1245 height 6
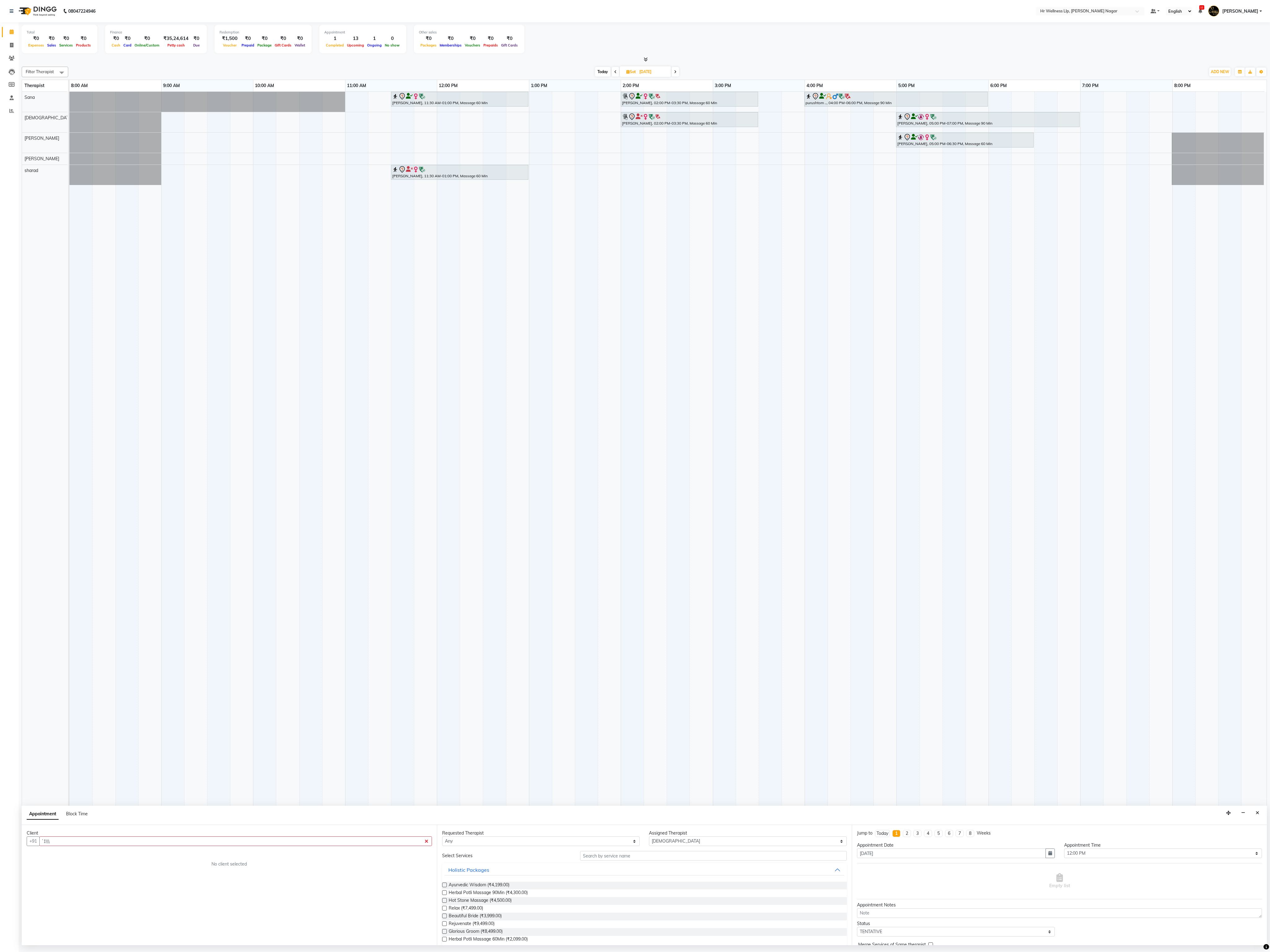
click at [476, 42] on div "Total ₹0 Expenses ₹0 Sales ₹0 Services ₹0 Products Finance ₹0 Cash ₹0 Card ₹0 O…" at bounding box center [644, 40] width 1245 height 31
drag, startPoint x: 584, startPoint y: 42, endPoint x: 570, endPoint y: 47, distance: 14.9
click at [476, 46] on div "Total ₹0 Expenses ₹0 Sales ₹0 Services ₹0 Products Finance ₹0 Cash ₹0 Card ₹0 O…" at bounding box center [644, 40] width 1245 height 31
click at [476, 36] on div "Total ₹0 Expenses ₹0 Sales ₹0 Services ₹0 Products Finance ₹0 Cash ₹0 Card ₹0 O…" at bounding box center [644, 40] width 1245 height 31
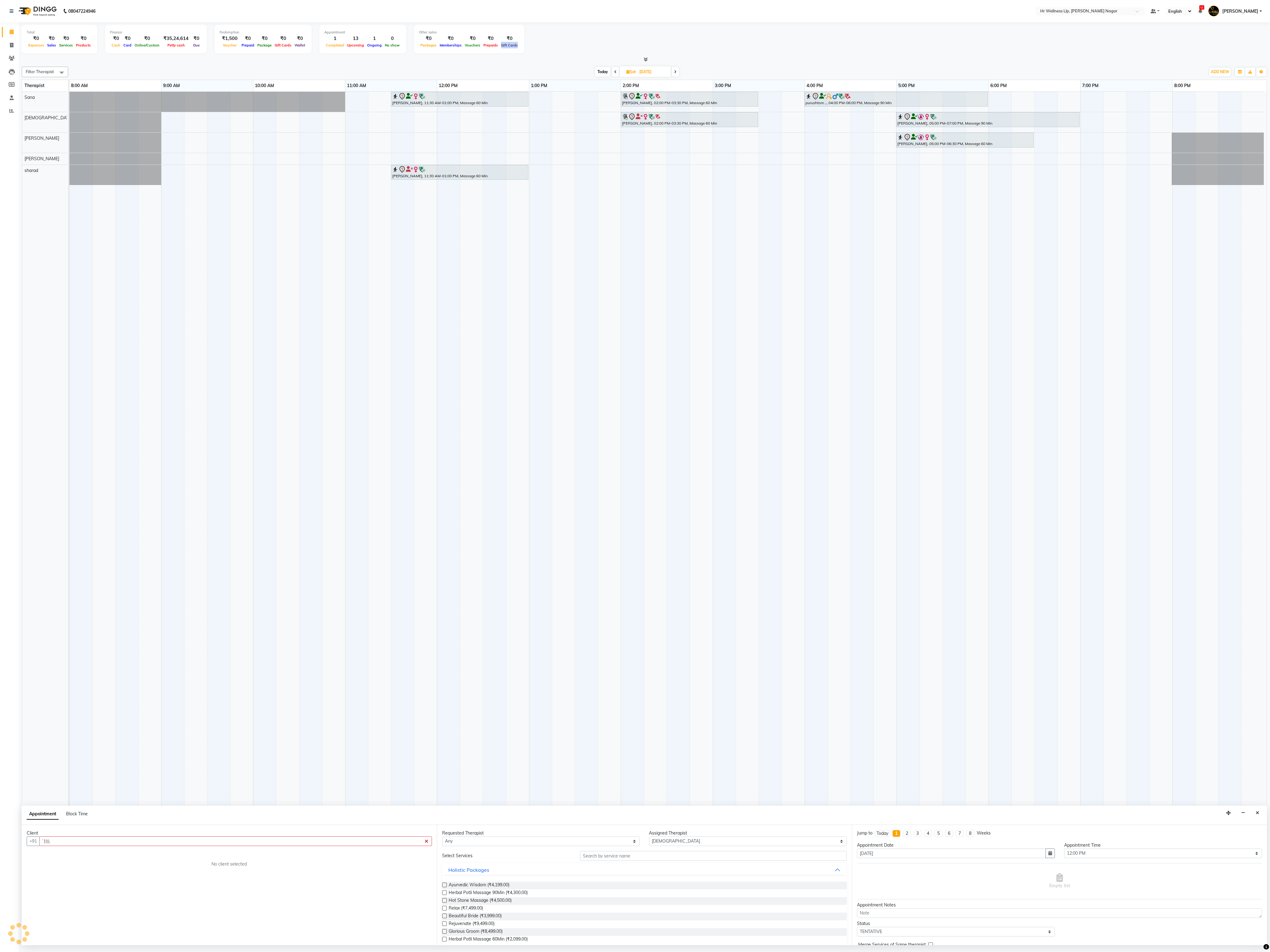
click at [476, 36] on div "Total ₹0 Expenses ₹0 Sales ₹0 Services ₹0 Products Finance ₹0 Cash ₹0 Card ₹0 O…" at bounding box center [644, 40] width 1245 height 31
click at [476, 34] on div "Total ₹0 Expenses ₹0 Sales ₹0 Services ₹0 Products Finance ₹0 Cash ₹0 Card ₹0 O…" at bounding box center [644, 40] width 1245 height 31
click at [476, 12] on nav "08047224946 Select Location × Hr Wellness Llp, [PERSON_NAME] Nagar Default Pane…" at bounding box center [635, 11] width 1270 height 22
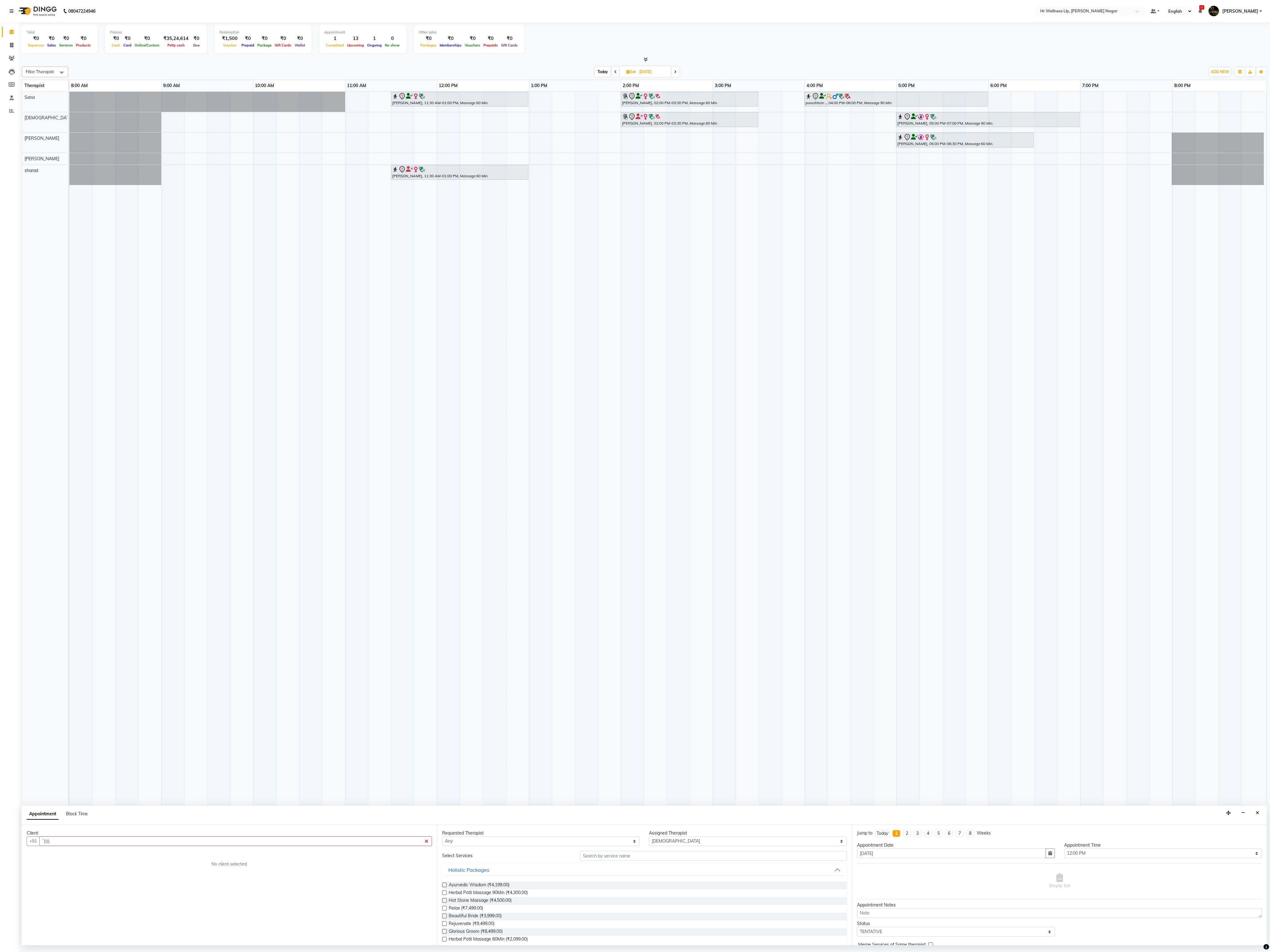
click at [476, 24] on div "Total ₹0 Expenses ₹0 Sales ₹0 Services ₹0 Products Finance ₹0 Cash ₹0 Card ₹0 O…" at bounding box center [644, 42] width 1245 height 40
click at [476, 55] on div "Total ₹0 Expenses ₹0 Sales ₹0 Services ₹0 Products Finance ₹0 Cash ₹0 Card ₹0 O…" at bounding box center [644, 40] width 1245 height 31
click at [476, 53] on div "Total ₹0 Expenses ₹0 Sales ₹0 Services ₹0 Products Finance ₹0 Cash ₹0 Card ₹0 O…" at bounding box center [644, 40] width 1245 height 31
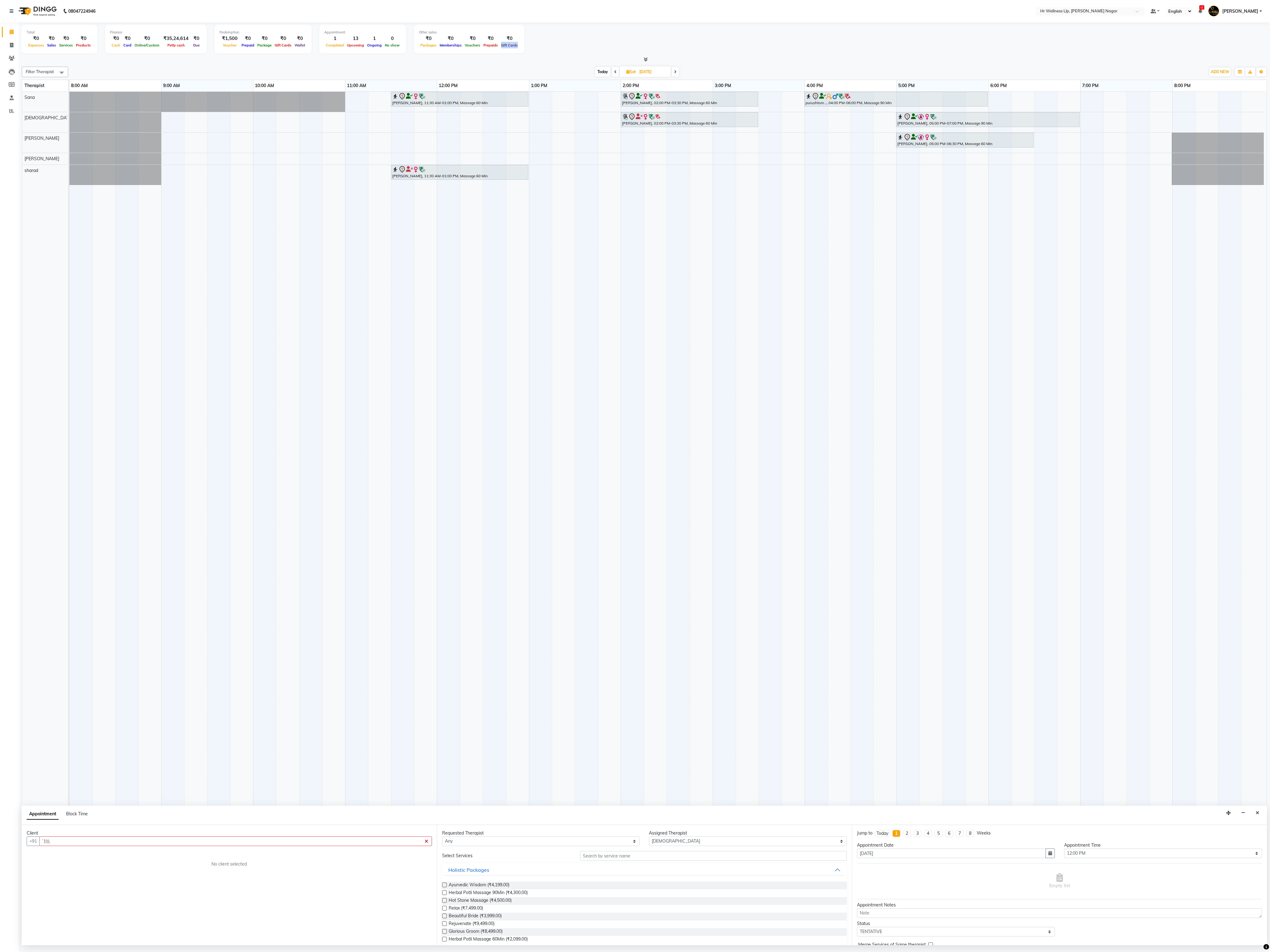
click at [476, 52] on div "Total ₹0 Expenses ₹0 Sales ₹0 Services ₹0 Products Finance ₹0 Cash ₹0 Card ₹0 O…" at bounding box center [644, 40] width 1245 height 31
click at [476, 37] on div "Total ₹0 Expenses ₹0 Sales ₹0 Services ₹0 Products Finance ₹0 Cash ₹0 Card ₹0 O…" at bounding box center [644, 40] width 1245 height 31
drag, startPoint x: 544, startPoint y: 37, endPoint x: 531, endPoint y: 42, distance: 13.9
click at [476, 37] on div "Total ₹0 Expenses ₹0 Sales ₹0 Services ₹0 Products Finance ₹0 Cash ₹0 Card ₹0 O…" at bounding box center [644, 40] width 1245 height 31
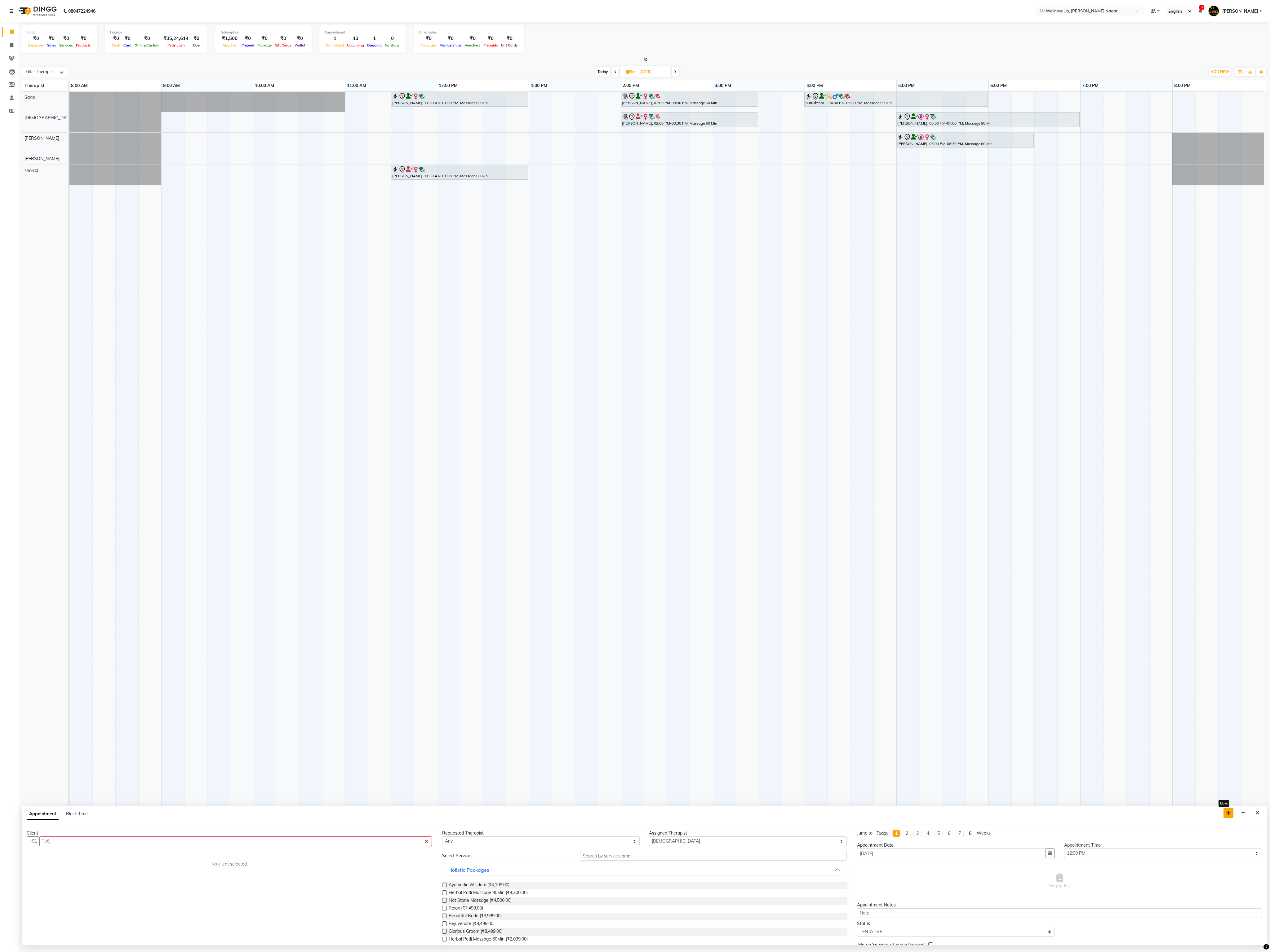
click at [476, 298] on button "button" at bounding box center [1229, 813] width 10 height 9
click at [476, 298] on icon "button" at bounding box center [1228, 813] width 4 height 4
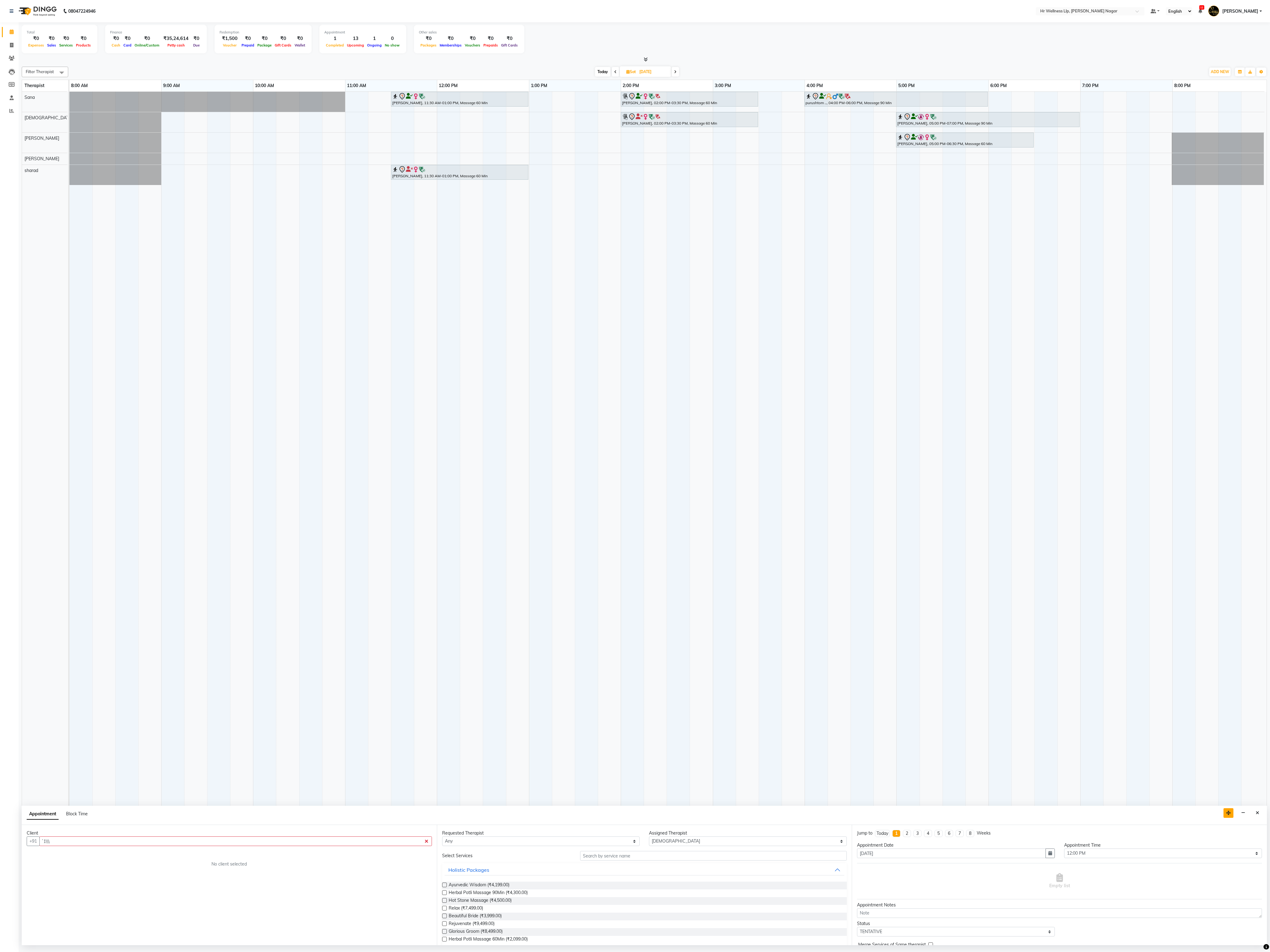
click at [476, 298] on icon "button" at bounding box center [1228, 813] width 4 height 4
drag, startPoint x: 1222, startPoint y: 815, endPoint x: 1227, endPoint y: 825, distance: 11.2
click at [476, 298] on icon "button" at bounding box center [1228, 813] width 4 height 4
drag, startPoint x: 1236, startPoint y: 805, endPoint x: 1238, endPoint y: 833, distance: 28.1
click at [476, 298] on div "Filter Therapist Select All Krishna [PERSON_NAME] [PERSON_NAME] Sana sharad [DA…" at bounding box center [644, 504] width 1245 height 880
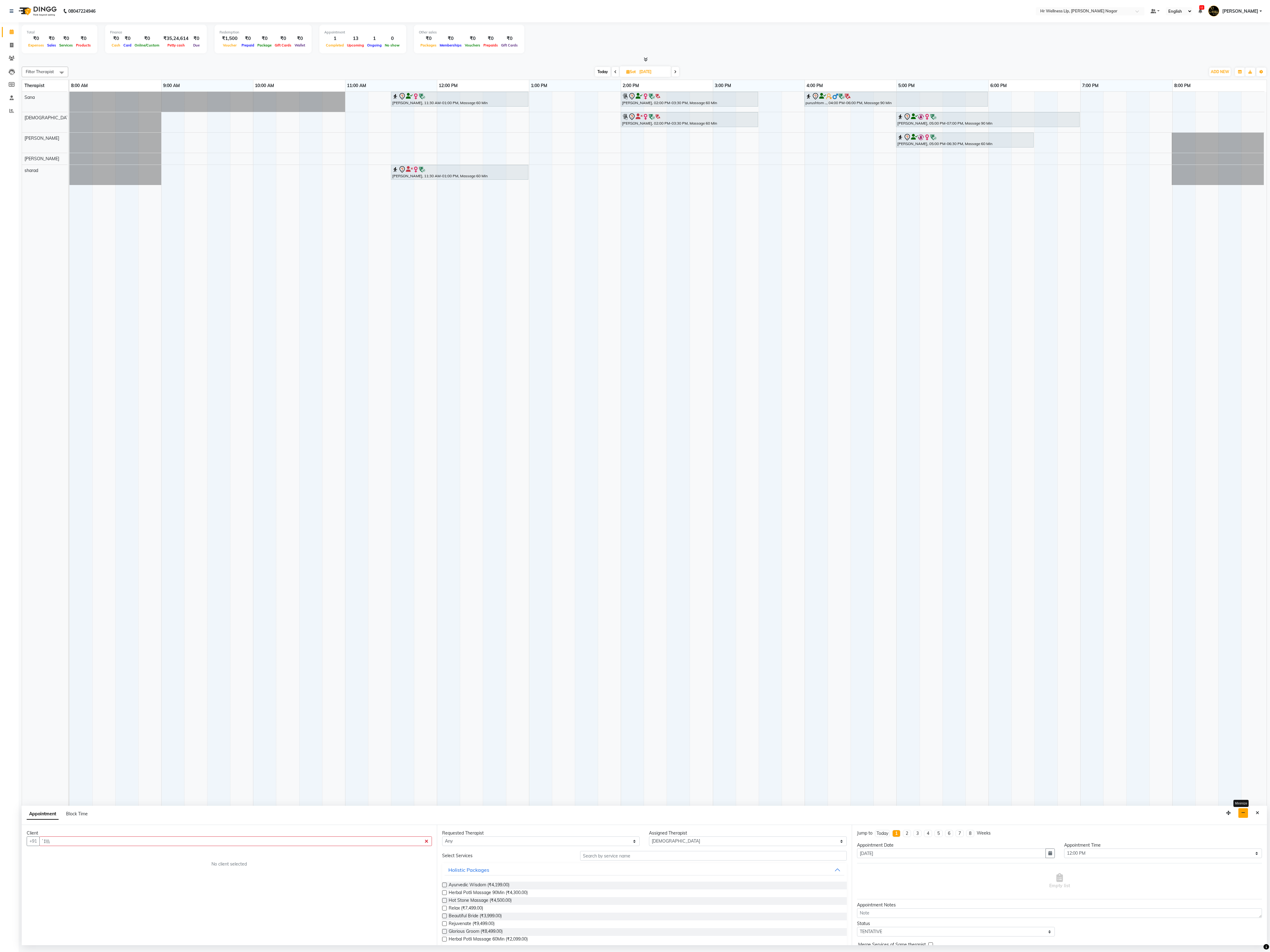
click at [476, 298] on button "button" at bounding box center [1243, 813] width 9 height 9
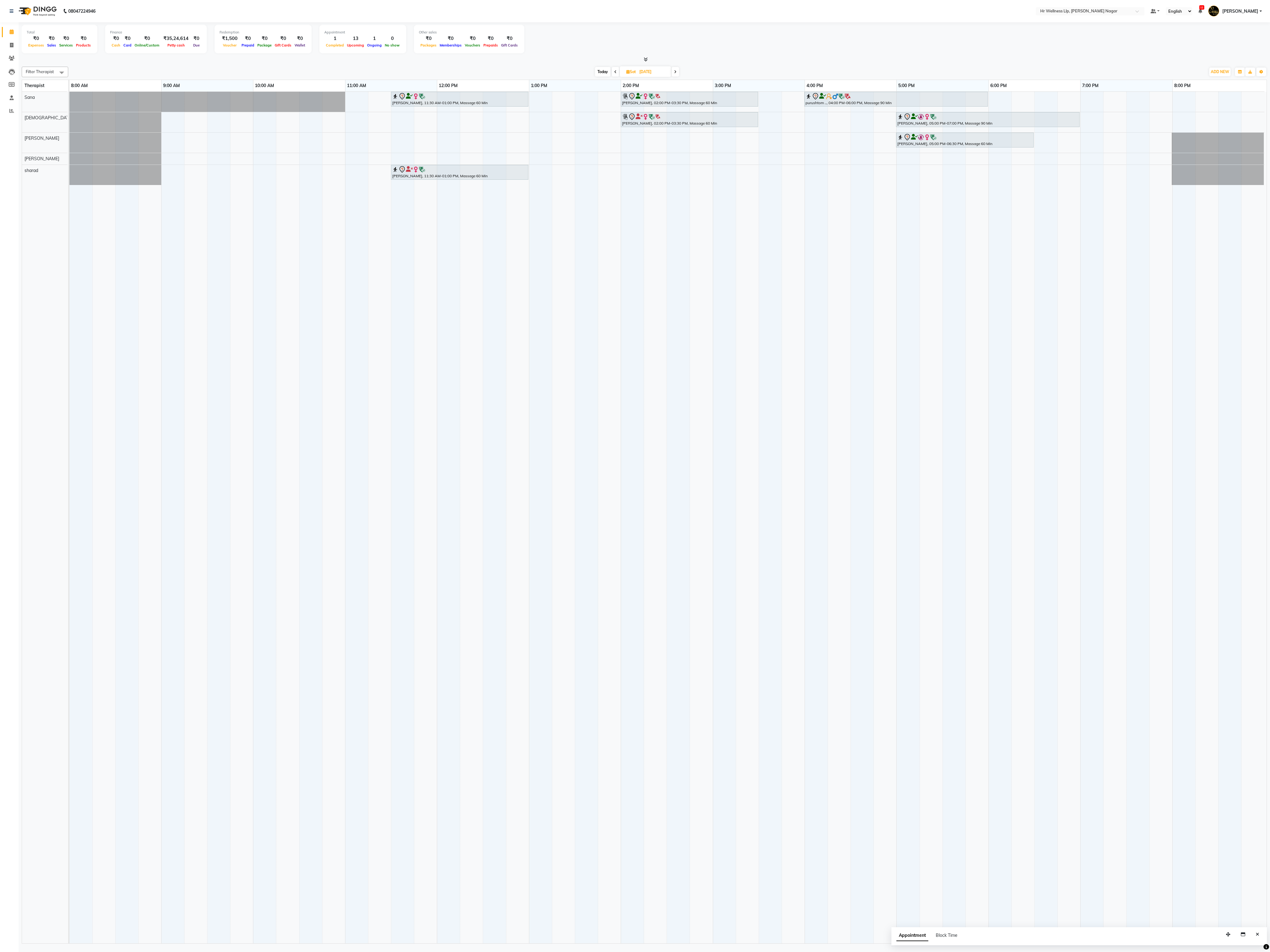
click at [476, 298] on td at bounding box center [1230, 517] width 23 height 851
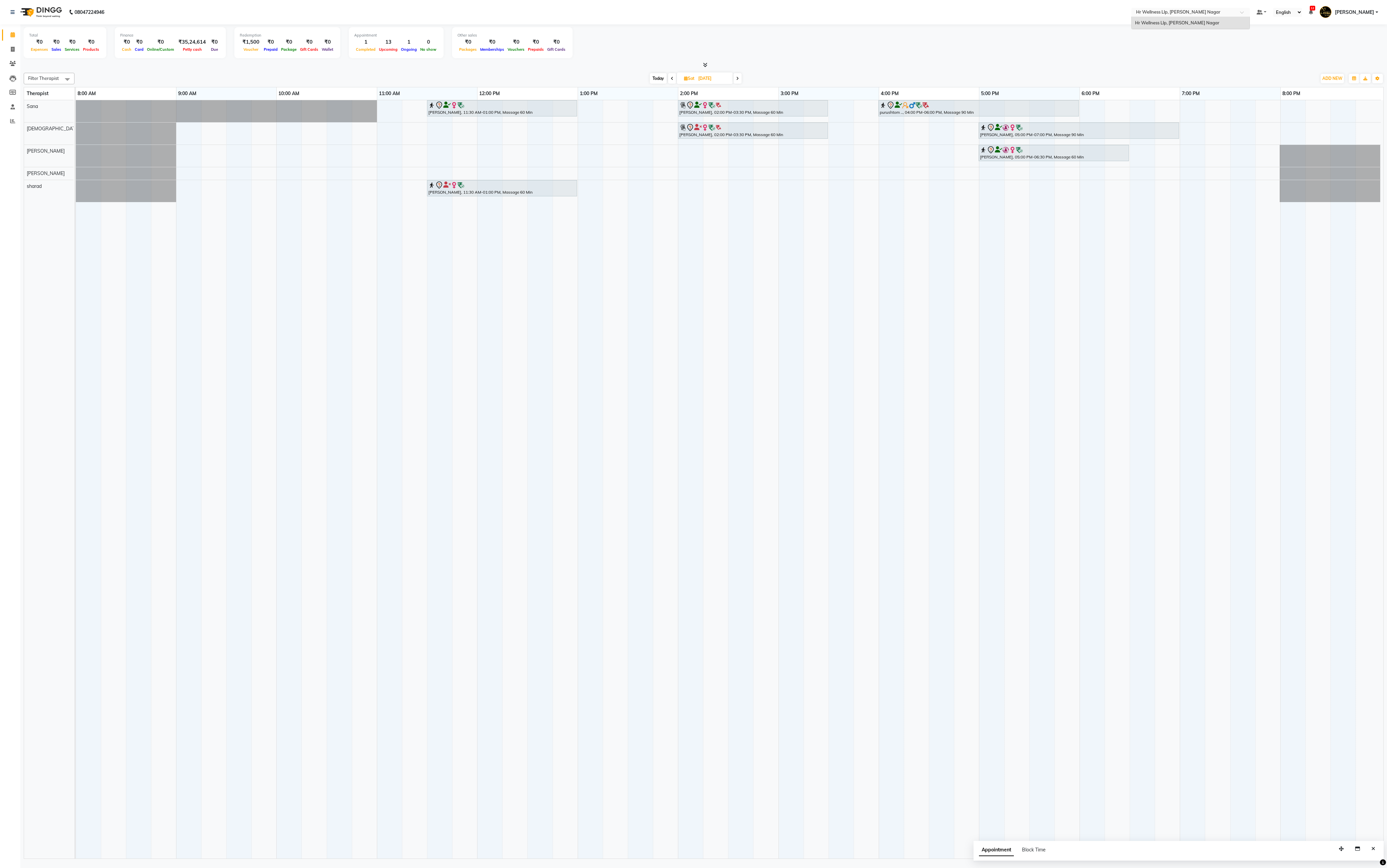
click at [520, 10] on input "text" at bounding box center [1183, 13] width 98 height 7
click at [520, 10] on ul "Default Panel My Panel English ENGLISH Español العربية मराठी हिंदी ગુજરાતી தமிழ…" at bounding box center [1318, 12] width 128 height 11
click at [520, 18] on nav "08047224946 Select Location × Hr Wellness Llp, [PERSON_NAME] Nagar Default Pane…" at bounding box center [694, 12] width 1387 height 24
click at [520, 11] on ul "Default Panel My Panel English ENGLISH Español العربية मराठी हिंदी ગુજરાતી தமிழ…" at bounding box center [1318, 12] width 128 height 11
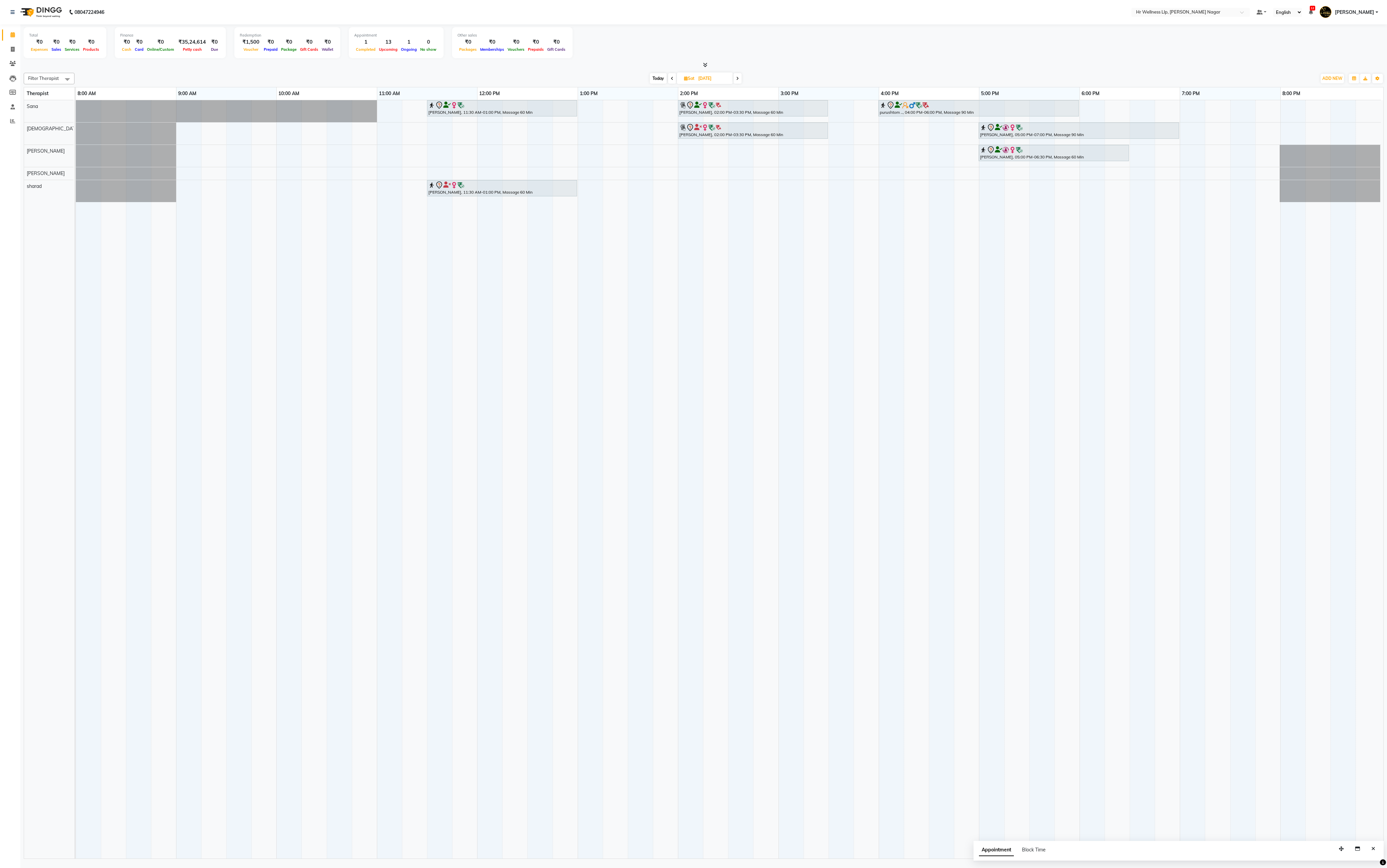
click at [520, 4] on nav "08047224946 Select Location × Hr Wellness Llp, [PERSON_NAME] Nagar Default Pane…" at bounding box center [694, 12] width 1387 height 24
click at [520, 10] on input "text" at bounding box center [1183, 13] width 98 height 7
click at [520, 29] on div "Hr Wellness Llp, [PERSON_NAME] Nagar" at bounding box center [1190, 23] width 118 height 12
click at [520, 11] on input "text" at bounding box center [1183, 13] width 98 height 7
click at [520, 12] on link at bounding box center [1262, 12] width 10 height 7
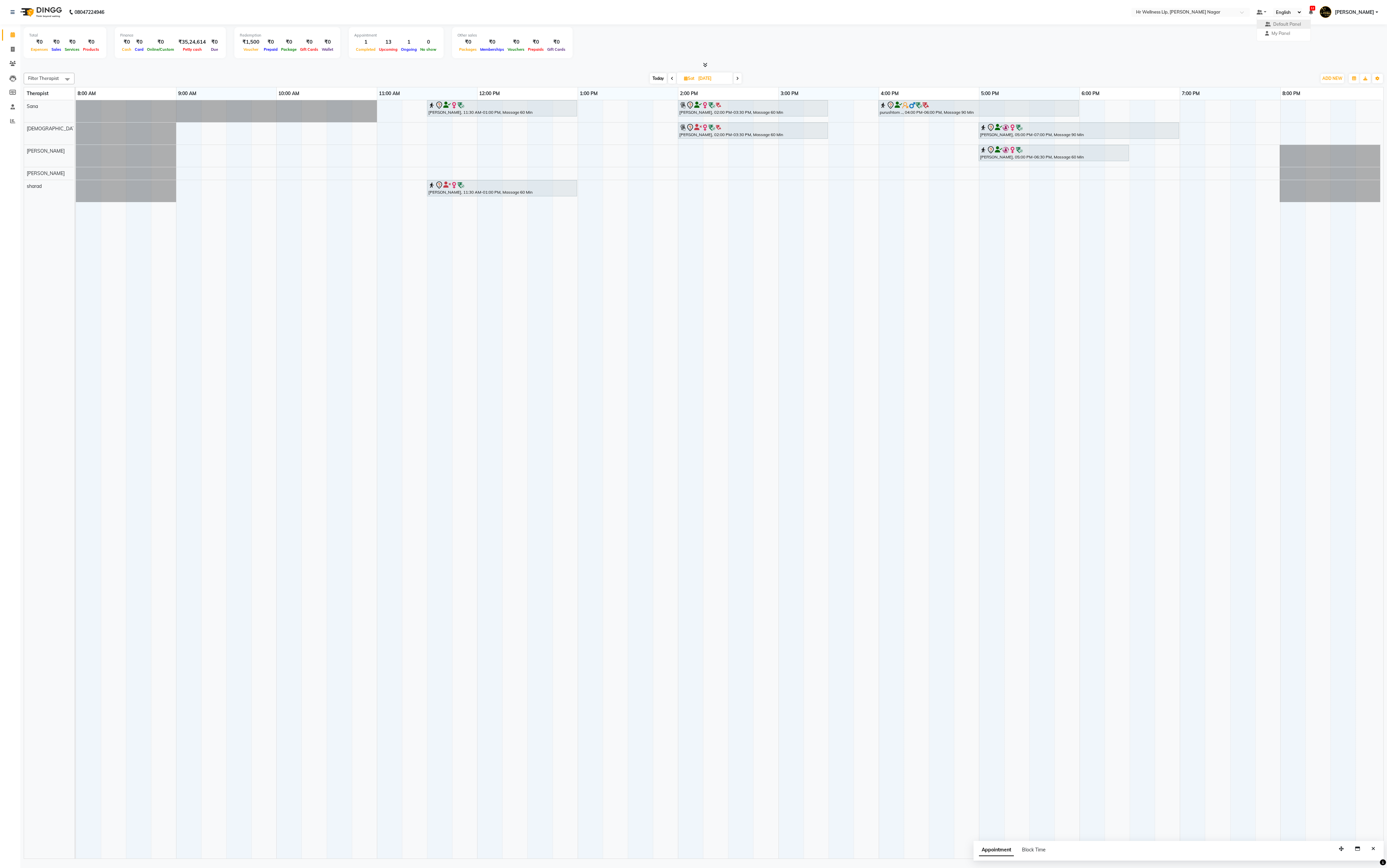
click at [520, 61] on div at bounding box center [704, 65] width 1360 height 7
click at [520, 8] on div "Select Location × Hr Wellness Llp, [PERSON_NAME][GEOGRAPHIC_DATA]" at bounding box center [1190, 12] width 118 height 9
click at [520, 10] on input "text" at bounding box center [1183, 13] width 98 height 7
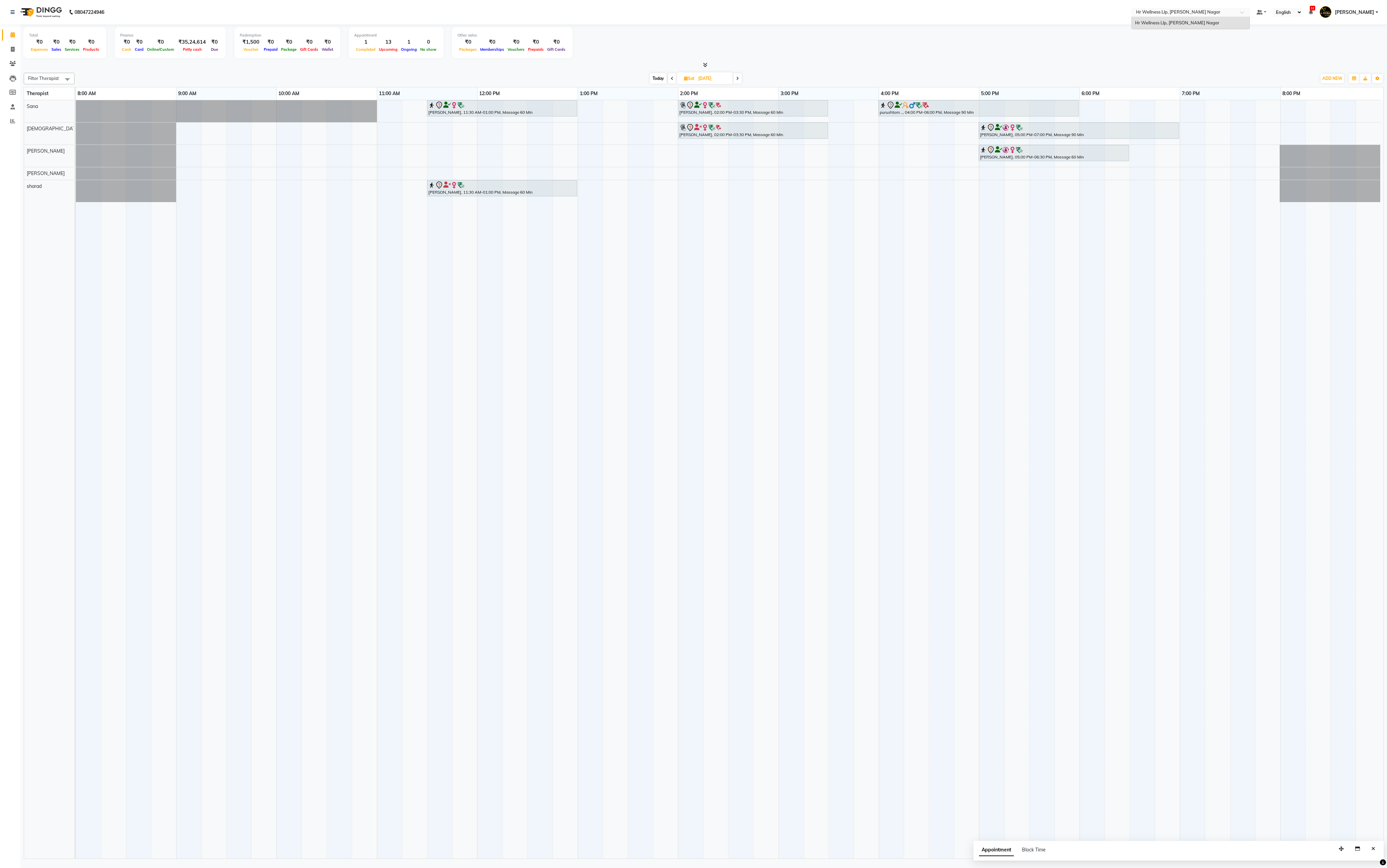
click at [520, 8] on div "Select Location × Hr Wellness Llp, [PERSON_NAME][GEOGRAPHIC_DATA]" at bounding box center [1190, 12] width 118 height 9
click at [520, 11] on span at bounding box center [1259, 12] width 6 height 5
click at [520, 26] on span "Default Panel" at bounding box center [1287, 24] width 28 height 5
click at [1206, 10] on input "text" at bounding box center [1183, 13] width 98 height 7
click at [1230, 72] on div "Filter Therapist Select All Krishna [PERSON_NAME] [PERSON_NAME] Sana sharad [DA…" at bounding box center [704, 464] width 1360 height 788
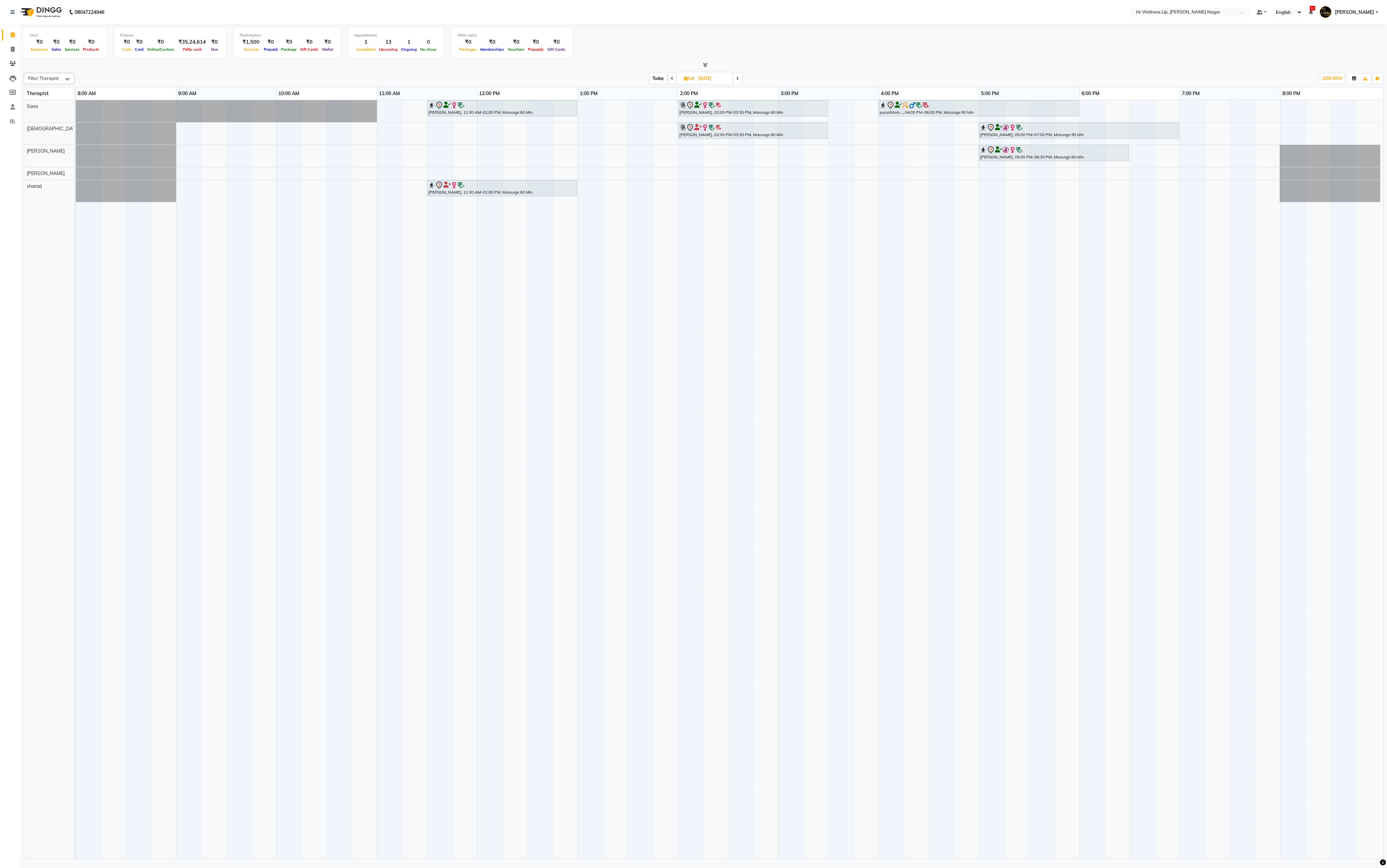
click at [1353, 80] on icon "button" at bounding box center [1354, 79] width 4 height 4
click at [1368, 77] on button "button" at bounding box center [1365, 79] width 11 height 10
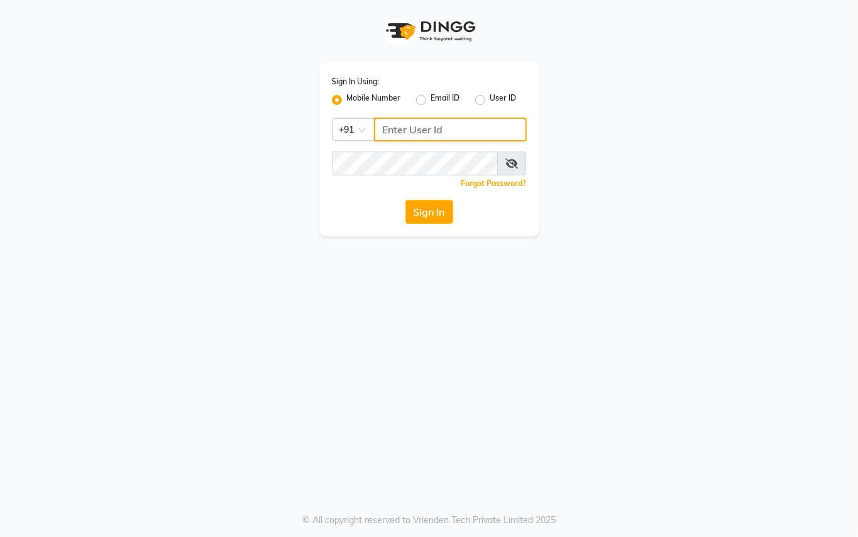
type input "7378378227"
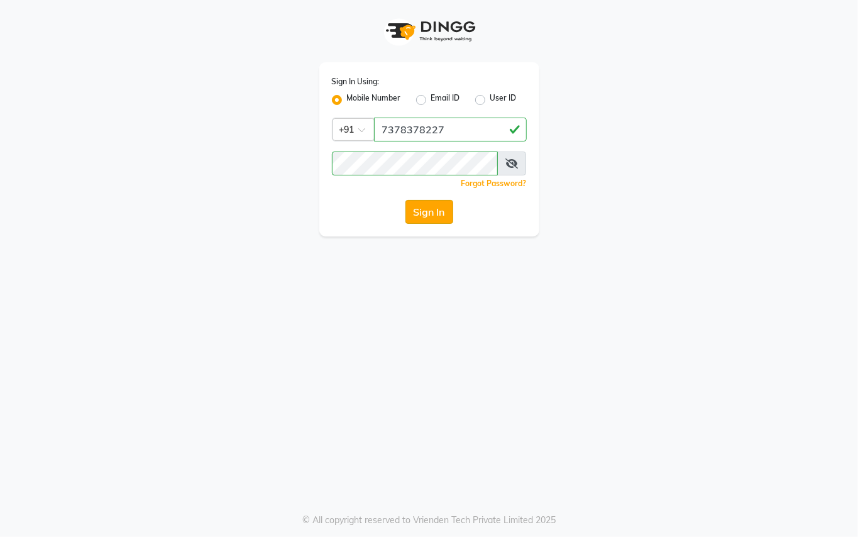
drag, startPoint x: 2219, startPoint y: 0, endPoint x: 424, endPoint y: 219, distance: 1808.2
click at [424, 219] on button "Sign In" at bounding box center [430, 212] width 48 height 24
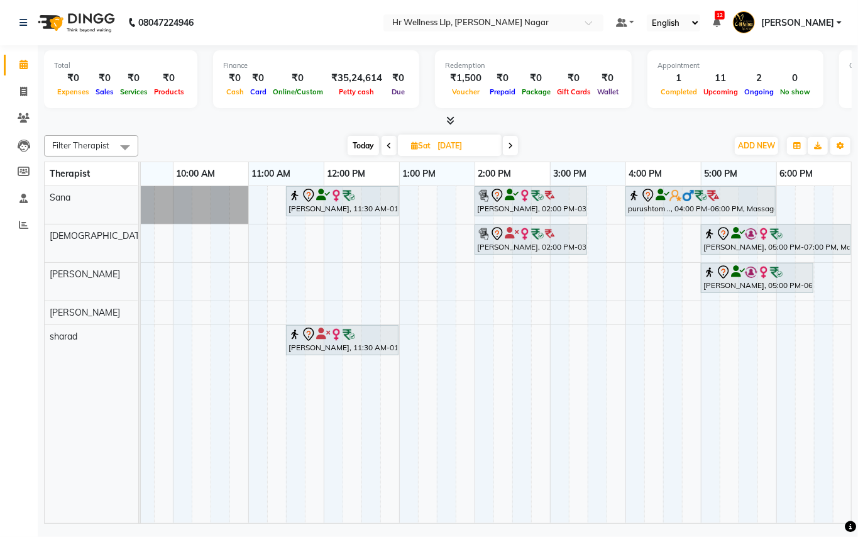
scroll to position [0, 121]
click at [370, 144] on span "Today" at bounding box center [363, 145] width 31 height 19
type input "04-10-2025"
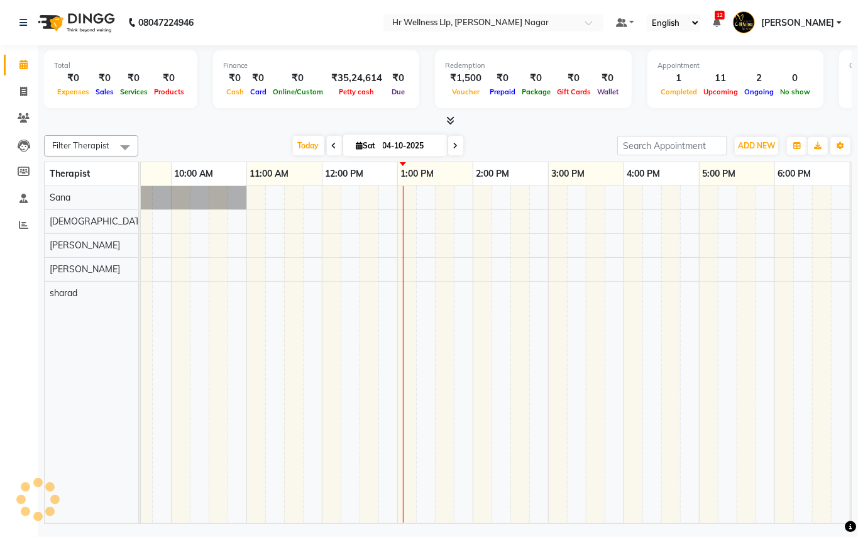
scroll to position [0, 270]
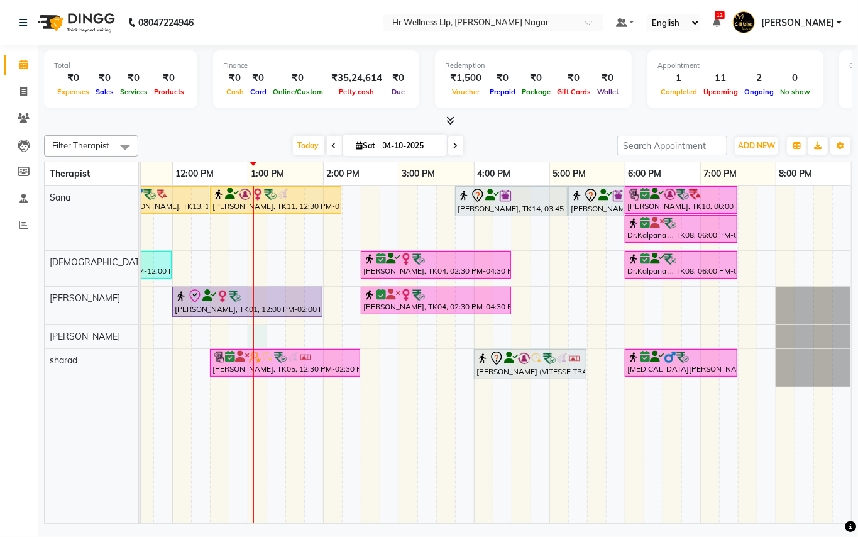
click at [264, 338] on div "Devendra Bhuskute, TK13, 11:15 AM-12:30 PM, Deep Tissue Massage with Wintergree…" at bounding box center [360, 354] width 981 height 337
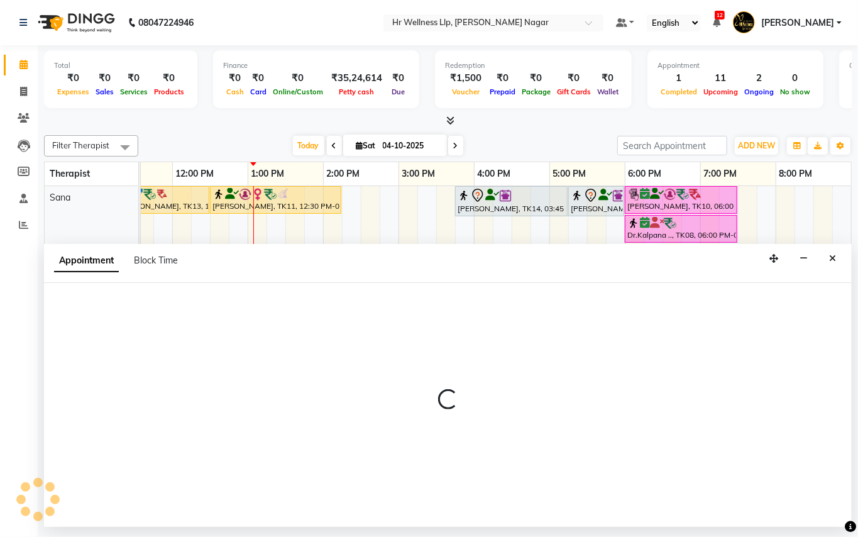
select select "86678"
select select "780"
select select "tentative"
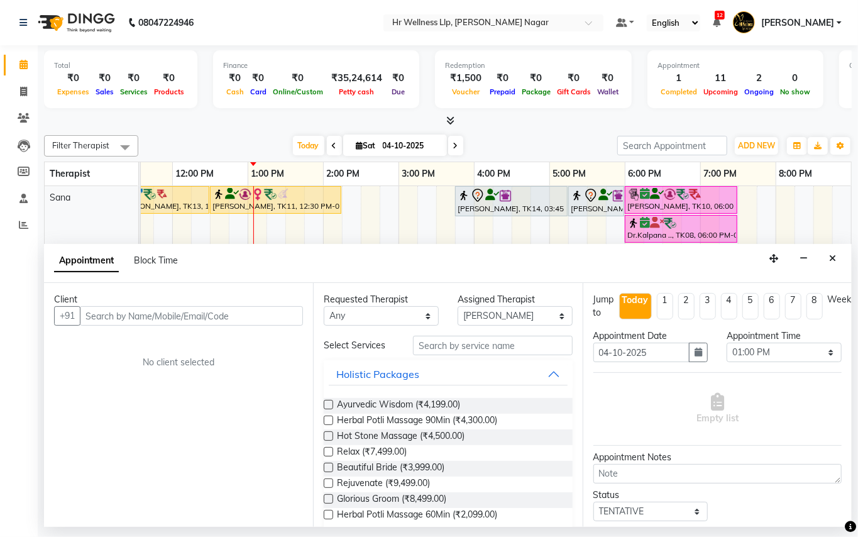
click at [194, 313] on input "text" at bounding box center [191, 315] width 223 height 19
